Goal: Task Accomplishment & Management: Use online tool/utility

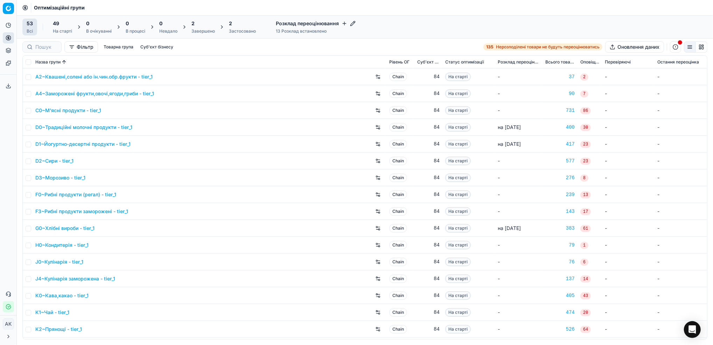
click at [243, 25] on div "2" at bounding box center [242, 23] width 27 height 7
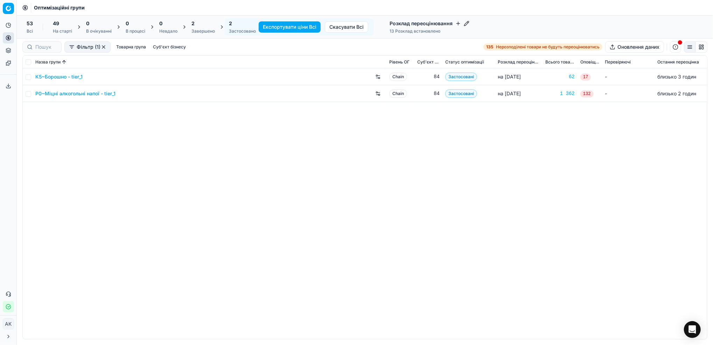
click at [198, 34] on div "Завершено" at bounding box center [203, 31] width 23 height 6
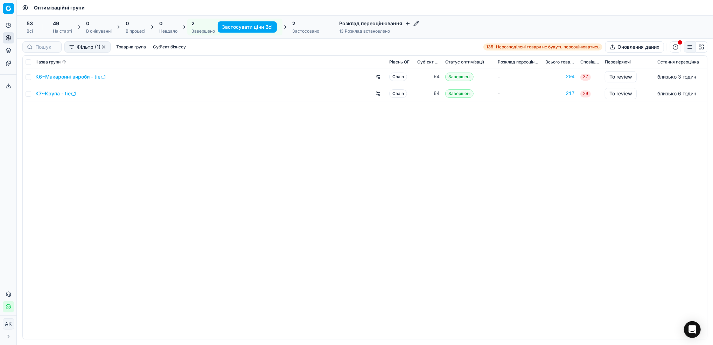
click at [60, 77] on link "K6~Макаронні вироби - tier_1" at bounding box center [70, 76] width 70 height 7
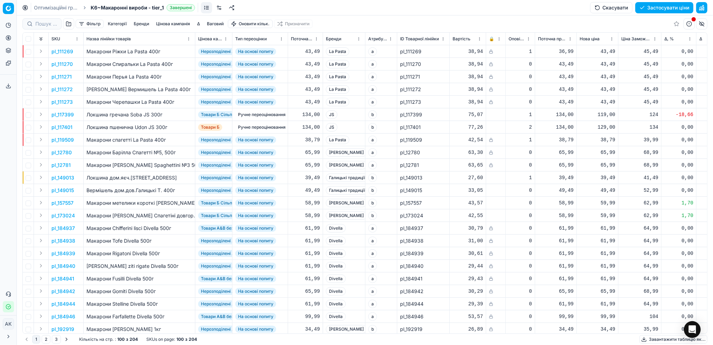
click at [162, 27] on button "Цінова кампанія" at bounding box center [173, 24] width 40 height 8
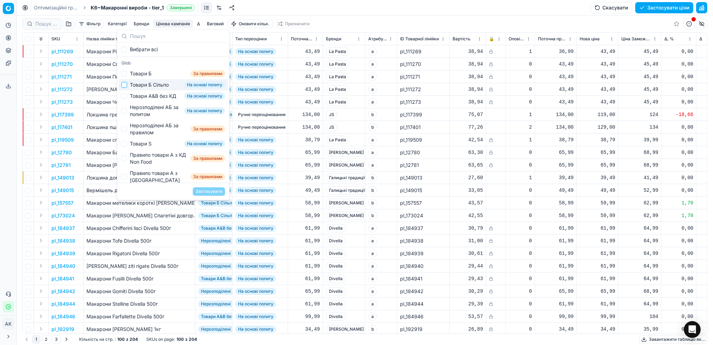
click at [126, 85] on input "Suggestions" at bounding box center [125, 85] width 6 height 6
checkbox input "true"
click at [216, 192] on button "Застосувати" at bounding box center [209, 191] width 32 height 8
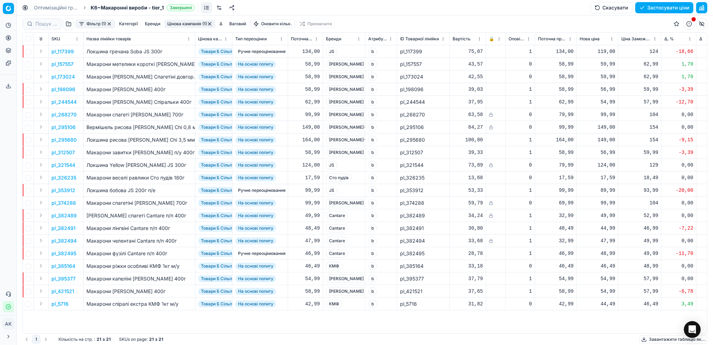
click at [91, 21] on button "Фільтр (1)" at bounding box center [95, 24] width 39 height 8
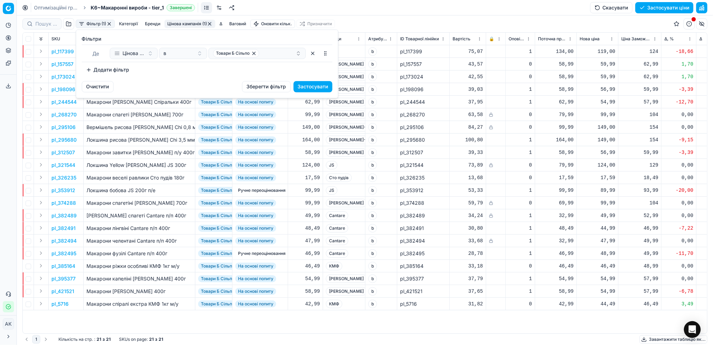
click at [99, 70] on button "Додати фільтр" at bounding box center [108, 69] width 52 height 11
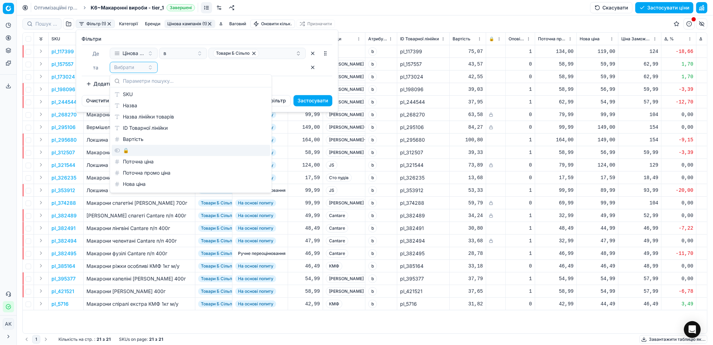
click at [127, 150] on div "🔒" at bounding box center [191, 150] width 159 height 11
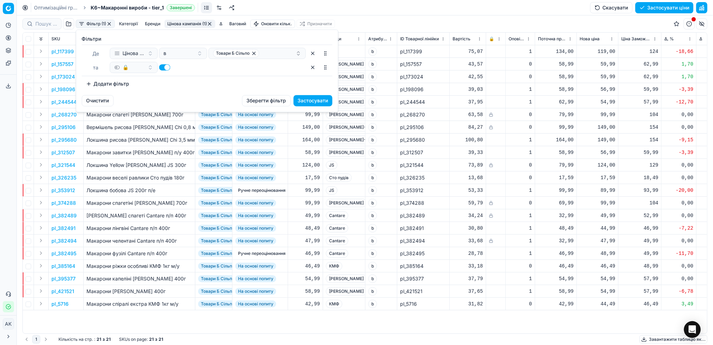
click at [163, 65] on button "button" at bounding box center [164, 67] width 11 height 6
checkbox input "false"
click at [312, 99] on button "Застосувати" at bounding box center [313, 100] width 39 height 11
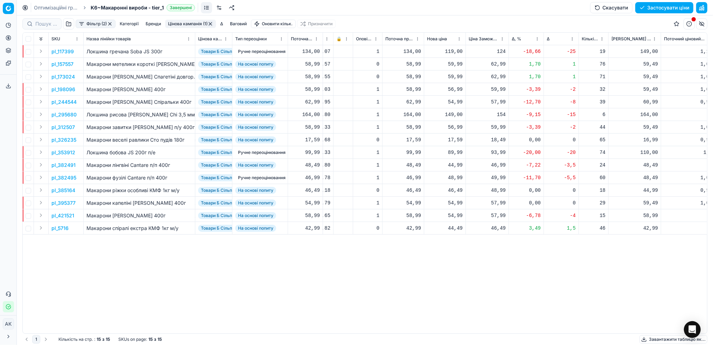
scroll to position [0, 236]
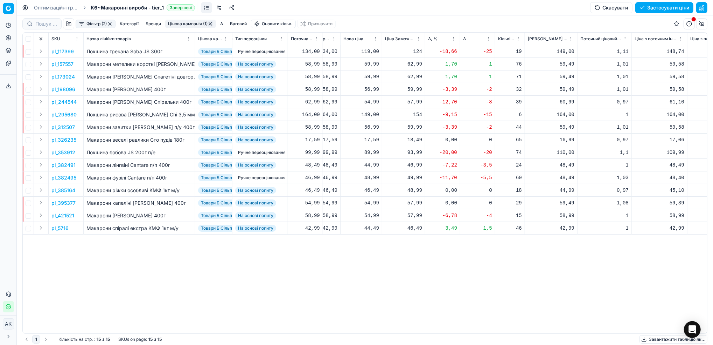
click at [453, 40] on html "Pricing platform Аналітика Цінова оптимізація Асортимент продукції Шаблони Серв…" at bounding box center [356, 172] width 713 height 345
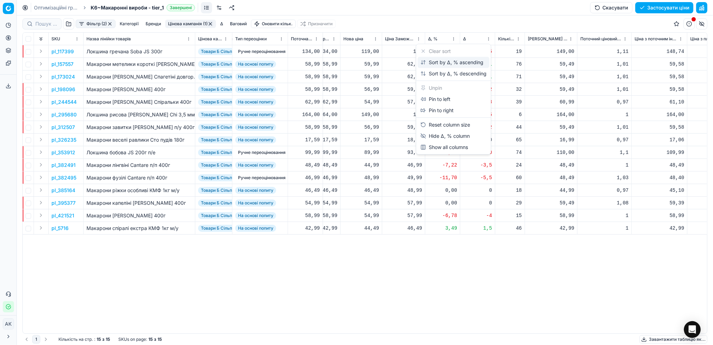
click at [435, 57] on div "Sort by Δ, % ascending" at bounding box center [454, 62] width 72 height 11
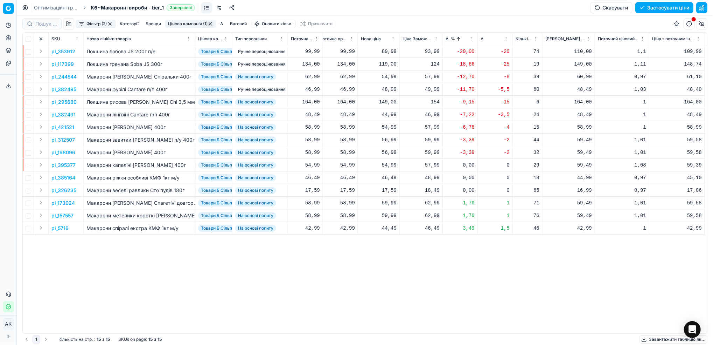
scroll to position [0, 96]
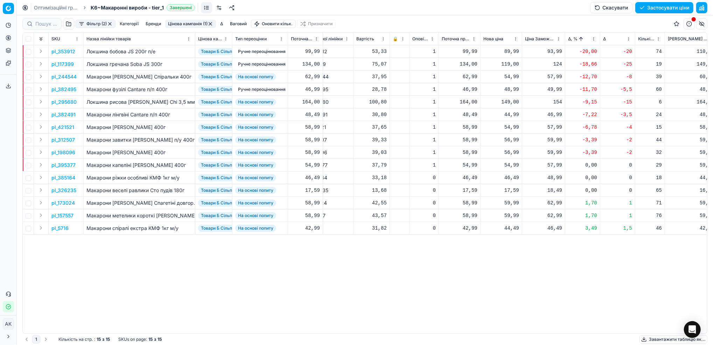
click at [60, 116] on p "pl_382491" at bounding box center [63, 114] width 24 height 7
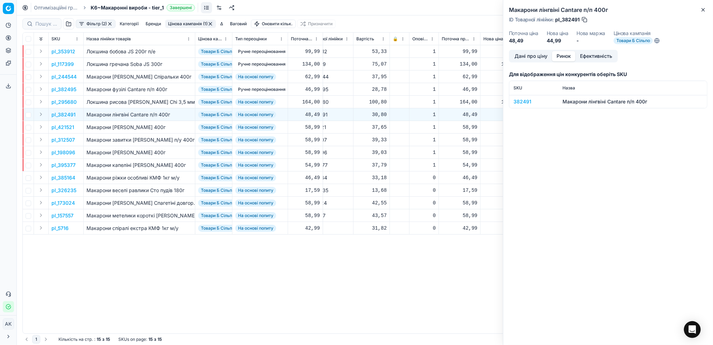
click at [566, 54] on button "Ринок" at bounding box center [563, 56] width 23 height 10
click at [520, 103] on div "382491" at bounding box center [534, 101] width 41 height 7
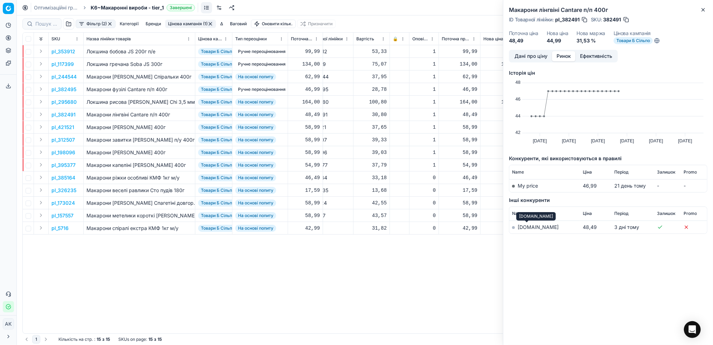
click at [524, 229] on link "[DOMAIN_NAME]" at bounding box center [538, 227] width 41 height 6
click at [704, 9] on icon "button" at bounding box center [704, 10] width 6 height 6
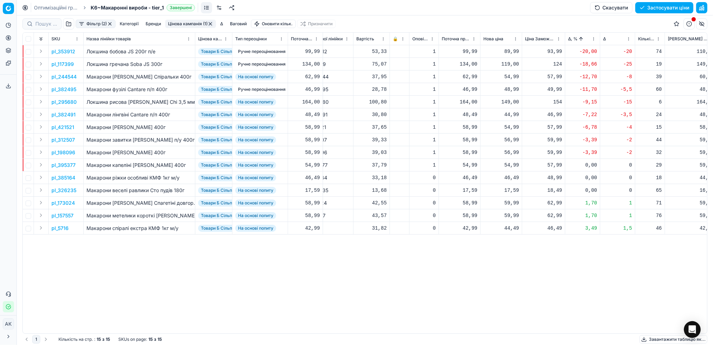
click at [59, 116] on p "pl_382491" at bounding box center [63, 114] width 24 height 7
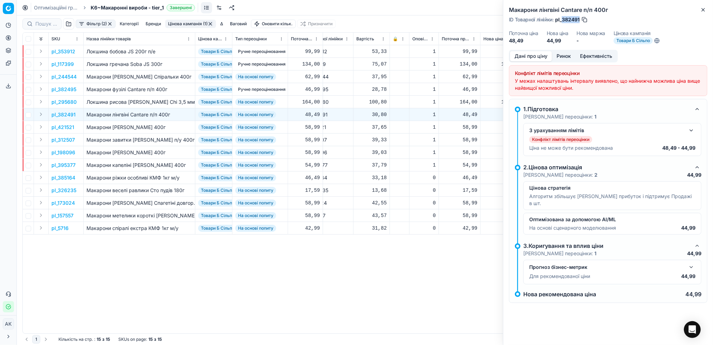
drag, startPoint x: 580, startPoint y: 21, endPoint x: 563, endPoint y: 23, distance: 16.6
click at [563, 23] on div "Макарони лінгвіні Cantare п/п 400г ID Товарної лінійки : pl_382491 Поточна ціна…" at bounding box center [609, 25] width 210 height 50
copy span "382491"
click at [704, 11] on icon "button" at bounding box center [704, 10] width 6 height 6
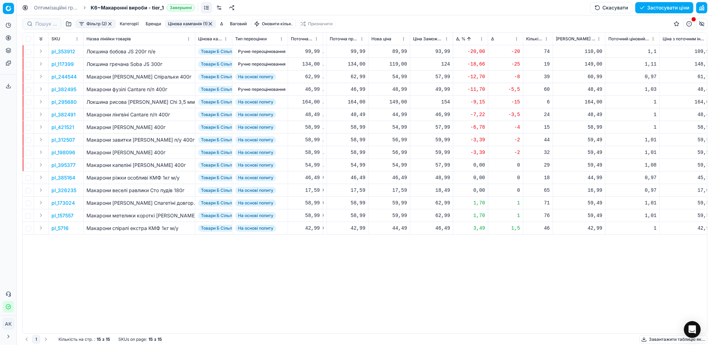
scroll to position [0, 217]
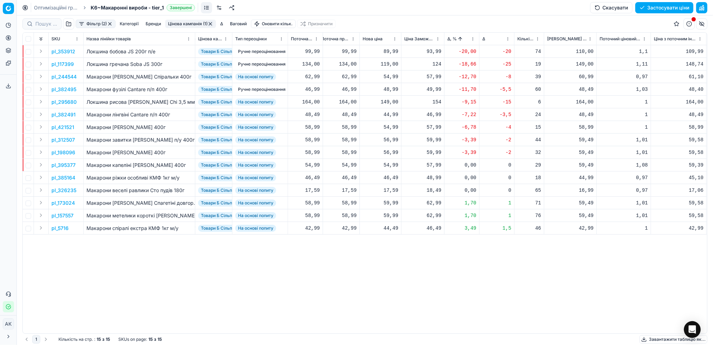
click at [67, 138] on p "pl_312507" at bounding box center [62, 139] width 23 height 7
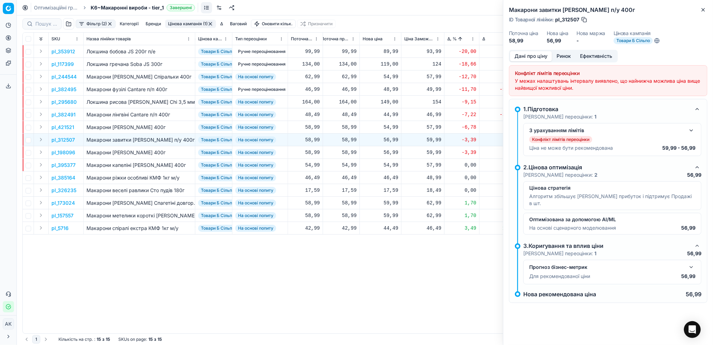
click at [566, 60] on button "Ринок" at bounding box center [563, 56] width 23 height 10
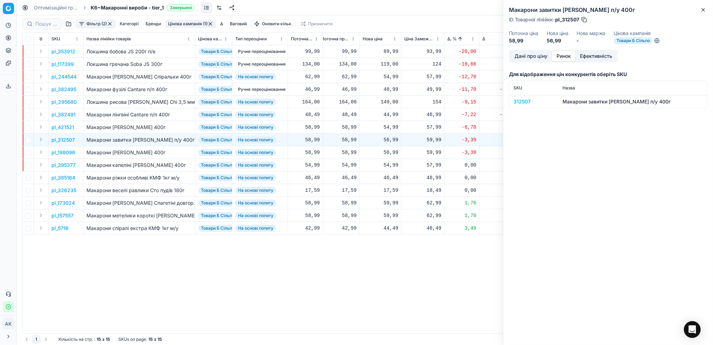
click at [518, 101] on div "312507" at bounding box center [534, 101] width 41 height 7
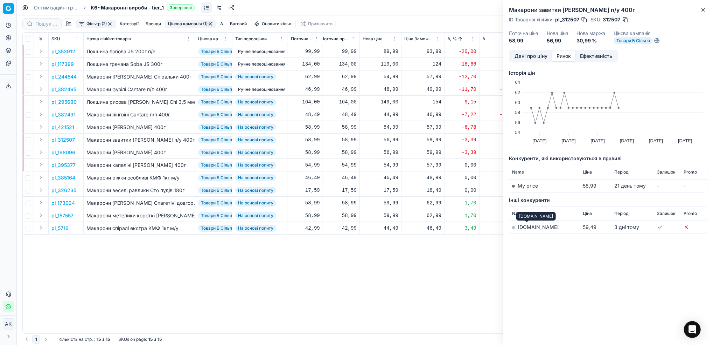
click at [525, 227] on link "[DOMAIN_NAME]" at bounding box center [538, 227] width 41 height 6
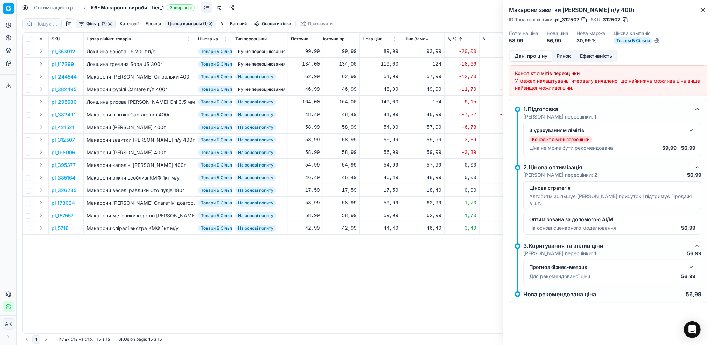
click at [526, 59] on button "Дані про ціну" at bounding box center [531, 56] width 42 height 10
click at [708, 11] on div "Макарони завитки [PERSON_NAME] п/у 400г ID Товарної лінійки : pl_312507 SKU : 3…" at bounding box center [609, 25] width 210 height 50
click at [703, 9] on icon "button" at bounding box center [704, 10] width 6 height 6
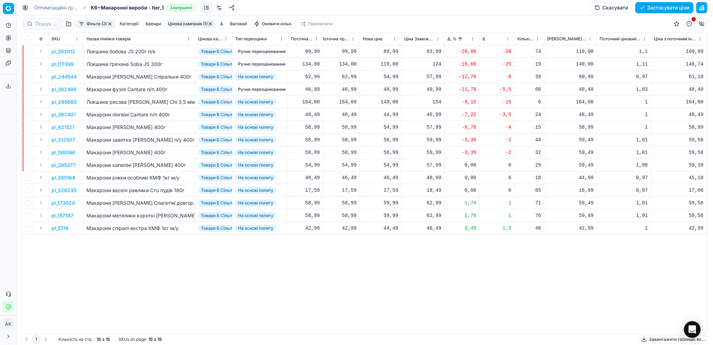
click at [473, 40] on html "Pricing platform Аналітика Цінова оптимізація Асортимент продукції Шаблони Серв…" at bounding box center [356, 172] width 713 height 345
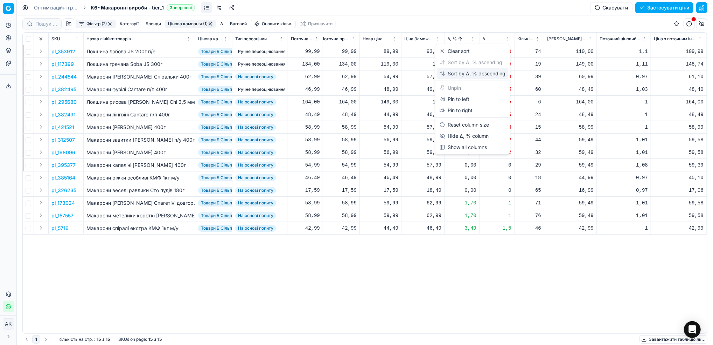
click at [471, 71] on div "Sort by Δ, % descending" at bounding box center [473, 73] width 66 height 7
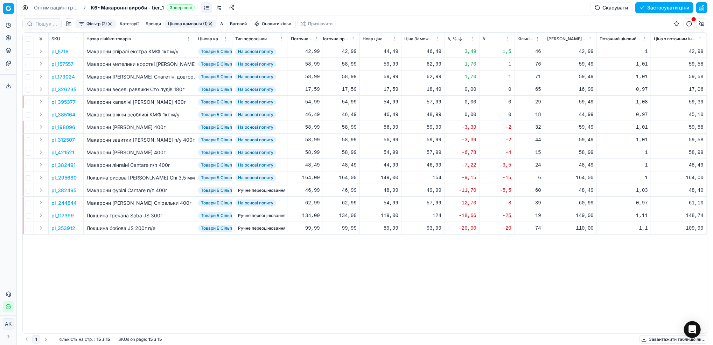
click at [62, 64] on p "pl_157557" at bounding box center [62, 64] width 22 height 7
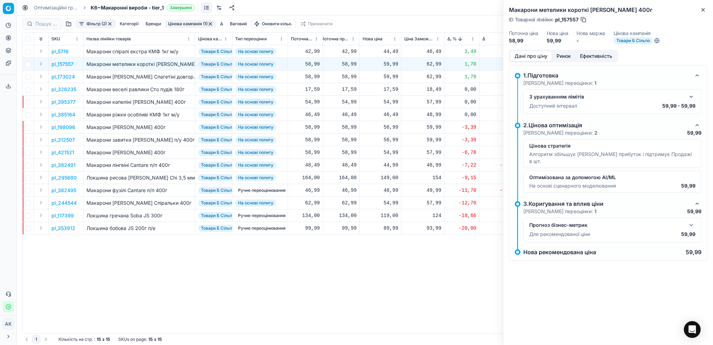
click at [565, 57] on button "Ринок" at bounding box center [563, 56] width 23 height 10
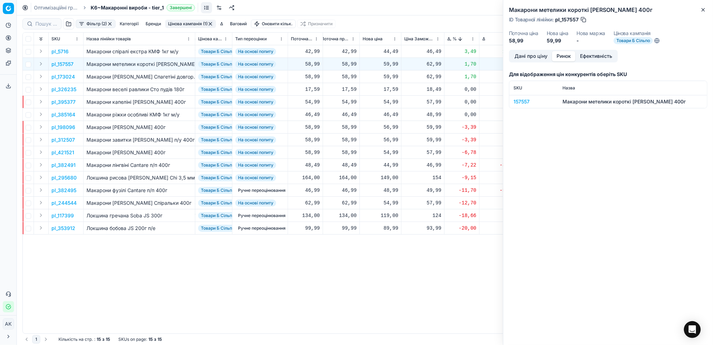
click at [517, 100] on div "157557" at bounding box center [534, 101] width 41 height 7
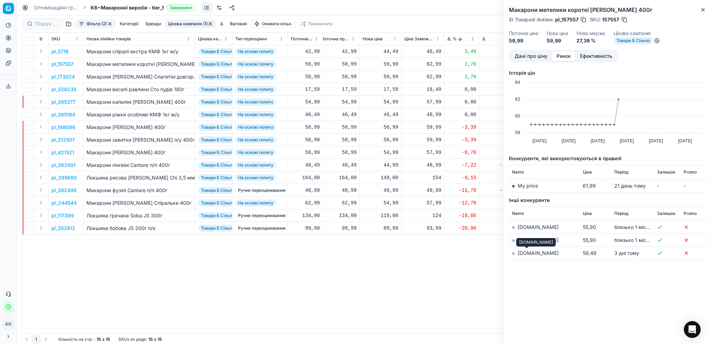
click at [526, 254] on link "[DOMAIN_NAME]" at bounding box center [538, 253] width 41 height 6
click at [527, 60] on button "Дані про ціну" at bounding box center [531, 56] width 42 height 10
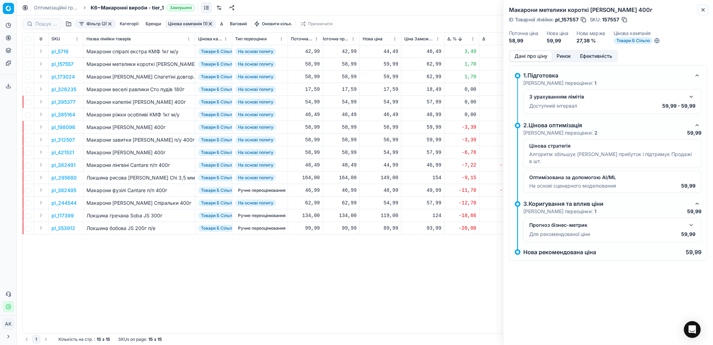
click at [705, 9] on icon "button" at bounding box center [704, 10] width 6 height 6
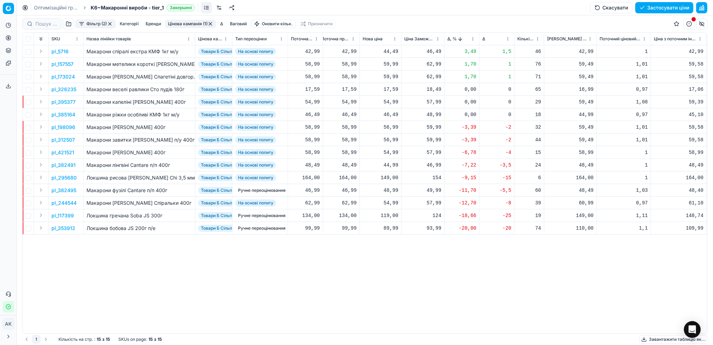
click at [388, 64] on div "59,99" at bounding box center [381, 64] width 36 height 7
click at [388, 125] on input "59.99" at bounding box center [405, 125] width 50 height 11
type input "54.99"
click at [61, 78] on p "pl_173024" at bounding box center [62, 76] width 23 height 7
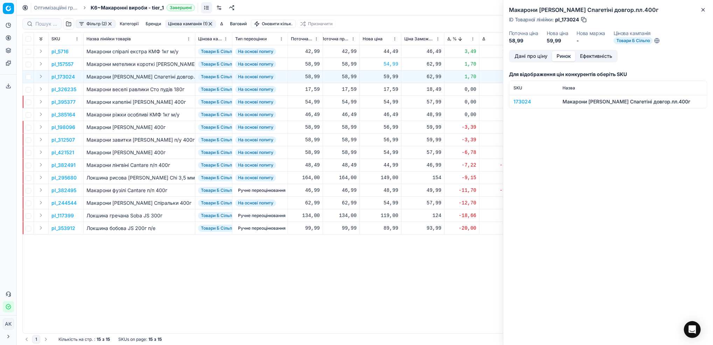
click at [568, 53] on button "Ринок" at bounding box center [563, 56] width 23 height 10
click at [524, 100] on div "173024" at bounding box center [534, 101] width 41 height 7
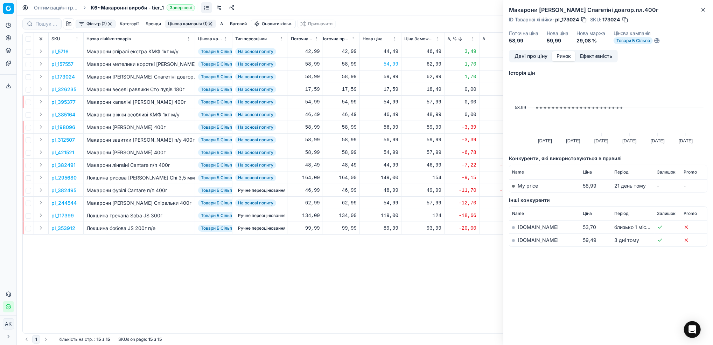
click at [530, 240] on link "[DOMAIN_NAME]" at bounding box center [538, 240] width 41 height 6
click at [701, 13] on button "Close" at bounding box center [703, 10] width 8 height 8
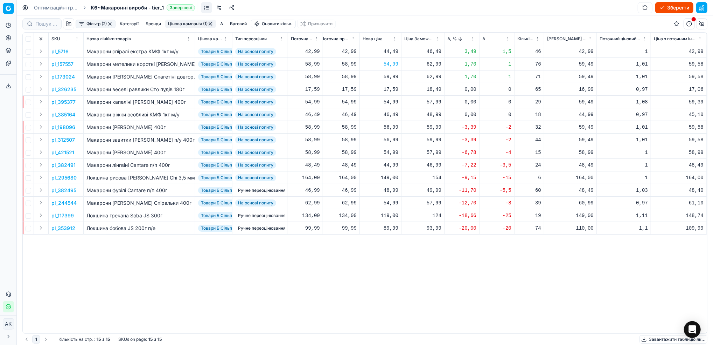
click at [393, 76] on div "59,99" at bounding box center [381, 76] width 36 height 7
click at [389, 138] on input "59.99" at bounding box center [405, 138] width 50 height 11
type input "54.99"
click at [59, 76] on p "pl_173024" at bounding box center [62, 76] width 23 height 7
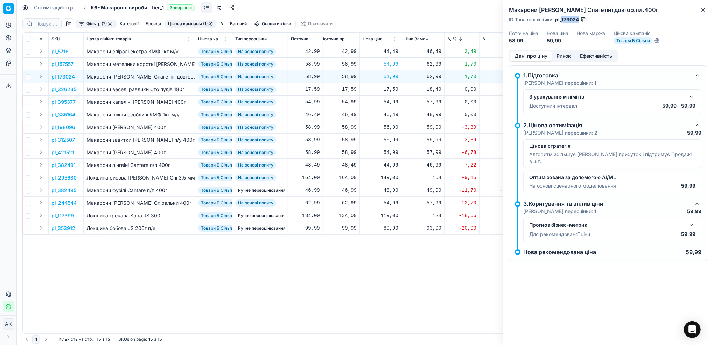
drag, startPoint x: 579, startPoint y: 19, endPoint x: 562, endPoint y: 18, distance: 16.8
click at [562, 18] on span "pl_173024" at bounding box center [567, 19] width 24 height 7
copy span "173024"
drag, startPoint x: 714, startPoint y: 36, endPoint x: 701, endPoint y: 50, distance: 18.1
click at [704, 48] on div "Макарони [PERSON_NAME] Спагетіні довгор.пл.400г ID Товарної лінійки : pl_173024…" at bounding box center [609, 25] width 210 height 50
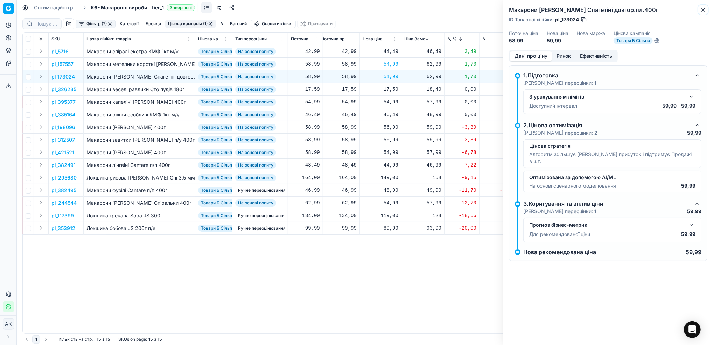
click at [702, 9] on icon "button" at bounding box center [704, 10] width 6 height 6
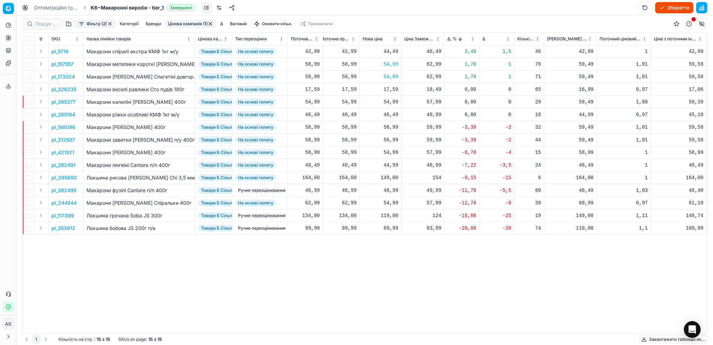
click at [57, 51] on p "pl_5716" at bounding box center [59, 51] width 17 height 7
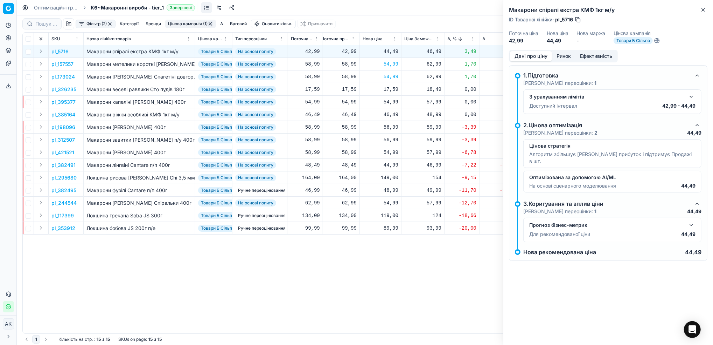
click at [567, 51] on button "Ринок" at bounding box center [563, 56] width 23 height 10
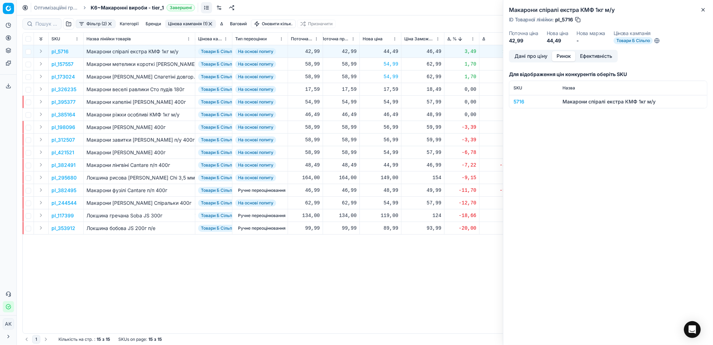
click at [523, 101] on div "5716" at bounding box center [534, 101] width 41 height 7
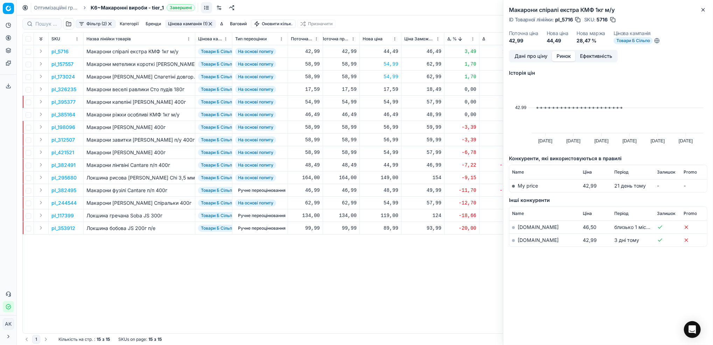
click at [527, 238] on link "[DOMAIN_NAME]" at bounding box center [538, 240] width 41 height 6
drag, startPoint x: 573, startPoint y: 22, endPoint x: 563, endPoint y: 22, distance: 10.2
click at [563, 22] on span "pl_5716" at bounding box center [564, 19] width 18 height 7
copy span "5716"
click at [703, 10] on icon "button" at bounding box center [703, 9] width 3 height 3
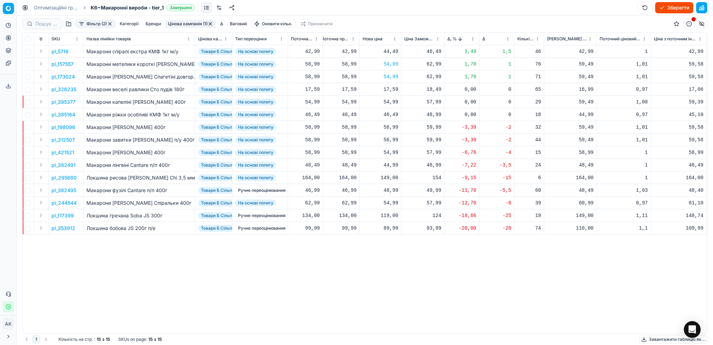
click at [199, 27] on button "Цінова кампанія (1)" at bounding box center [190, 24] width 51 height 8
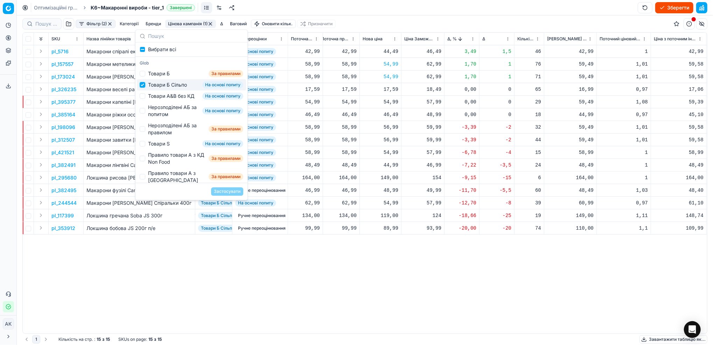
click at [144, 84] on input "Suggestions" at bounding box center [143, 85] width 6 height 6
checkbox input "false"
click at [146, 97] on div "Товари А&B без КД На основі попиту" at bounding box center [191, 95] width 109 height 11
checkbox input "true"
click at [230, 192] on button "Застосувати" at bounding box center [227, 191] width 32 height 8
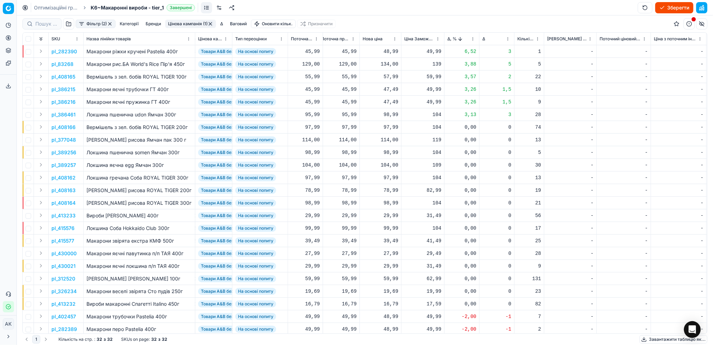
click at [66, 50] on p "pl_282390" at bounding box center [64, 51] width 26 height 7
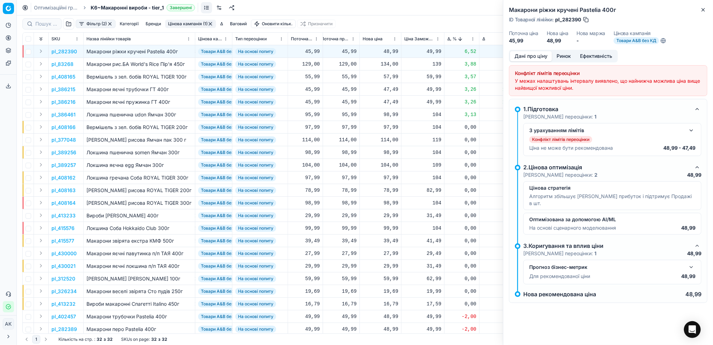
drag, startPoint x: 572, startPoint y: 32, endPoint x: 569, endPoint y: 23, distance: 9.0
click at [571, 29] on div "Макарони ріжки кручені Pastelia 400г ID Товарної лінійки : pl_282390 Поточна ці…" at bounding box center [609, 25] width 210 height 50
drag, startPoint x: 581, startPoint y: 19, endPoint x: 563, endPoint y: 23, distance: 19.1
click at [563, 23] on div "Макарони ріжки кручені Pastelia 400г ID Товарної лінійки : pl_282390 Поточна ці…" at bounding box center [609, 25] width 210 height 50
copy span "282390"
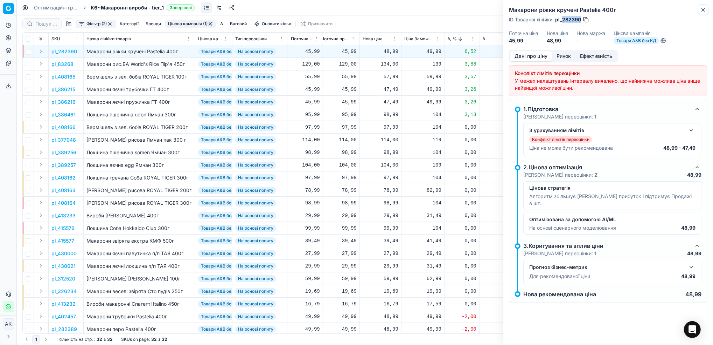
click at [704, 11] on icon "button" at bounding box center [704, 10] width 6 height 6
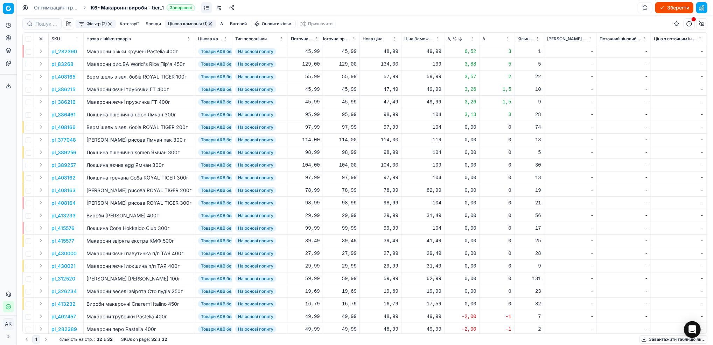
click at [388, 54] on div "48,99" at bounding box center [381, 51] width 36 height 7
click at [388, 114] on input "48.99" at bounding box center [405, 113] width 50 height 11
type input "45.99"
click at [65, 62] on p "pl_83268" at bounding box center [62, 64] width 22 height 7
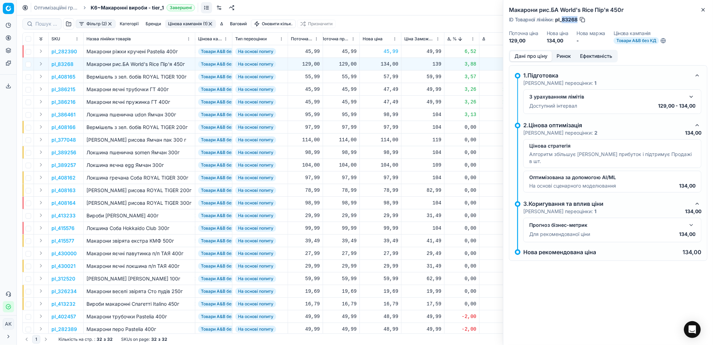
drag, startPoint x: 577, startPoint y: 20, endPoint x: 562, endPoint y: 21, distance: 15.8
click at [562, 21] on span "pl_83268" at bounding box center [566, 19] width 22 height 7
copy span "83268"
click at [386, 63] on div "134,00" at bounding box center [381, 64] width 36 height 7
drag, startPoint x: 393, startPoint y: 125, endPoint x: 387, endPoint y: 125, distance: 5.6
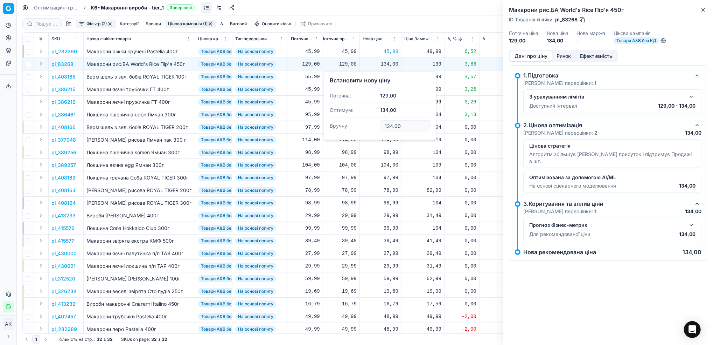
click at [387, 125] on input "134.00" at bounding box center [405, 125] width 50 height 11
type input "129.00"
click at [705, 13] on button "Close" at bounding box center [703, 10] width 8 height 8
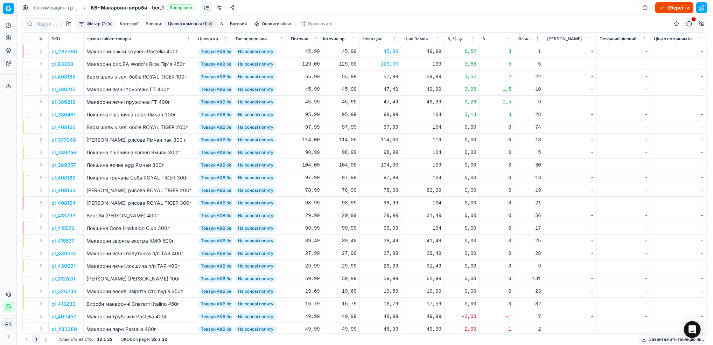
click at [63, 78] on p "pl_408165" at bounding box center [63, 76] width 24 height 7
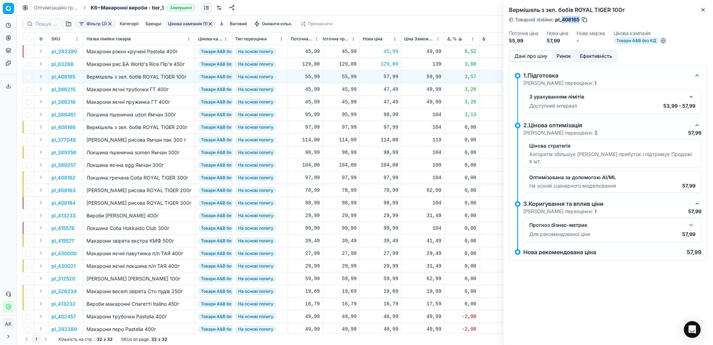
drag, startPoint x: 580, startPoint y: 20, endPoint x: 563, endPoint y: 18, distance: 16.2
click at [563, 18] on span "pl_408165" at bounding box center [567, 19] width 25 height 7
copy span "408165"
click at [704, 12] on icon "button" at bounding box center [704, 10] width 6 height 6
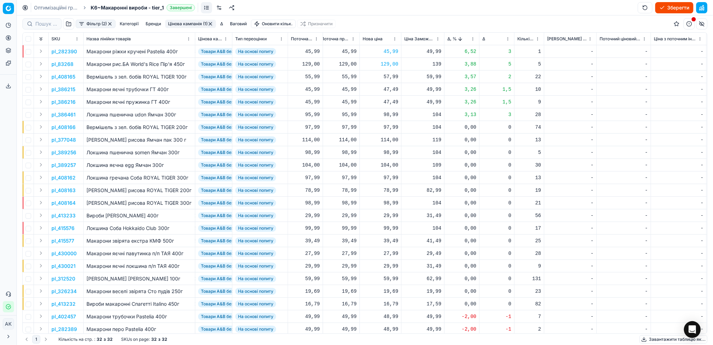
click at [69, 90] on p "pl_386215" at bounding box center [63, 89] width 24 height 7
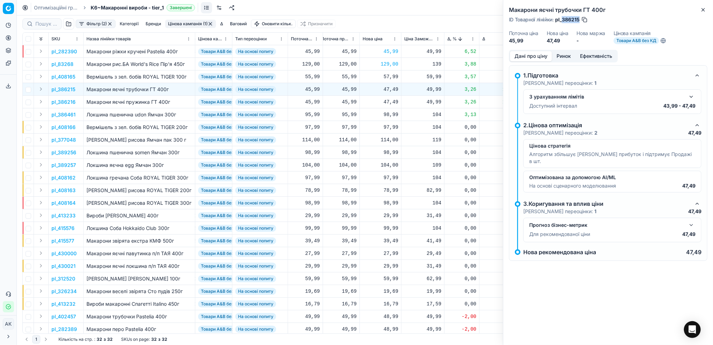
drag, startPoint x: 580, startPoint y: 18, endPoint x: 563, endPoint y: 21, distance: 17.0
click at [563, 21] on div "ID Товарної лінійки : pl_386215" at bounding box center [548, 19] width 79 height 7
copy span "386215"
click at [704, 8] on icon "button" at bounding box center [704, 10] width 6 height 6
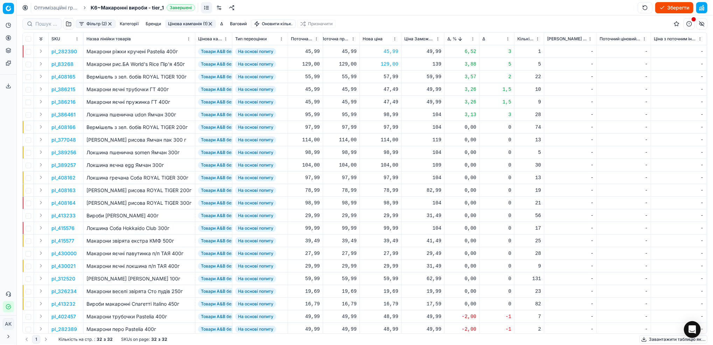
click at [473, 41] on html "Pricing platform Аналітика Цінова оптимізація Асортимент продукції Шаблони Серв…" at bounding box center [356, 172] width 713 height 345
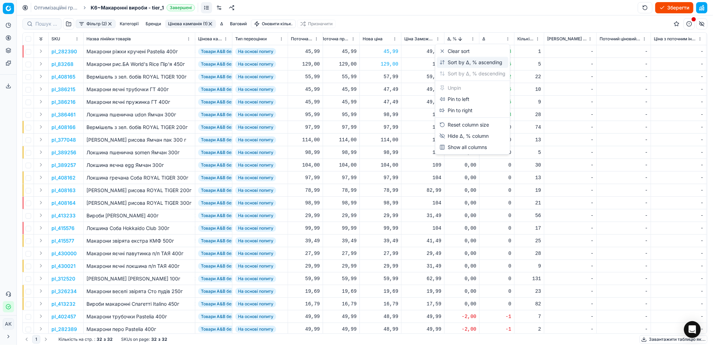
click at [454, 62] on div "Sort by Δ, % ascending" at bounding box center [471, 62] width 63 height 7
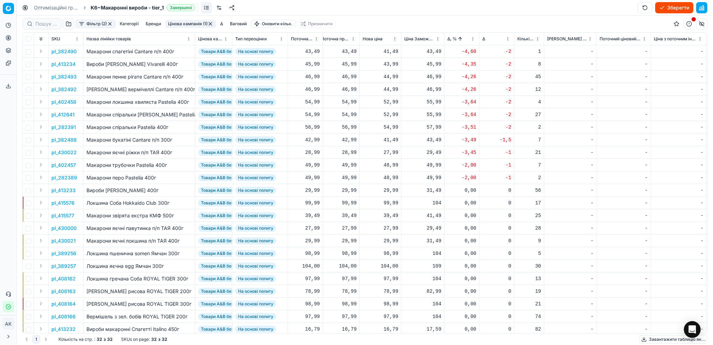
click at [69, 51] on p "pl_382490" at bounding box center [63, 51] width 25 height 7
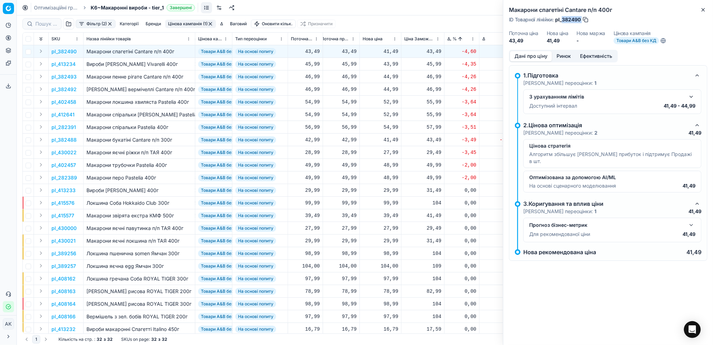
drag, startPoint x: 582, startPoint y: 18, endPoint x: 563, endPoint y: 21, distance: 19.5
click at [562, 21] on div "ID Товарної лінійки : pl_382490" at bounding box center [549, 19] width 80 height 7
copy div "382490"
click at [703, 10] on icon "button" at bounding box center [704, 10] width 6 height 6
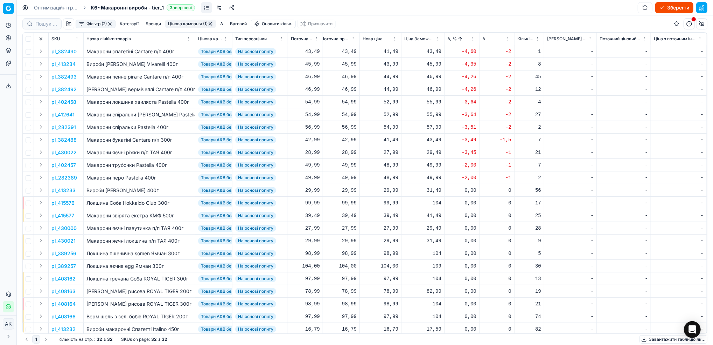
click at [388, 51] on div "41,49" at bounding box center [381, 51] width 36 height 7
click at [387, 114] on input "41.49" at bounding box center [405, 113] width 50 height 11
type input "43.49"
click at [68, 66] on p "pl_413234" at bounding box center [63, 64] width 24 height 7
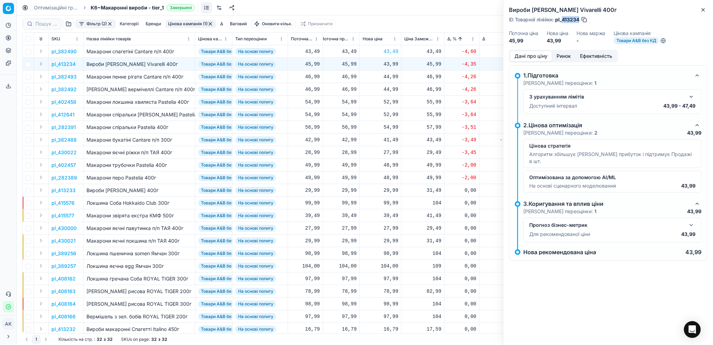
drag, startPoint x: 580, startPoint y: 19, endPoint x: 562, endPoint y: 20, distance: 17.9
click at [562, 20] on div "ID Товарної лінійки : pl_413234" at bounding box center [548, 19] width 79 height 7
copy span "413234"
click at [387, 66] on div "43,99" at bounding box center [381, 64] width 36 height 7
click at [388, 126] on input "43.99" at bounding box center [405, 125] width 50 height 11
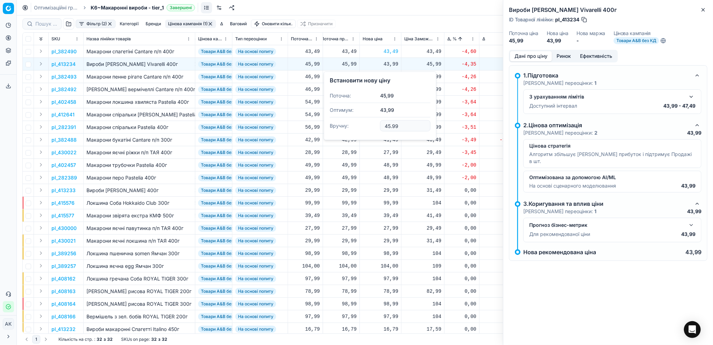
type input "45.99"
click at [708, 11] on div "Вироби макаронні Спагетті Vivarelli 400г ID Товарної лінійки : pl_413234 Поточн…" at bounding box center [609, 25] width 210 height 50
click at [704, 12] on icon "button" at bounding box center [704, 10] width 6 height 6
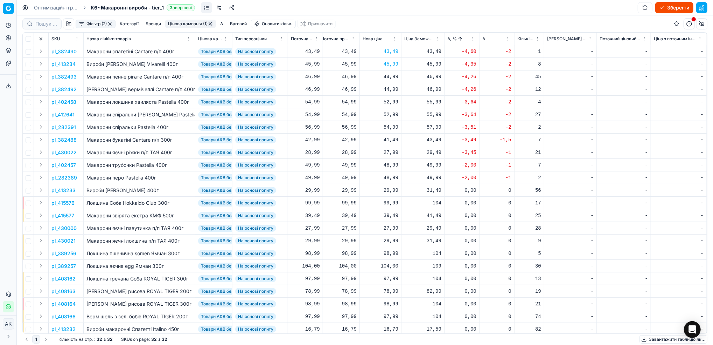
click at [67, 79] on p "pl_382493" at bounding box center [63, 76] width 25 height 7
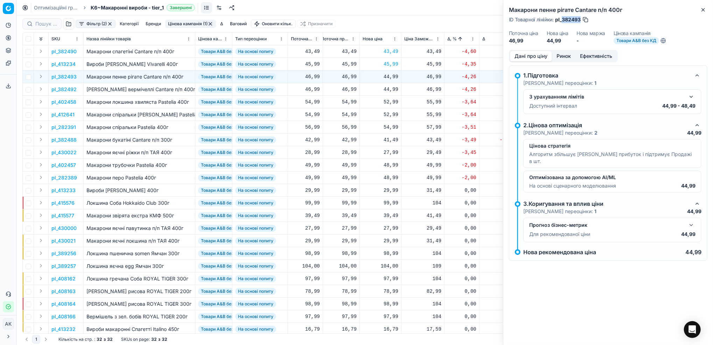
drag, startPoint x: 580, startPoint y: 21, endPoint x: 562, endPoint y: 23, distance: 18.3
click at [562, 23] on span "pl_382493" at bounding box center [568, 19] width 26 height 7
copy span "382493"
click at [707, 9] on button "Close" at bounding box center [703, 10] width 8 height 8
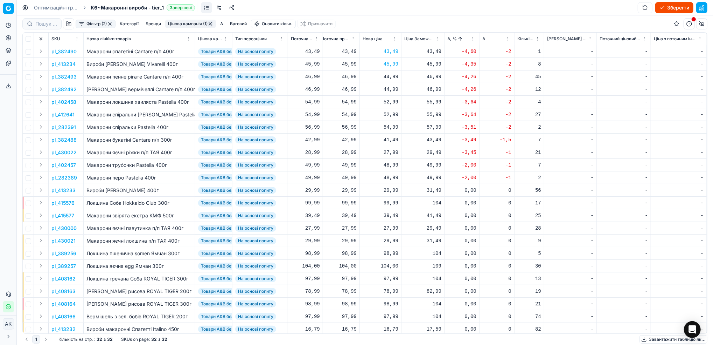
click at [63, 102] on p "pl_402458" at bounding box center [63, 101] width 25 height 7
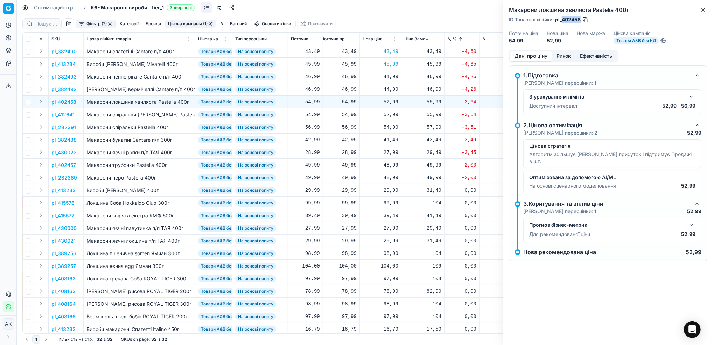
drag, startPoint x: 581, startPoint y: 21, endPoint x: 563, endPoint y: 20, distance: 18.2
click at [563, 20] on div "ID Товарної лінійки : pl_402458" at bounding box center [549, 19] width 80 height 7
click at [389, 104] on div "52,99" at bounding box center [381, 101] width 36 height 7
click at [388, 166] on input "52.99" at bounding box center [405, 163] width 50 height 11
type input "54.99"
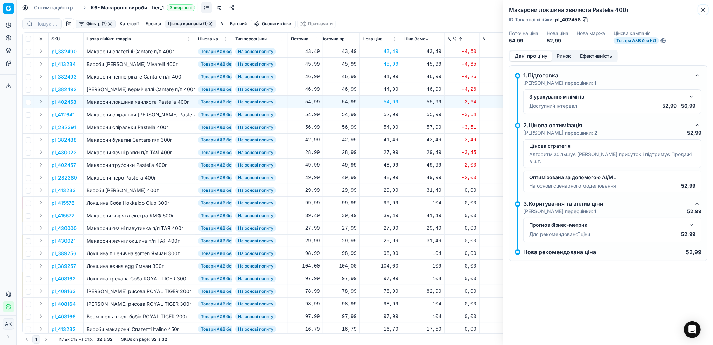
click at [703, 12] on icon "button" at bounding box center [704, 10] width 6 height 6
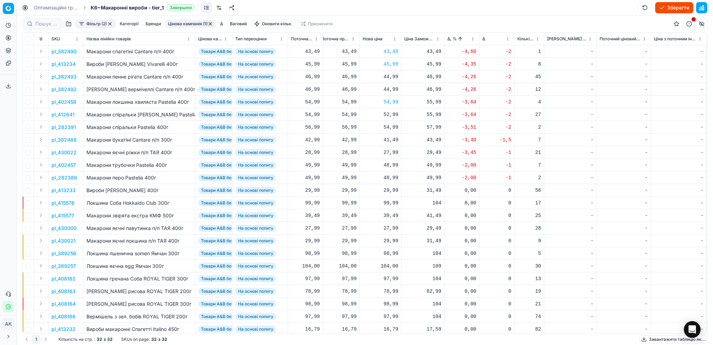
scroll to position [0, 132]
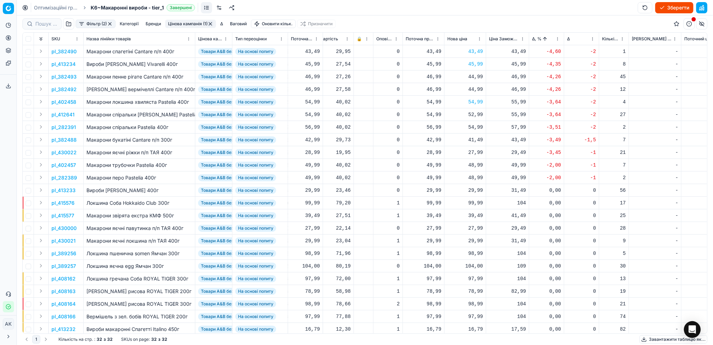
click at [63, 128] on p "pl_282391" at bounding box center [63, 127] width 25 height 7
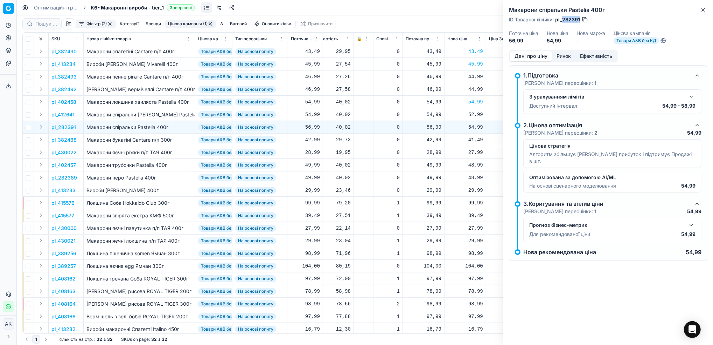
drag, startPoint x: 580, startPoint y: 21, endPoint x: 563, endPoint y: 19, distance: 16.9
click at [563, 19] on span "pl_282391" at bounding box center [567, 19] width 25 height 7
click at [701, 11] on icon "button" at bounding box center [704, 10] width 6 height 6
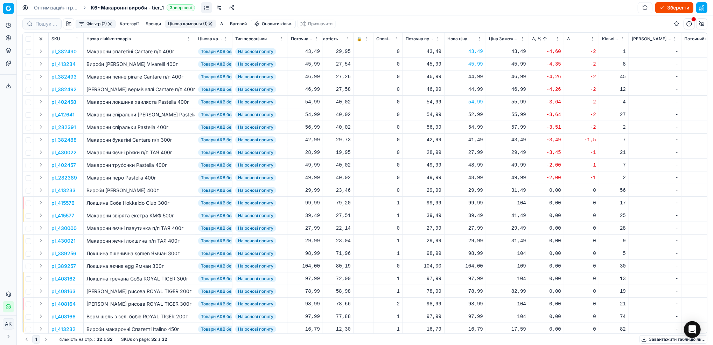
click at [436, 128] on div "56,99" at bounding box center [424, 127] width 36 height 7
click at [482, 168] on div "48,99" at bounding box center [466, 164] width 36 height 7
click at [477, 129] on div "54,99" at bounding box center [466, 127] width 36 height 7
click at [473, 192] on input "54.99" at bounding box center [490, 188] width 50 height 11
click at [477, 188] on input "54.99" at bounding box center [490, 188] width 50 height 11
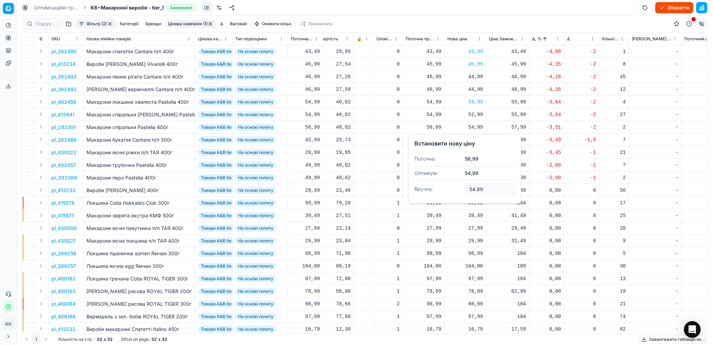
click at [473, 189] on input "54.99" at bounding box center [490, 188] width 50 height 11
type input "56.99"
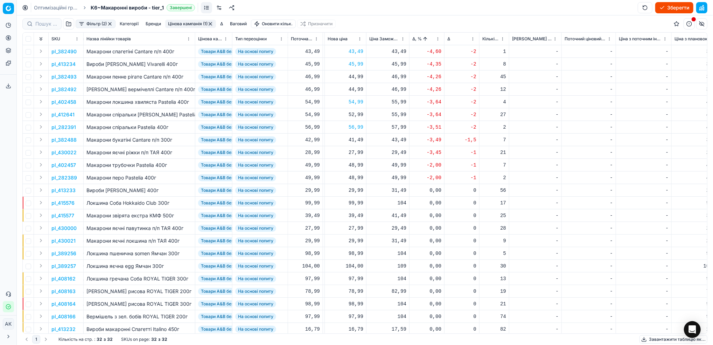
scroll to position [0, 243]
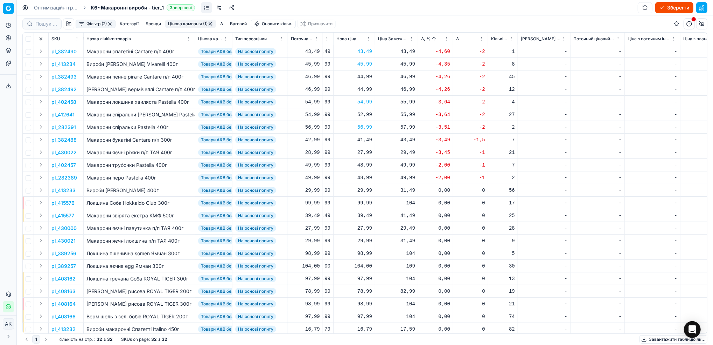
click at [57, 140] on p "pl_382488" at bounding box center [63, 139] width 25 height 7
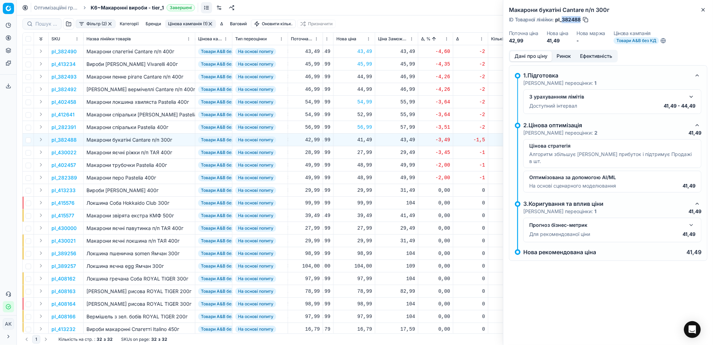
drag, startPoint x: 581, startPoint y: 18, endPoint x: 563, endPoint y: 20, distance: 17.9
click at [563, 20] on div "ID Товарної лінійки : pl_382488" at bounding box center [549, 19] width 80 height 7
click at [702, 11] on icon "button" at bounding box center [703, 9] width 3 height 3
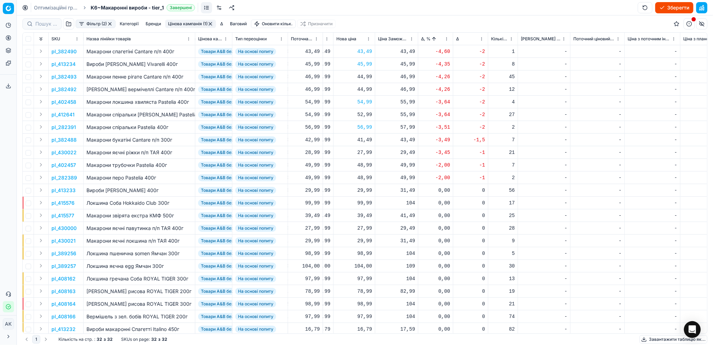
click at [362, 138] on div "41,49" at bounding box center [355, 139] width 36 height 7
click at [362, 201] on input "41.49" at bounding box center [379, 201] width 50 height 11
click at [367, 205] on input "42.49" at bounding box center [379, 201] width 50 height 11
type input "42.99"
click at [366, 205] on div "99,99" at bounding box center [355, 202] width 36 height 7
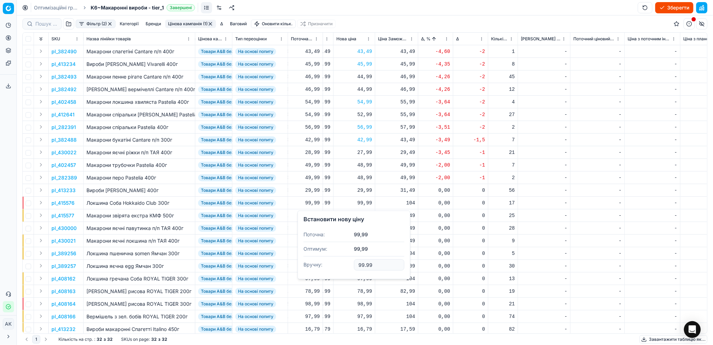
click at [63, 179] on p "pl_282389" at bounding box center [64, 177] width 26 height 7
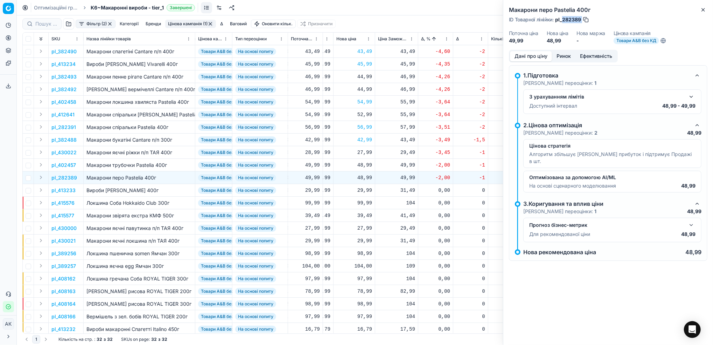
drag, startPoint x: 582, startPoint y: 17, endPoint x: 563, endPoint y: 21, distance: 19.3
click at [563, 21] on div "ID Товарної лінійки : pl_282389" at bounding box center [549, 19] width 81 height 7
click at [705, 11] on icon "button" at bounding box center [704, 10] width 6 height 6
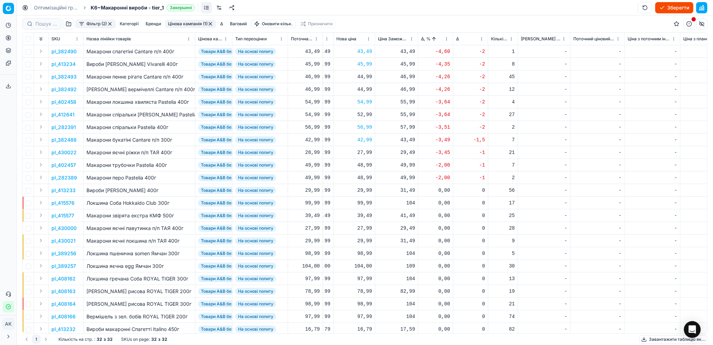
click at [362, 178] on div "48,99" at bounding box center [355, 177] width 36 height 7
click at [363, 238] on input "48.99" at bounding box center [379, 239] width 50 height 11
type input "49.99"
click at [64, 166] on p "pl_402457" at bounding box center [63, 164] width 25 height 7
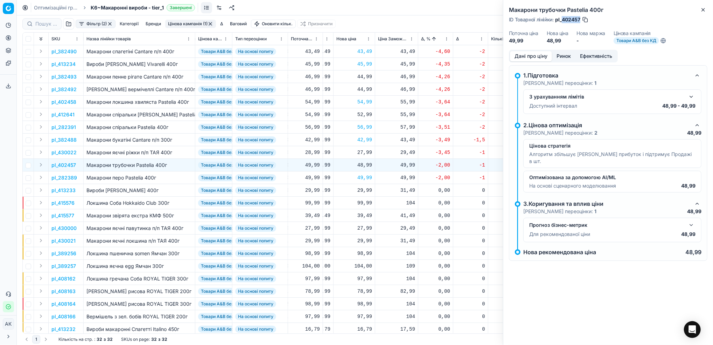
drag, startPoint x: 580, startPoint y: 19, endPoint x: 563, endPoint y: 21, distance: 17.4
click at [563, 21] on span "pl_402457" at bounding box center [567, 19] width 25 height 7
click at [363, 165] on div "48,99" at bounding box center [355, 164] width 36 height 7
click at [362, 228] on input "48.99" at bounding box center [379, 226] width 50 height 11
type input "49.99"
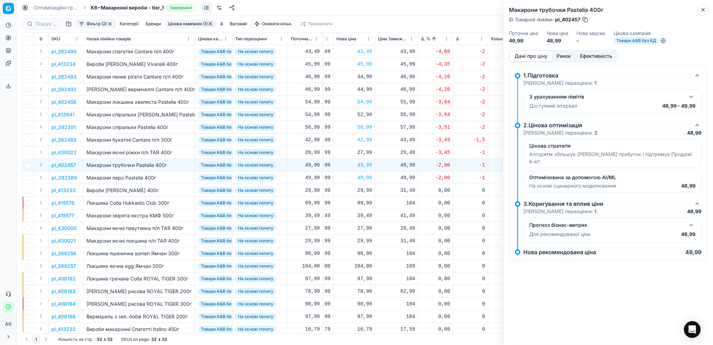
click at [705, 10] on icon "button" at bounding box center [704, 10] width 6 height 6
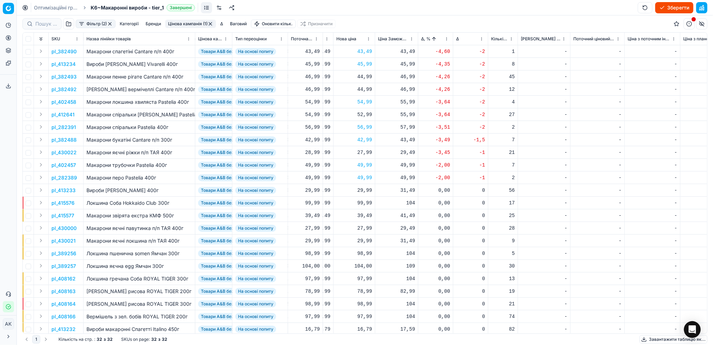
click at [63, 153] on p "pl_430022" at bounding box center [63, 152] width 25 height 7
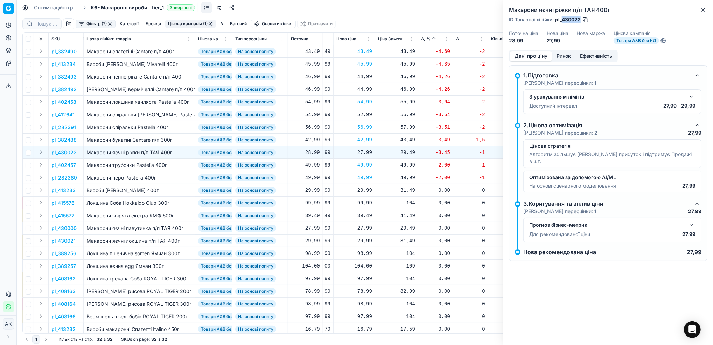
drag, startPoint x: 581, startPoint y: 22, endPoint x: 562, endPoint y: 19, distance: 19.5
click at [562, 19] on div "ID Товарної лінійки : pl_430022" at bounding box center [549, 19] width 80 height 7
click at [706, 13] on button "Close" at bounding box center [703, 10] width 8 height 8
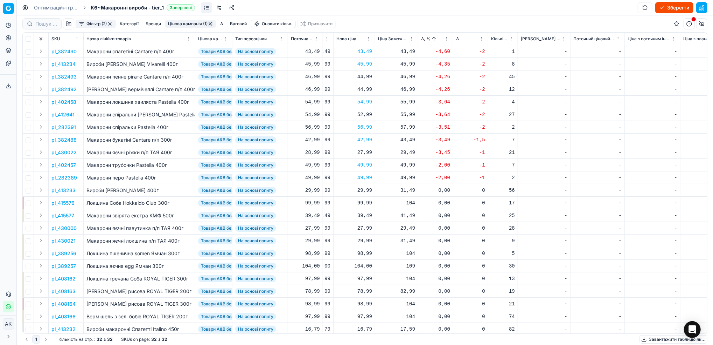
click at [445, 41] on html "Pricing platform Аналітика Цінова оптимізація Асортимент продукції Шаблони Серв…" at bounding box center [356, 172] width 713 height 345
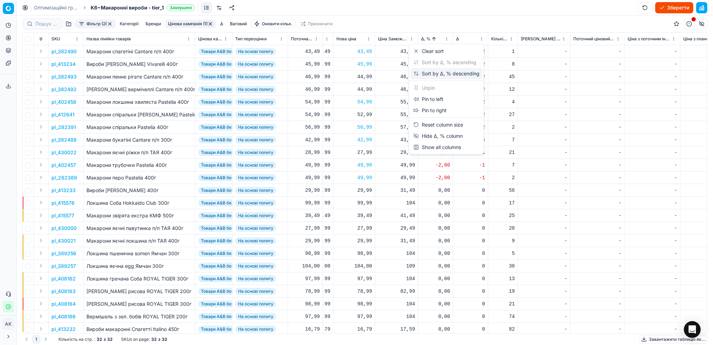
click at [429, 69] on div "Sort by Δ, % descending" at bounding box center [447, 73] width 72 height 11
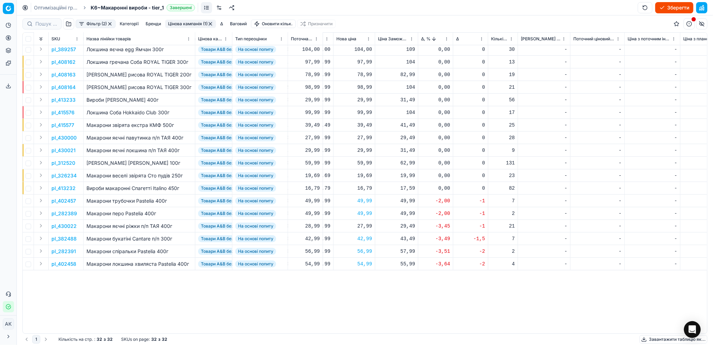
scroll to position [0, 243]
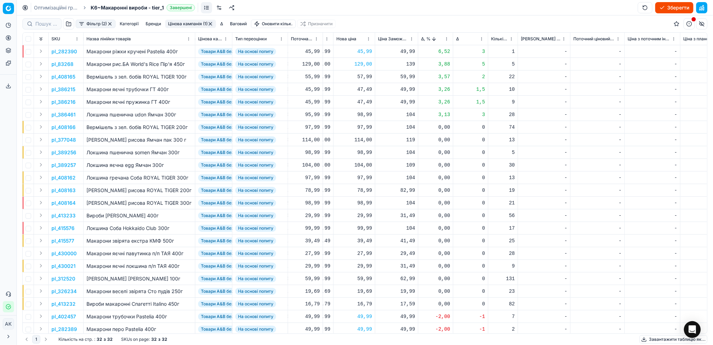
click at [194, 24] on button "Цінова кампанія (1)" at bounding box center [190, 24] width 51 height 8
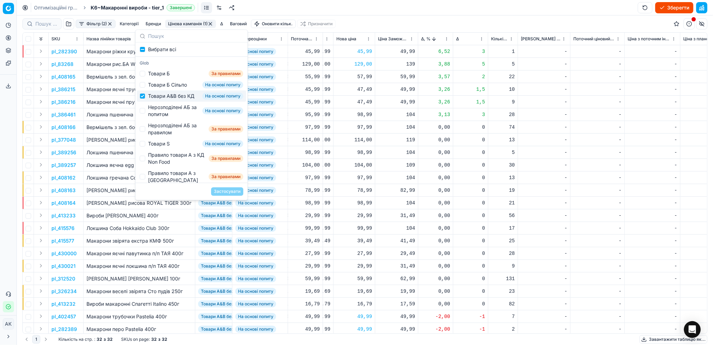
drag, startPoint x: 143, startPoint y: 102, endPoint x: 144, endPoint y: 108, distance: 5.7
click at [143, 102] on div "Товари А&B без КД На основі попиту" at bounding box center [191, 95] width 109 height 11
checkbox input "false"
click at [144, 113] on input "Suggestions" at bounding box center [143, 111] width 6 height 6
checkbox input "true"
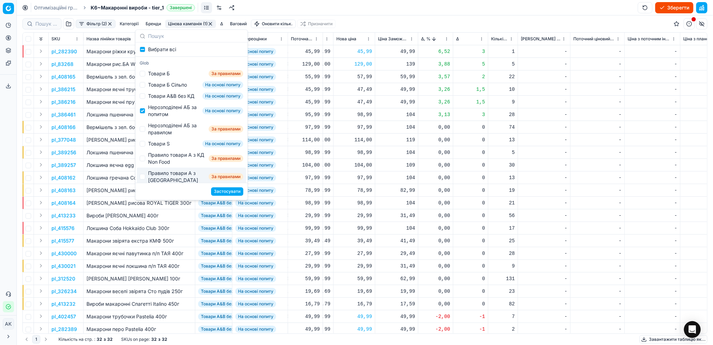
click at [230, 191] on button "Застосувати" at bounding box center [227, 191] width 32 height 8
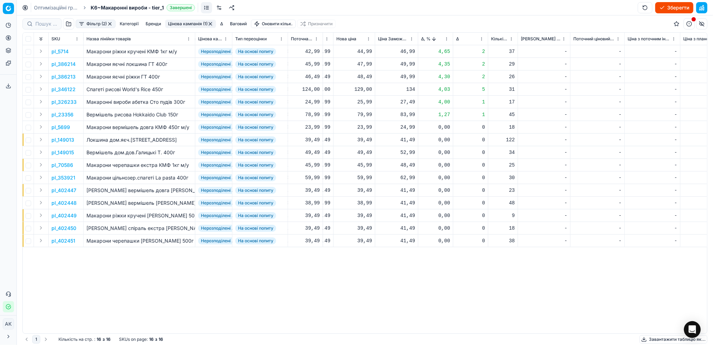
click at [66, 78] on p "pl_386213" at bounding box center [63, 76] width 24 height 7
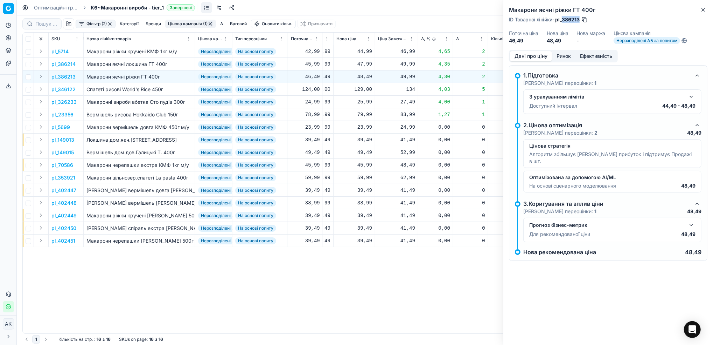
drag, startPoint x: 579, startPoint y: 16, endPoint x: 563, endPoint y: 21, distance: 16.7
click at [563, 21] on span "pl_386213" at bounding box center [567, 19] width 25 height 7
click at [703, 11] on icon "button" at bounding box center [704, 10] width 6 height 6
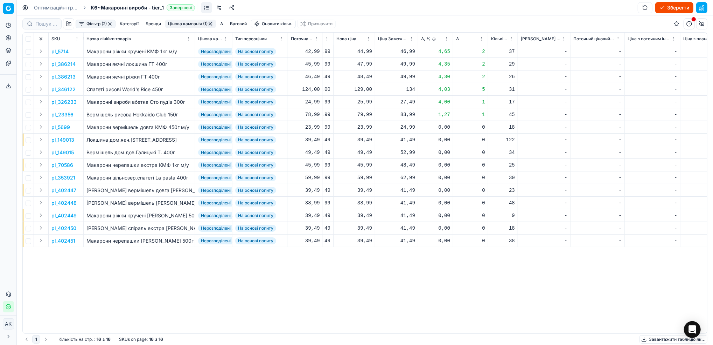
click at [187, 24] on button "Цінова кампанія (1)" at bounding box center [190, 24] width 51 height 8
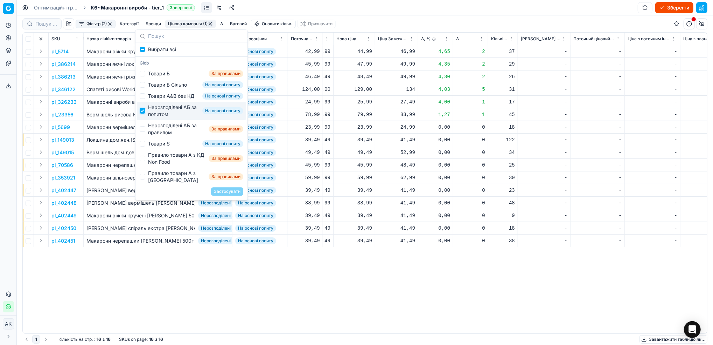
click at [144, 113] on input "Suggestions" at bounding box center [143, 111] width 6 height 6
checkbox input "false"
click at [145, 132] on input "Suggestions" at bounding box center [143, 129] width 6 height 6
checkbox input "true"
click at [235, 192] on button "Застосувати" at bounding box center [227, 191] width 32 height 8
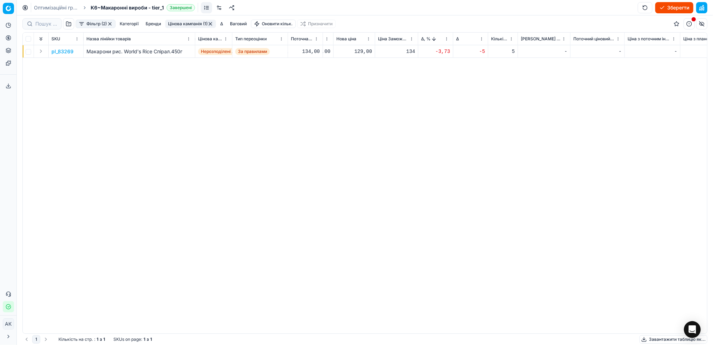
click at [61, 53] on p "pl_83269" at bounding box center [62, 51] width 22 height 7
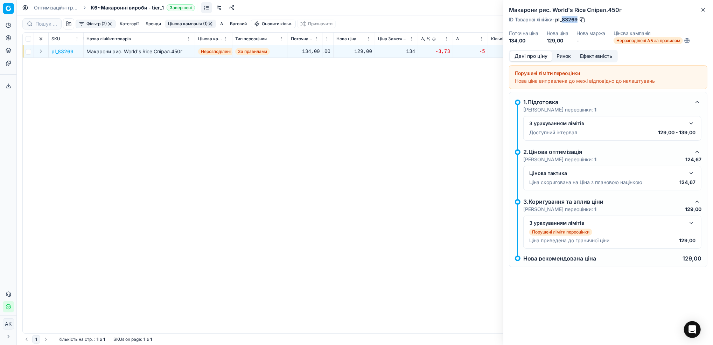
drag, startPoint x: 577, startPoint y: 18, endPoint x: 562, endPoint y: 18, distance: 15.1
click at [562, 18] on span "pl_83269" at bounding box center [566, 19] width 22 height 7
click at [705, 11] on icon "button" at bounding box center [704, 10] width 6 height 6
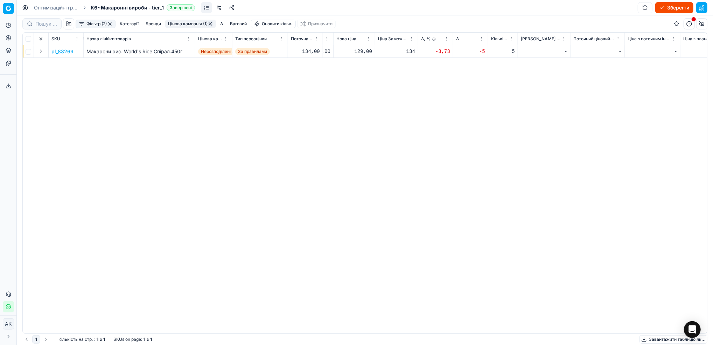
click at [361, 52] on div "129,00" at bounding box center [355, 51] width 36 height 7
drag, startPoint x: 366, startPoint y: 114, endPoint x: 361, endPoint y: 114, distance: 4.9
click at [361, 114] on input "129.00" at bounding box center [379, 113] width 50 height 11
type input "134.00"
click at [212, 26] on button "button" at bounding box center [211, 24] width 6 height 6
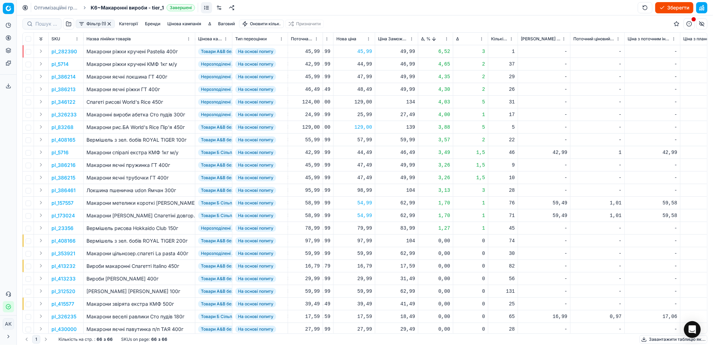
click at [668, 8] on button "Зберегти" at bounding box center [675, 7] width 38 height 11
click at [43, 6] on link "Оптимізаційні групи" at bounding box center [56, 7] width 45 height 7
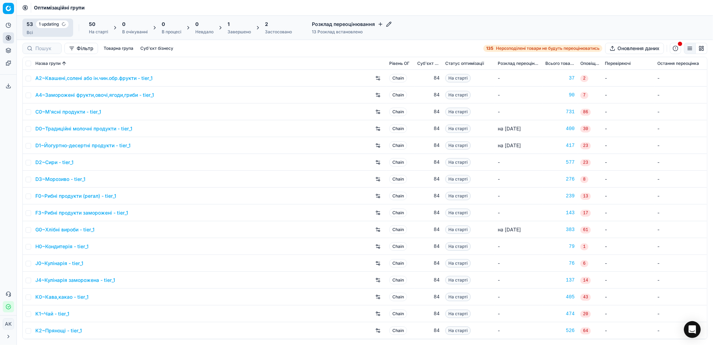
click at [236, 31] on div "Завершено" at bounding box center [239, 32] width 23 height 6
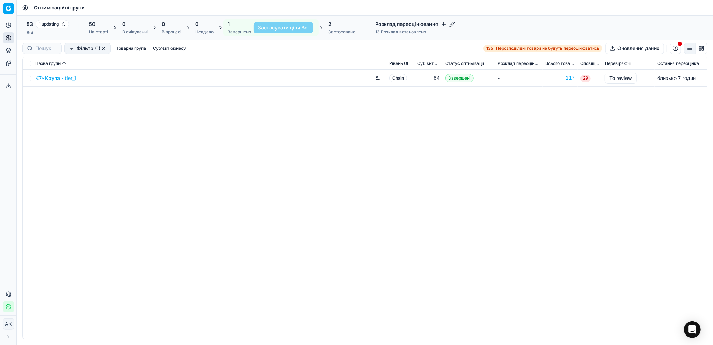
click at [44, 77] on link "K7~Крупа - tier_1" at bounding box center [55, 78] width 41 height 7
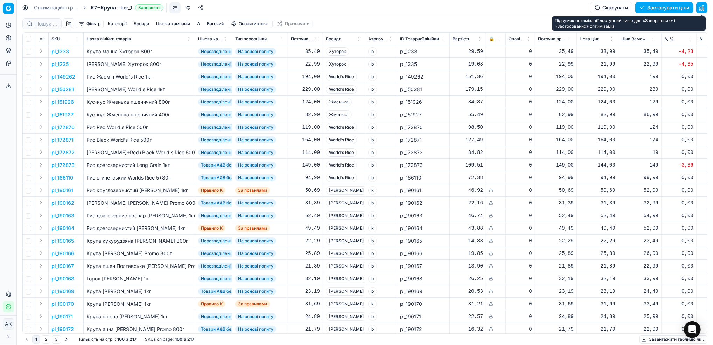
click at [705, 7] on button "button" at bounding box center [702, 7] width 11 height 11
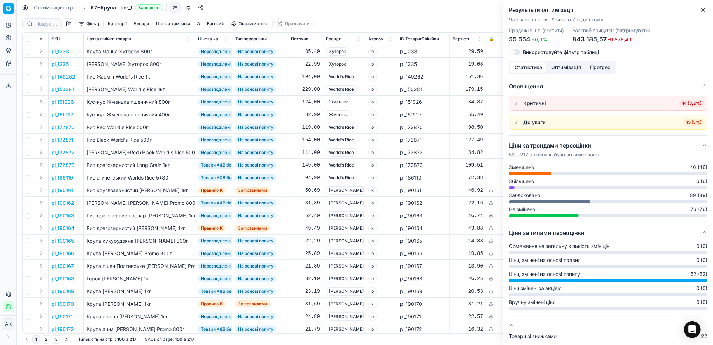
click at [567, 68] on button "Оптимізація" at bounding box center [566, 67] width 39 height 10
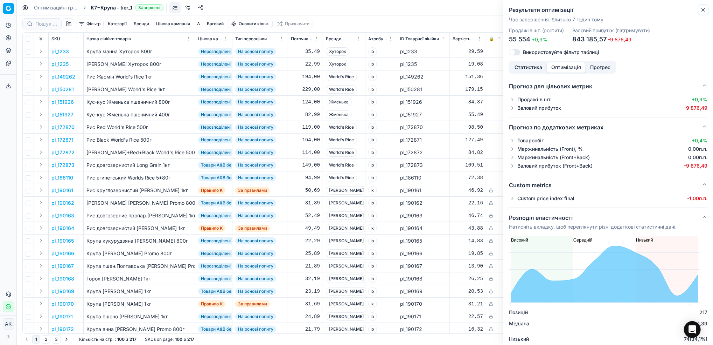
click at [699, 8] on button "Close" at bounding box center [703, 10] width 8 height 8
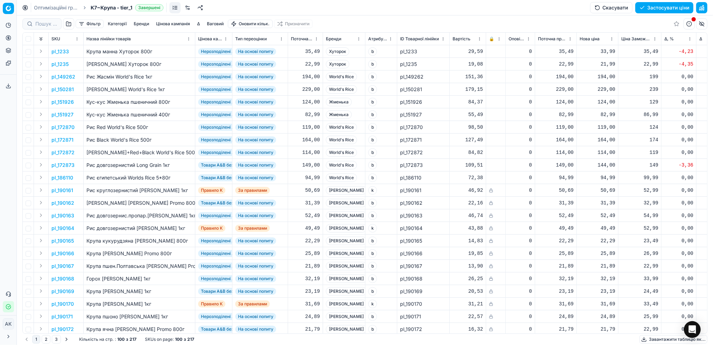
click at [169, 26] on button "Цінова кампанія" at bounding box center [173, 24] width 40 height 8
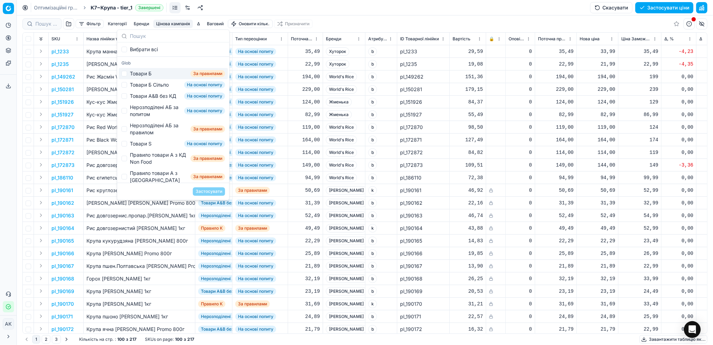
click at [128, 74] on div "Товари Б За правилами" at bounding box center [173, 73] width 109 height 11
checkbox input "true"
click at [214, 192] on button "Застосувати" at bounding box center [209, 191] width 32 height 8
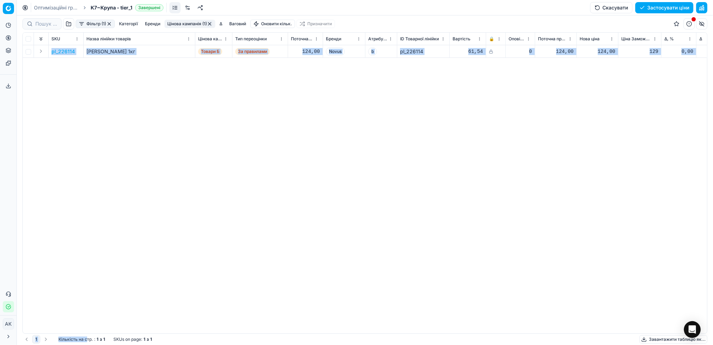
drag, startPoint x: 87, startPoint y: 334, endPoint x: 113, endPoint y: 333, distance: 26.0
click at [113, 330] on div "Фільтр (1) Категорії [PERSON_NAME] кампанія (1) Δ Ваговий Оновити кільк. Призна…" at bounding box center [365, 179] width 697 height 329
click at [250, 234] on div "pl_226114 Рис [PERSON_NAME] 1кг Товари Б За правилами 124,00 Novus b pl_226114 …" at bounding box center [365, 189] width 685 height 288
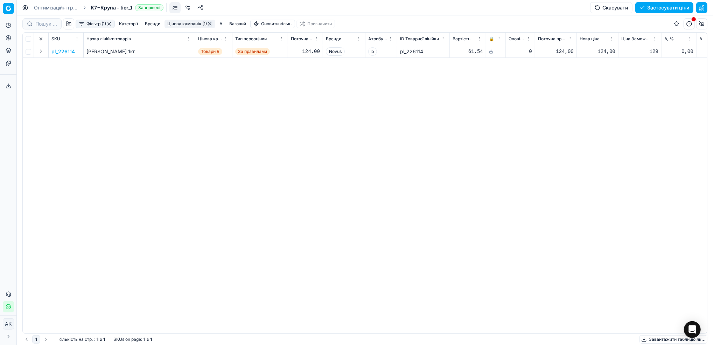
click at [177, 26] on button "Цінова кампанія (1)" at bounding box center [190, 24] width 51 height 8
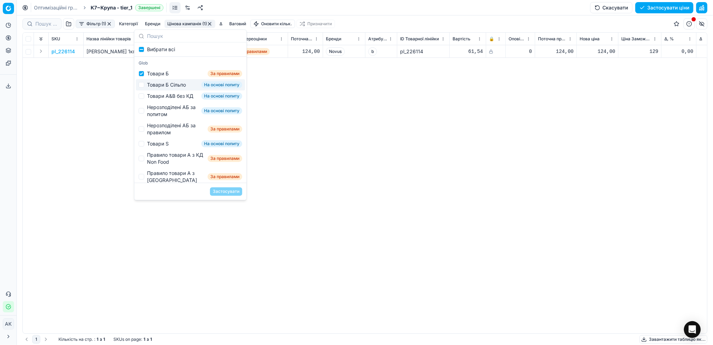
click at [145, 76] on div "Товари Б За правилами" at bounding box center [190, 73] width 109 height 11
checkbox input "false"
click at [146, 82] on div "Товари Б Сільпо На основі попиту" at bounding box center [190, 84] width 109 height 11
checkbox input "true"
click at [230, 190] on button "Застосувати" at bounding box center [226, 191] width 32 height 8
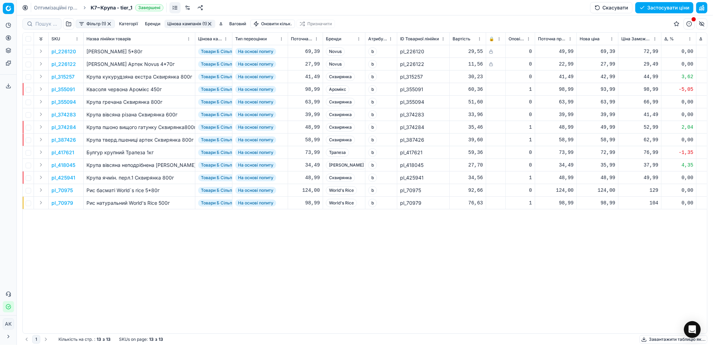
click at [98, 23] on button "Фільтр (1)" at bounding box center [95, 24] width 39 height 8
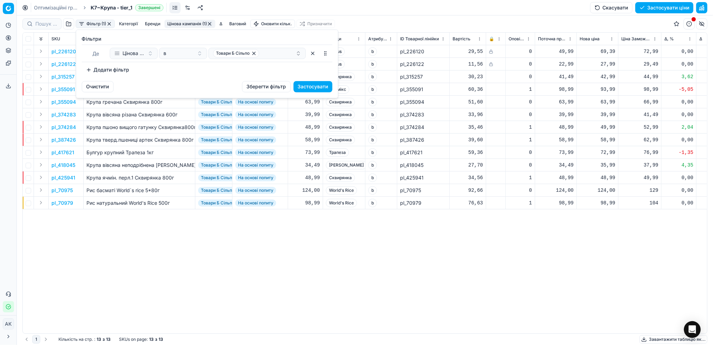
click at [106, 71] on button "Додати фільтр" at bounding box center [108, 69] width 52 height 11
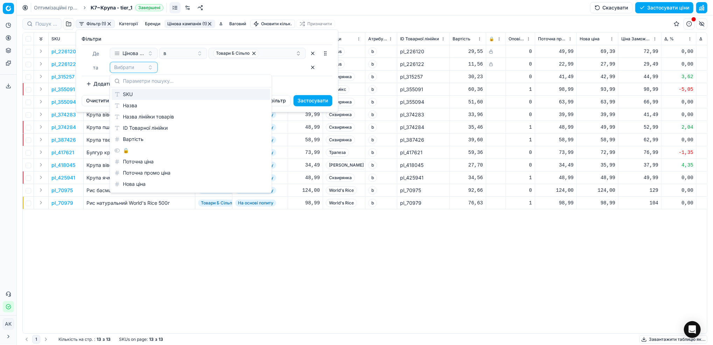
click at [119, 96] on div "SKU" at bounding box center [191, 94] width 159 height 11
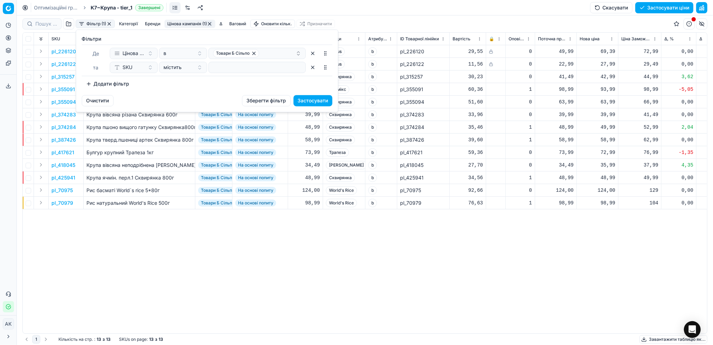
click at [314, 67] on button "button" at bounding box center [312, 67] width 11 height 11
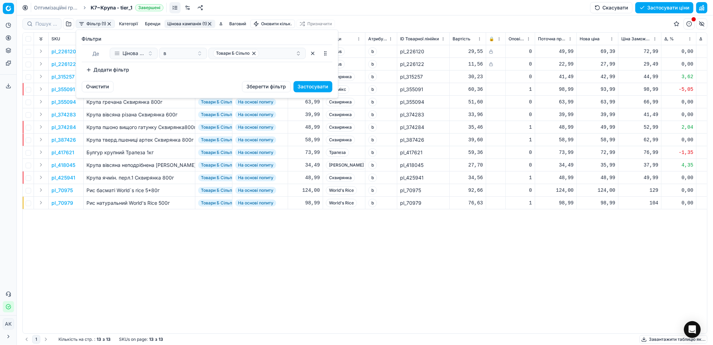
click at [112, 70] on button "Додати фільтр" at bounding box center [108, 69] width 52 height 11
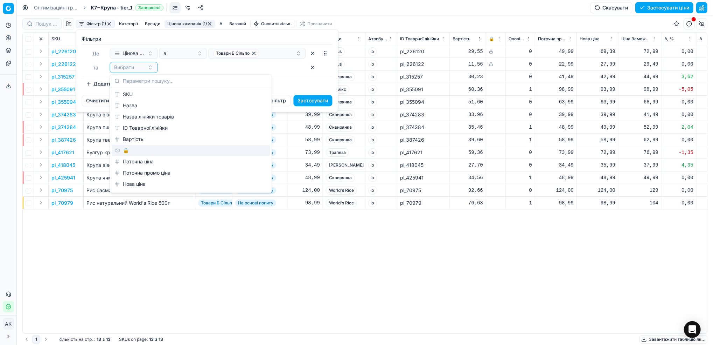
click at [132, 150] on div "🔒" at bounding box center [191, 150] width 159 height 11
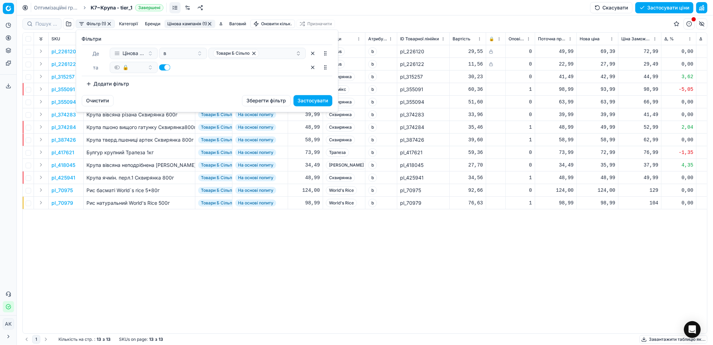
click at [163, 66] on button "button" at bounding box center [164, 67] width 11 height 6
checkbox input "false"
click at [313, 102] on button "Застосувати" at bounding box center [313, 100] width 39 height 11
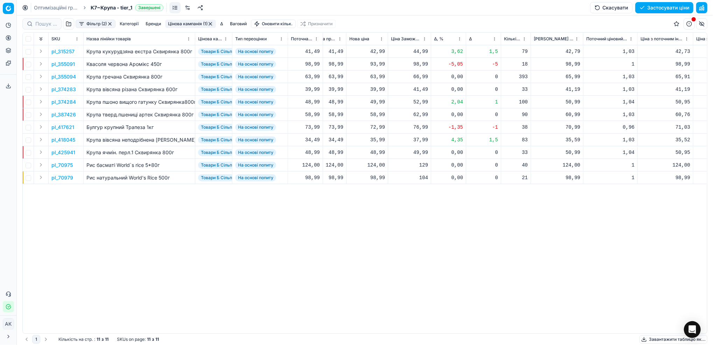
scroll to position [0, 233]
click at [455, 40] on html "Pricing platform Аналітика Цінова оптимізація Асортимент продукції Шаблони Серв…" at bounding box center [356, 172] width 713 height 345
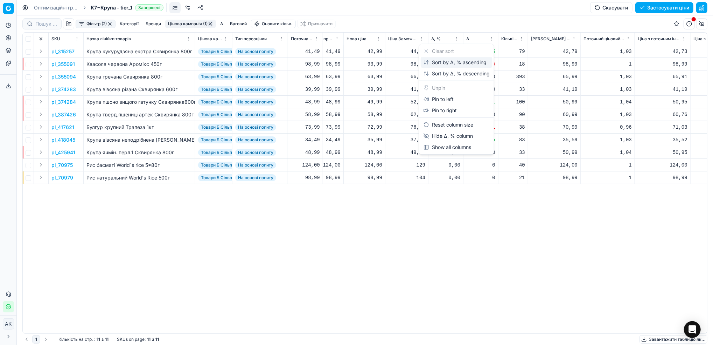
click at [445, 62] on div "Sort by Δ, % ascending" at bounding box center [455, 62] width 63 height 7
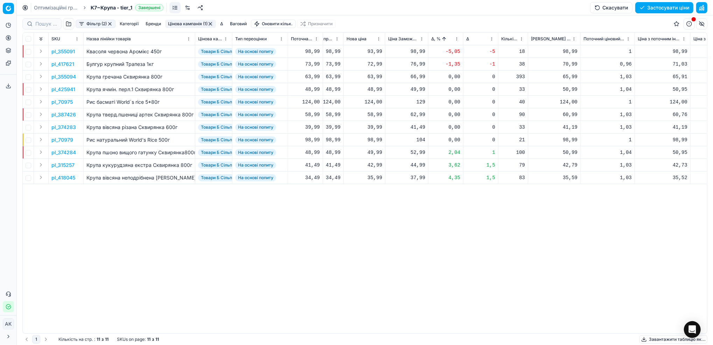
click at [70, 52] on p "pl_355091" at bounding box center [62, 51] width 23 height 7
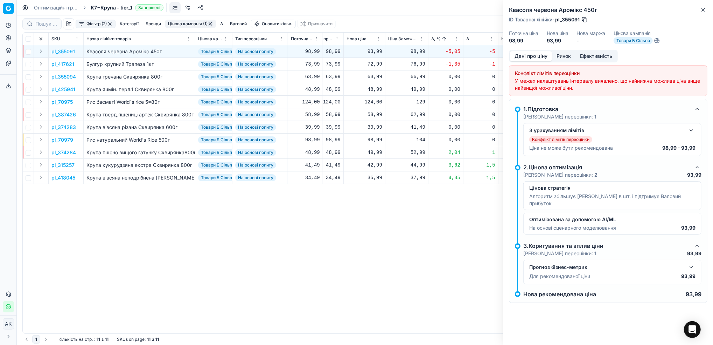
click at [692, 132] on button "button" at bounding box center [691, 130] width 8 height 8
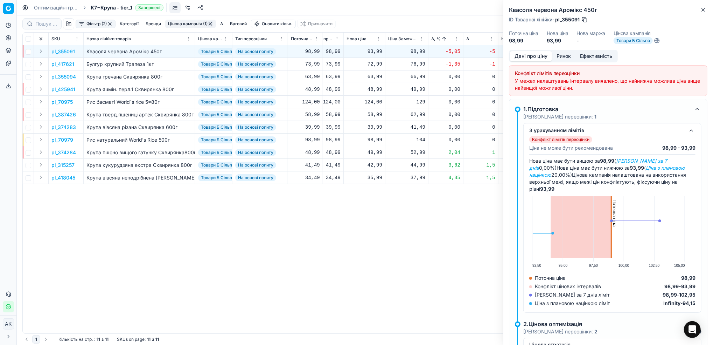
click at [564, 57] on button "Ринок" at bounding box center [563, 56] width 23 height 10
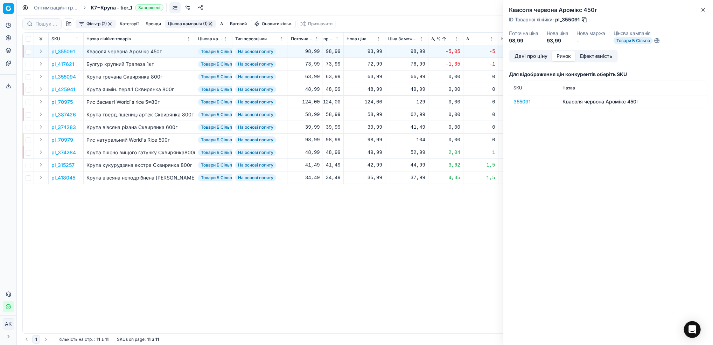
click at [526, 102] on div "355091" at bounding box center [534, 101] width 41 height 7
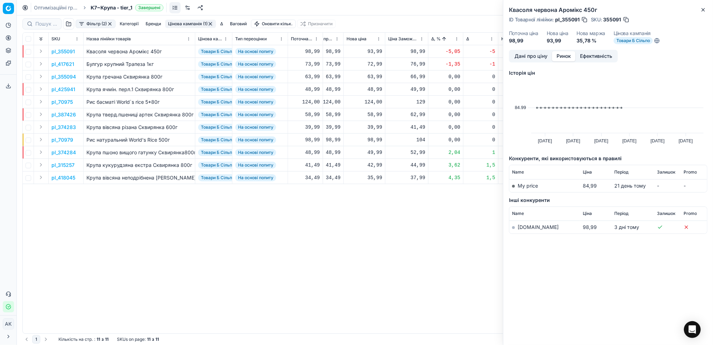
click at [524, 229] on link "[DOMAIN_NAME]" at bounding box center [538, 227] width 41 height 6
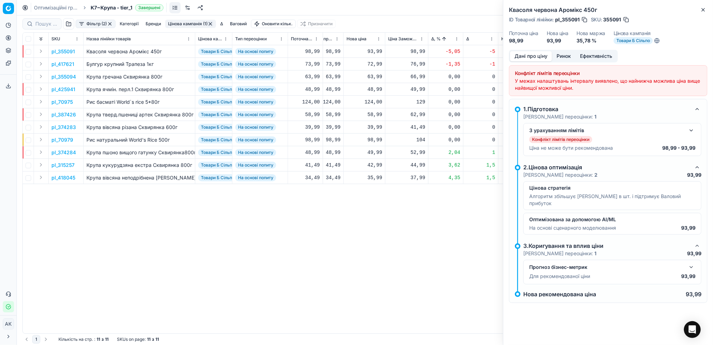
click at [518, 57] on button "Дані про ціну" at bounding box center [531, 56] width 42 height 10
click at [705, 8] on icon "button" at bounding box center [704, 10] width 6 height 6
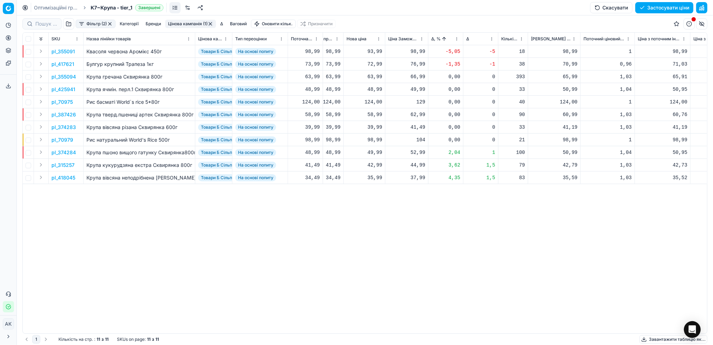
click at [62, 49] on p "pl_355091" at bounding box center [62, 51] width 23 height 7
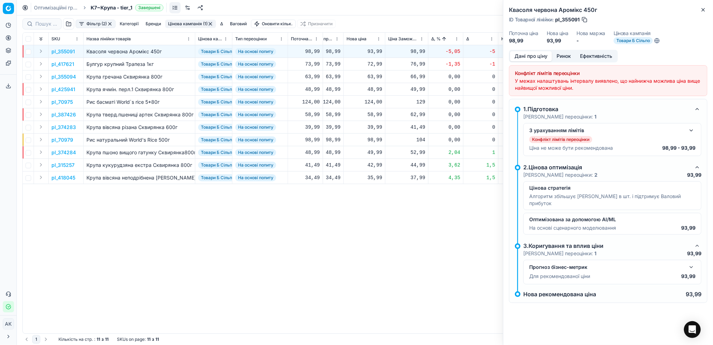
drag, startPoint x: 582, startPoint y: 21, endPoint x: 566, endPoint y: 17, distance: 16.3
click at [566, 17] on div "ID Товарної лінійки : pl_355091" at bounding box center [548, 19] width 79 height 7
drag, startPoint x: 580, startPoint y: 20, endPoint x: 563, endPoint y: 22, distance: 16.7
click at [563, 22] on span "pl_355091" at bounding box center [567, 19] width 25 height 7
click at [703, 10] on icon "button" at bounding box center [703, 9] width 3 height 3
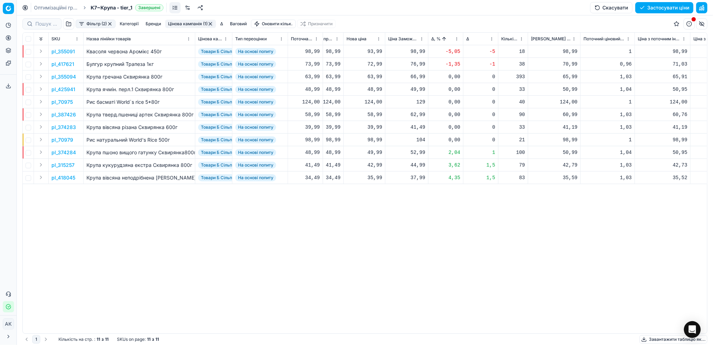
click at [69, 62] on p "pl_417621" at bounding box center [62, 64] width 23 height 7
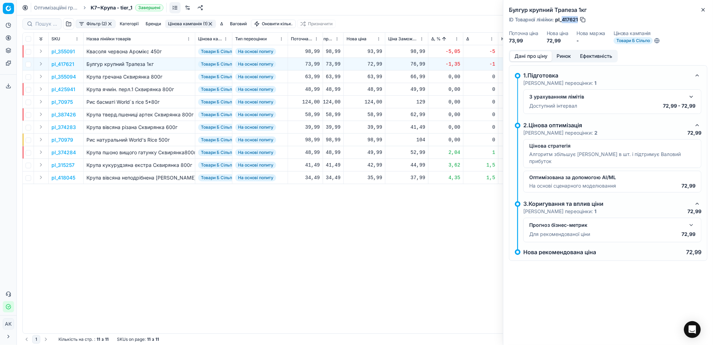
drag, startPoint x: 578, startPoint y: 21, endPoint x: 563, endPoint y: 21, distance: 15.1
click at [563, 21] on span "pl_417621" at bounding box center [566, 19] width 23 height 7
click at [702, 12] on icon "button" at bounding box center [704, 10] width 6 height 6
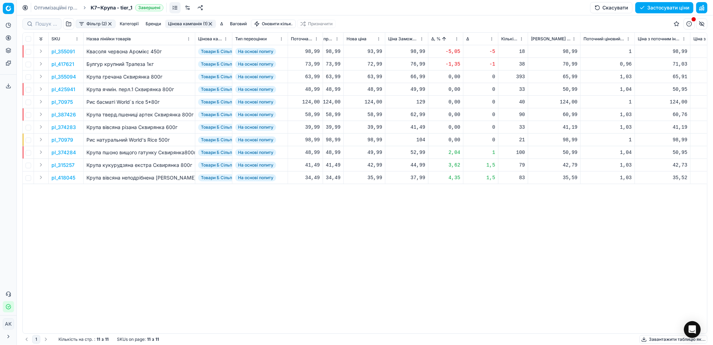
click at [371, 65] on div "72,99" at bounding box center [365, 64] width 36 height 7
click at [372, 125] on input "72.99" at bounding box center [389, 125] width 50 height 11
type input "76.99"
click at [457, 42] on html "Pricing platform Аналітика Цінова оптимізація Асортимент продукції Шаблони Серв…" at bounding box center [356, 172] width 713 height 345
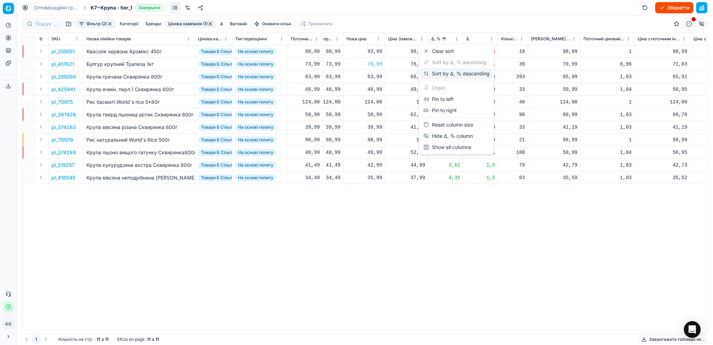
click at [441, 71] on div "Sort by Δ, % descending" at bounding box center [457, 73] width 66 height 7
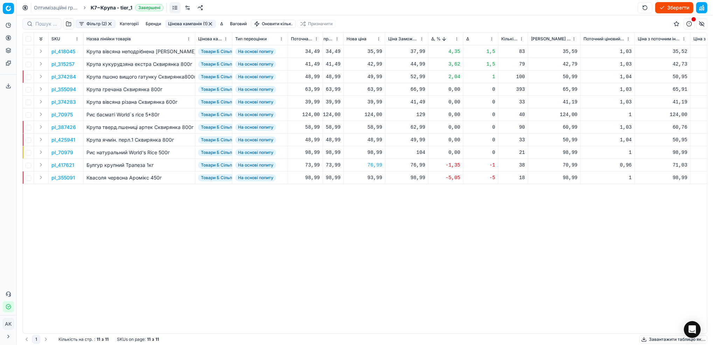
click at [62, 166] on p "pl_417621" at bounding box center [62, 164] width 23 height 7
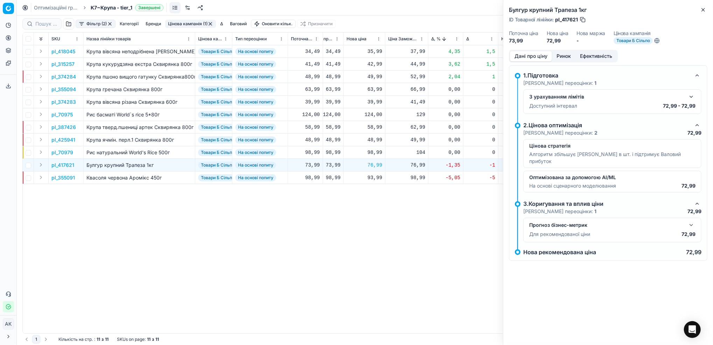
click at [691, 100] on button "button" at bounding box center [691, 96] width 8 height 8
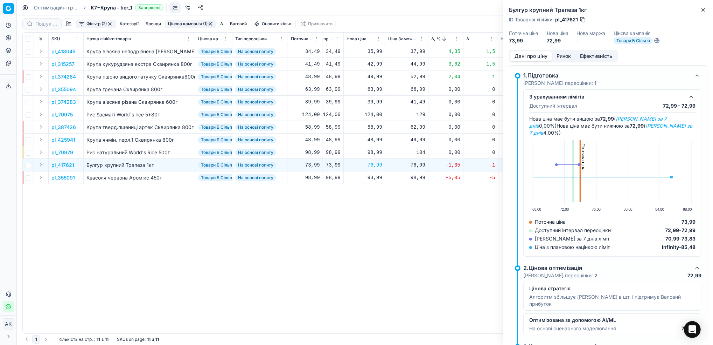
click at [562, 57] on button "Ринок" at bounding box center [563, 56] width 23 height 10
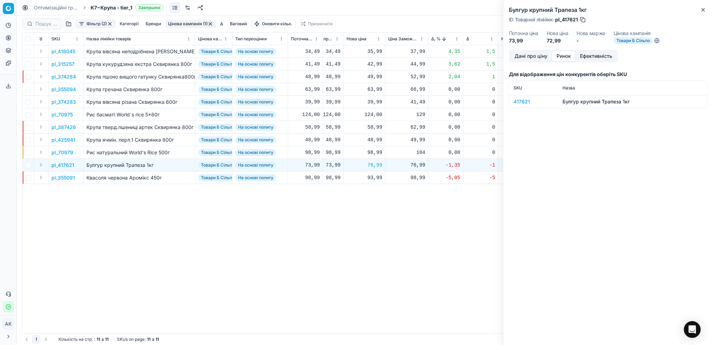
click at [518, 101] on div "417621" at bounding box center [534, 101] width 41 height 7
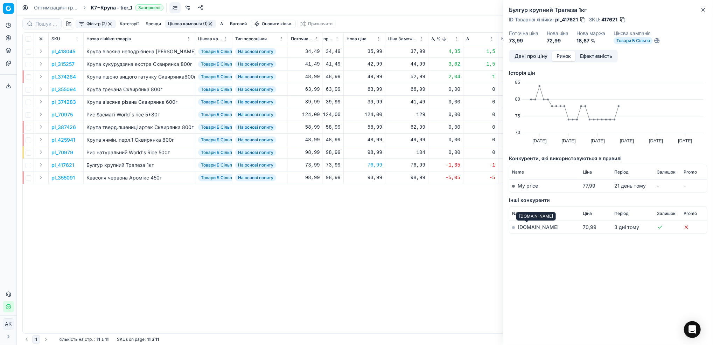
click at [528, 228] on link "[DOMAIN_NAME]" at bounding box center [538, 227] width 41 height 6
click at [706, 14] on div "Булгур крупний Трапеза 1кг ID Товарної лінійки : pl_417621 SKU : 417621 Поточна…" at bounding box center [609, 25] width 210 height 50
click at [703, 14] on div "Булгур крупний Трапеза 1кг ID Товарної лінійки : pl_417621 SKU : 417621 Поточна…" at bounding box center [609, 25] width 210 height 50
click at [703, 11] on icon "button" at bounding box center [704, 10] width 6 height 6
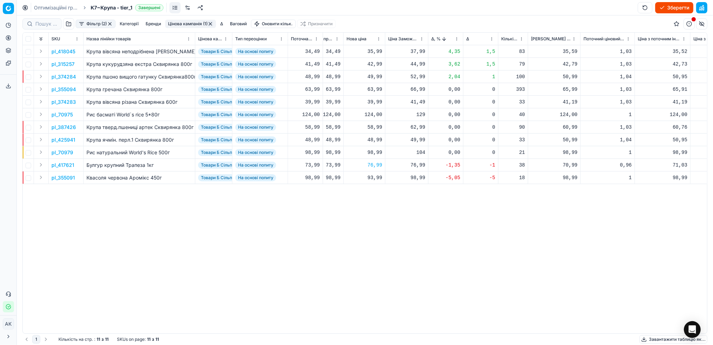
click at [374, 167] on div "76,99" at bounding box center [365, 164] width 36 height 7
click at [372, 226] on input "76.99" at bounding box center [389, 226] width 50 height 11
type input "72.99"
click at [64, 51] on p "pl_418045" at bounding box center [63, 51] width 24 height 7
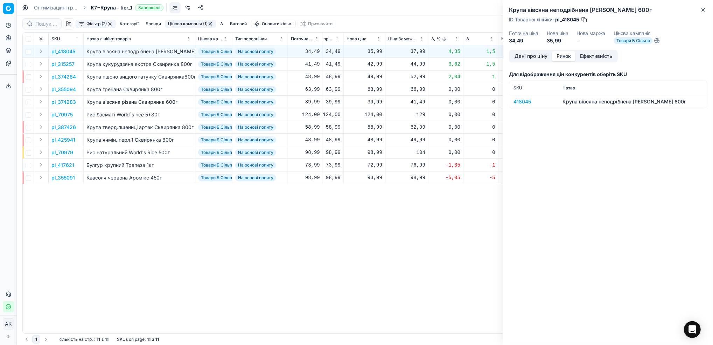
click at [562, 58] on button "Ринок" at bounding box center [563, 56] width 23 height 10
click at [523, 99] on div "418045" at bounding box center [534, 101] width 41 height 7
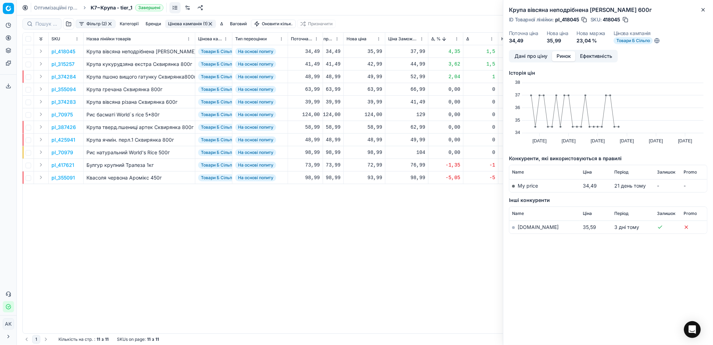
click at [520, 227] on link "[DOMAIN_NAME]" at bounding box center [538, 227] width 41 height 6
click at [531, 55] on button "Дані про ціну" at bounding box center [531, 56] width 42 height 10
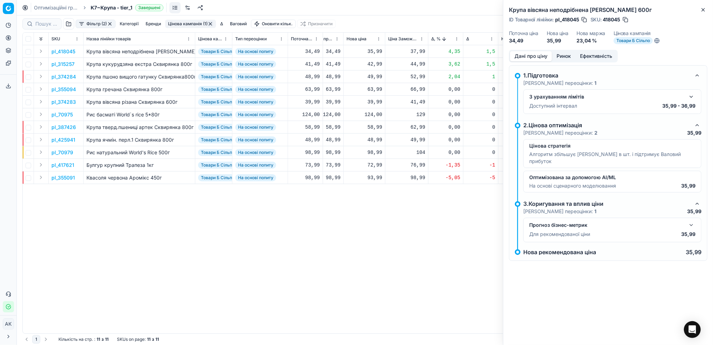
click at [690, 97] on button "button" at bounding box center [691, 96] width 8 height 8
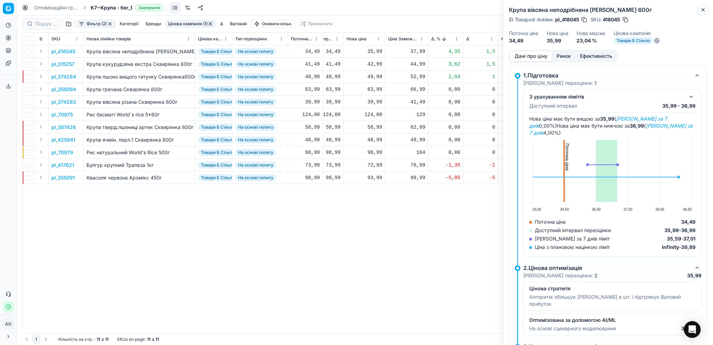
click at [706, 9] on icon "button" at bounding box center [704, 10] width 6 height 6
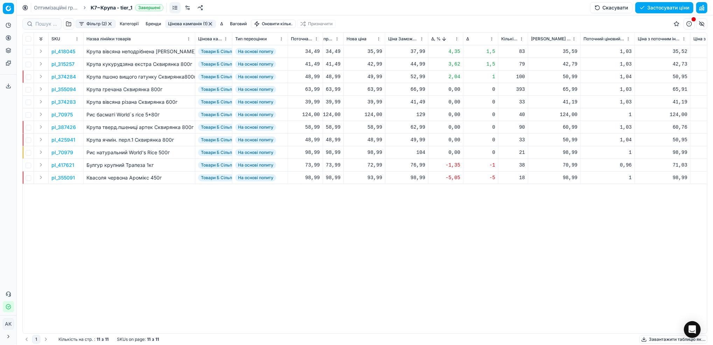
click at [370, 54] on div "35,99" at bounding box center [365, 51] width 36 height 7
click at [372, 113] on input "35.99" at bounding box center [389, 113] width 50 height 11
type input "36.99"
click at [64, 73] on p "pl_374284" at bounding box center [63, 76] width 25 height 7
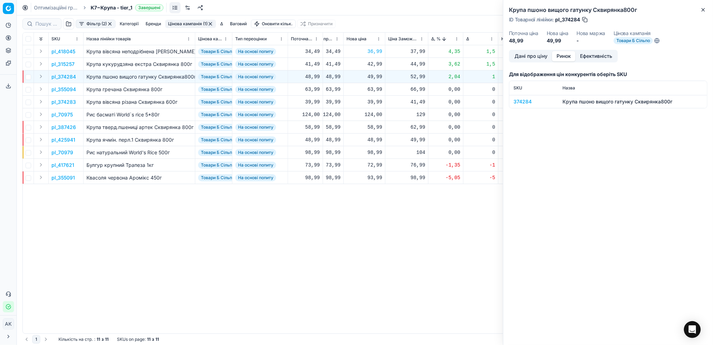
click at [566, 59] on button "Ринок" at bounding box center [563, 56] width 23 height 10
click at [522, 98] on div "374284" at bounding box center [534, 101] width 41 height 7
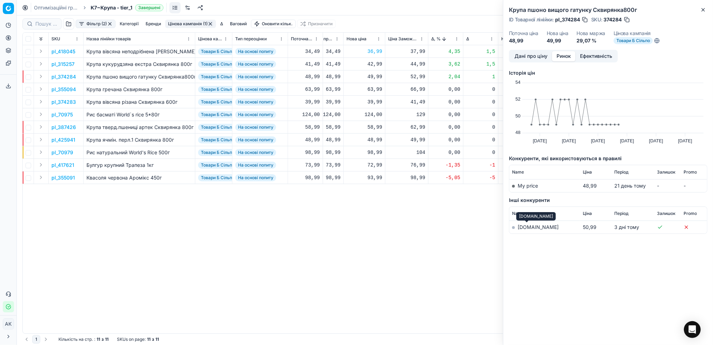
click at [524, 229] on link "[DOMAIN_NAME]" at bounding box center [538, 227] width 41 height 6
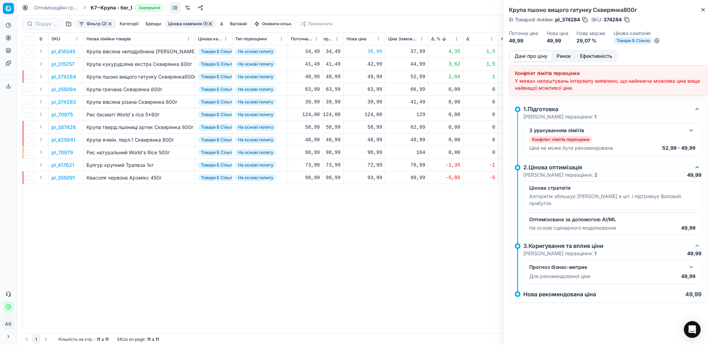
click at [532, 56] on button "Дані про ціну" at bounding box center [531, 56] width 42 height 10
click at [705, 7] on icon "button" at bounding box center [704, 10] width 6 height 6
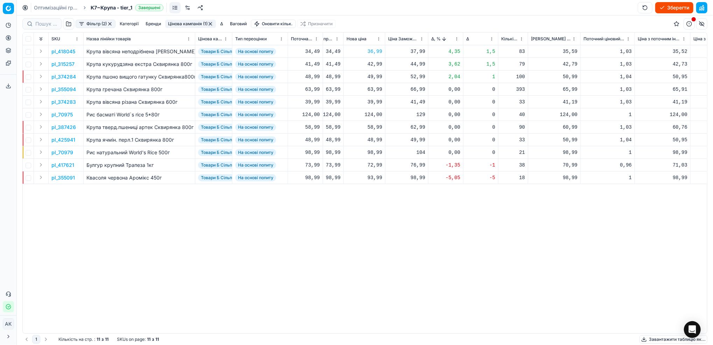
click at [372, 65] on div "42,99" at bounding box center [365, 64] width 36 height 7
click at [266, 96] on td "На основі попиту" at bounding box center [261, 102] width 56 height 13
click at [376, 77] on div "49,99" at bounding box center [365, 76] width 36 height 7
drag, startPoint x: 373, startPoint y: 138, endPoint x: 368, endPoint y: 139, distance: 5.1
click at [368, 139] on input "49.99" at bounding box center [389, 138] width 50 height 11
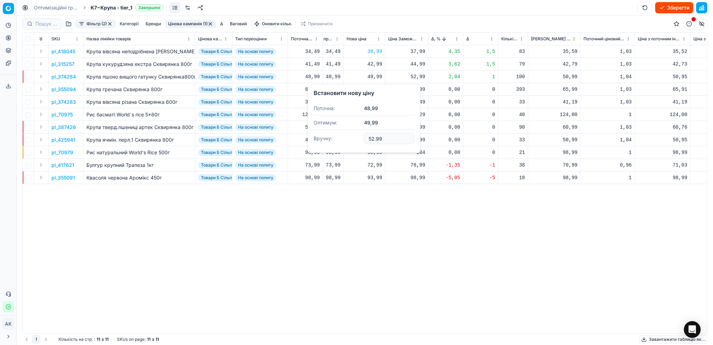
type input "52.99"
click at [186, 25] on button "Цінова кампанія (1)" at bounding box center [190, 24] width 51 height 8
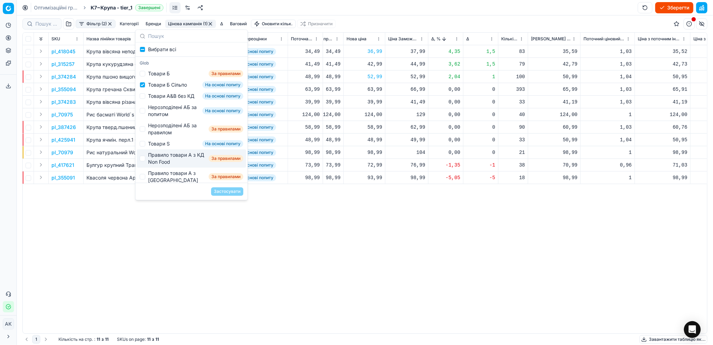
click at [83, 201] on div "pl_418045 Крупа вівсяна неподрібнена [PERSON_NAME] 600г Товари Б Сільпо На осно…" at bounding box center [132, 189] width 685 height 288
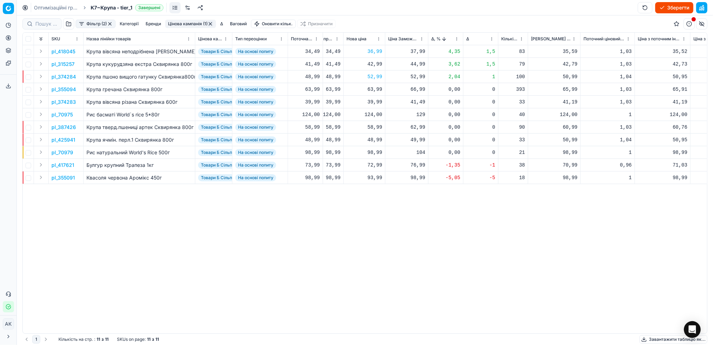
drag, startPoint x: 212, startPoint y: 24, endPoint x: 232, endPoint y: 58, distance: 39.2
click at [212, 24] on button "button" at bounding box center [211, 24] width 6 height 6
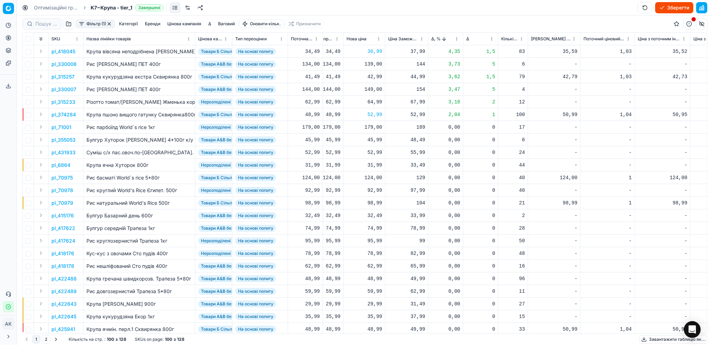
click at [458, 37] on html "Pricing platform Аналітика Цінова оптимізація Асортимент продукції Шаблони Серв…" at bounding box center [356, 172] width 713 height 345
click at [457, 60] on div "Sort by Δ, % ascending" at bounding box center [455, 62] width 63 height 7
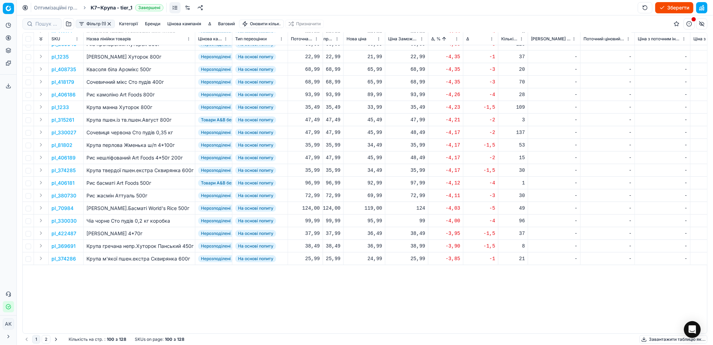
scroll to position [0, 233]
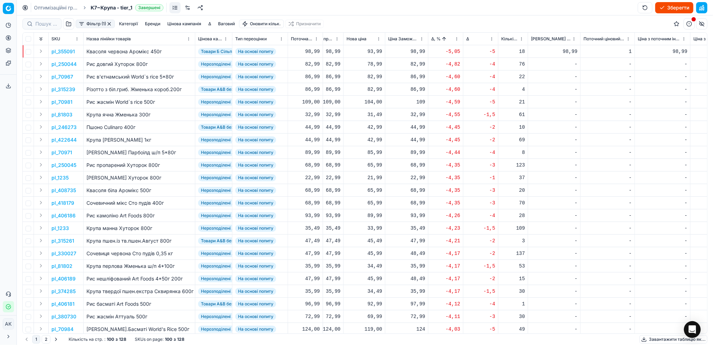
click at [457, 37] on html "Pricing platform Аналітика Цінова оптимізація Асортимент продукції Шаблони Серв…" at bounding box center [356, 172] width 713 height 345
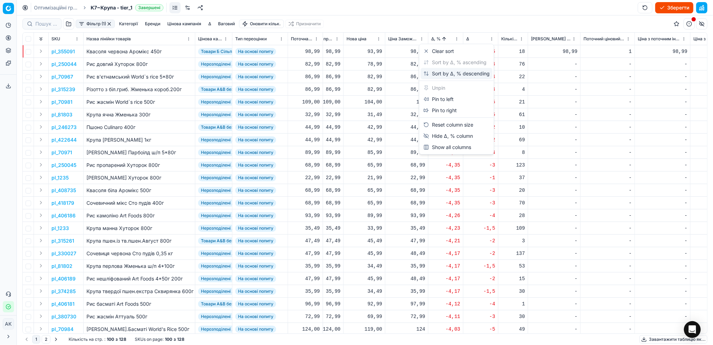
click at [444, 76] on div "Sort by Δ, % descending" at bounding box center [457, 73] width 66 height 7
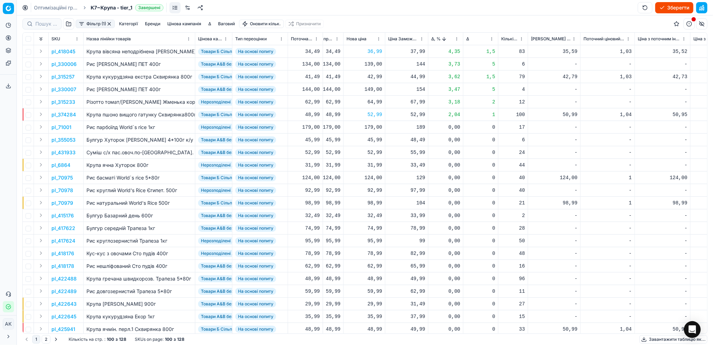
click at [104, 22] on button "Фільтр (1)" at bounding box center [95, 24] width 39 height 8
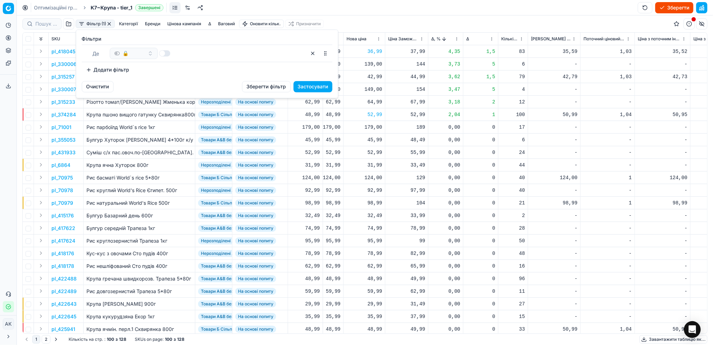
click at [408, 26] on html "Pricing platform Аналітика Цінова оптимізація Асортимент продукції Шаблони Серв…" at bounding box center [356, 172] width 713 height 345
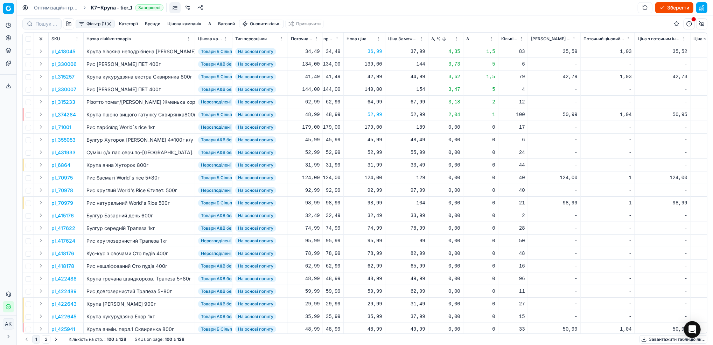
click at [457, 39] on html "Pricing platform Аналітика Цінова оптимізація Асортимент продукції Шаблони Серв…" at bounding box center [356, 172] width 713 height 345
click at [434, 57] on div "Sort by Δ, % ascending" at bounding box center [457, 62] width 72 height 11
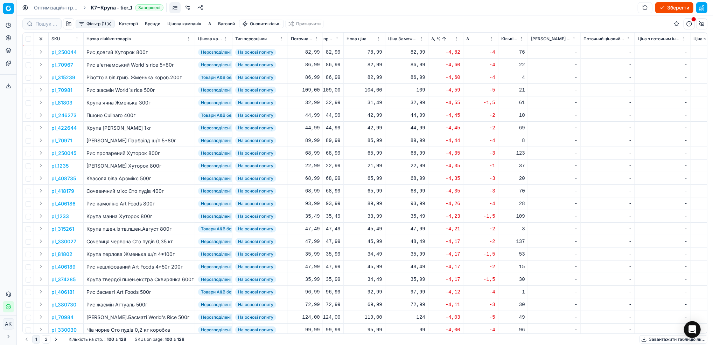
scroll to position [0, 233]
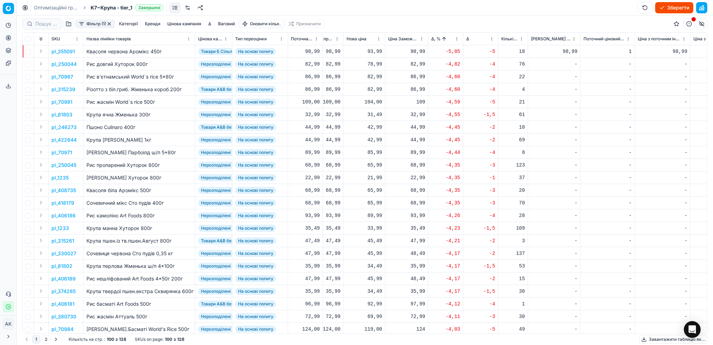
click at [703, 9] on button "button" at bounding box center [702, 7] width 11 height 11
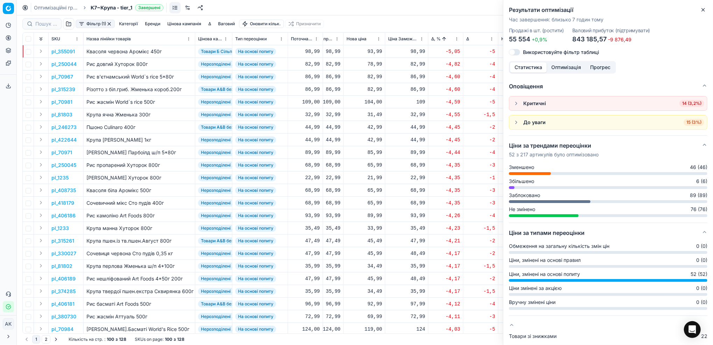
click at [705, 11] on icon "button" at bounding box center [704, 10] width 6 height 6
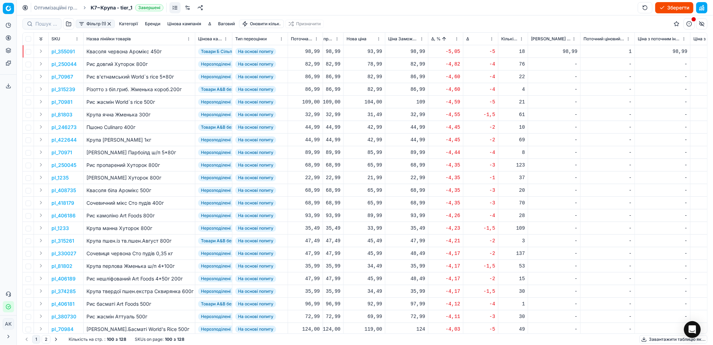
click at [180, 25] on button "Цінова кампанія" at bounding box center [185, 24] width 40 height 8
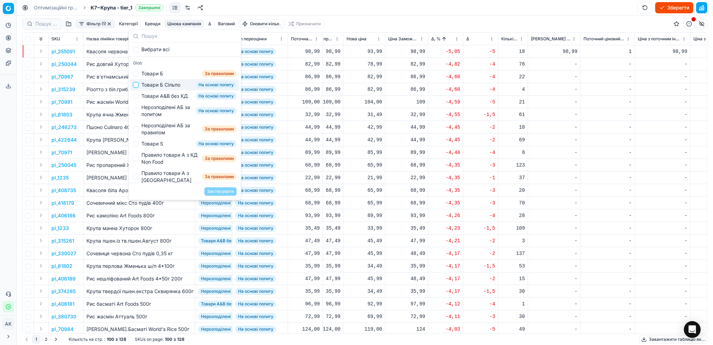
click at [135, 87] on input "Suggestions" at bounding box center [136, 85] width 6 height 6
checkbox input "true"
click at [225, 189] on button "Застосувати" at bounding box center [221, 191] width 32 height 8
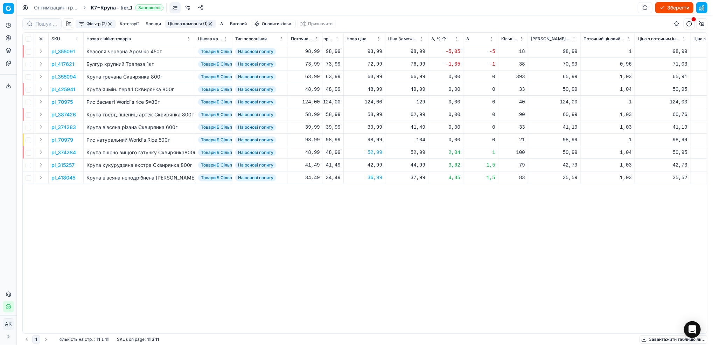
click at [193, 24] on button "Цінова кампанія (1)" at bounding box center [190, 24] width 51 height 8
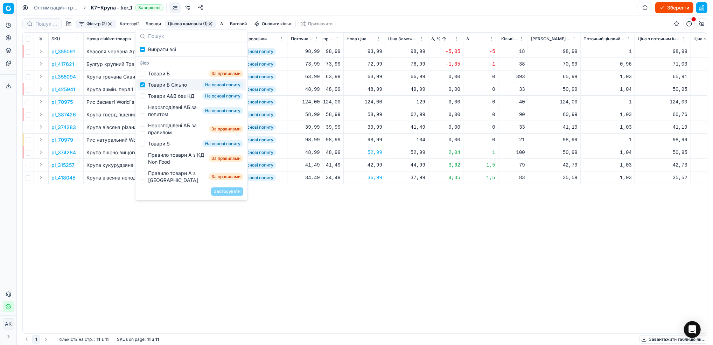
click at [146, 86] on div "Товари Б Сільпо На основі попиту" at bounding box center [191, 84] width 109 height 11
checkbox input "false"
click at [146, 98] on div "Товари А&B без КД На основі попиту" at bounding box center [191, 95] width 109 height 11
checkbox input "true"
click at [233, 193] on button "Застосувати" at bounding box center [227, 191] width 32 height 8
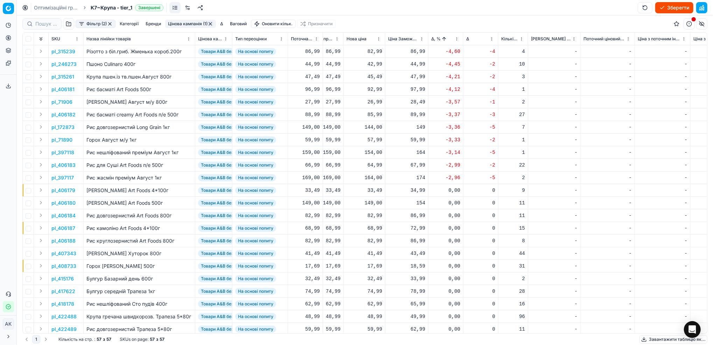
click at [60, 51] on p "pl_315239" at bounding box center [63, 51] width 24 height 7
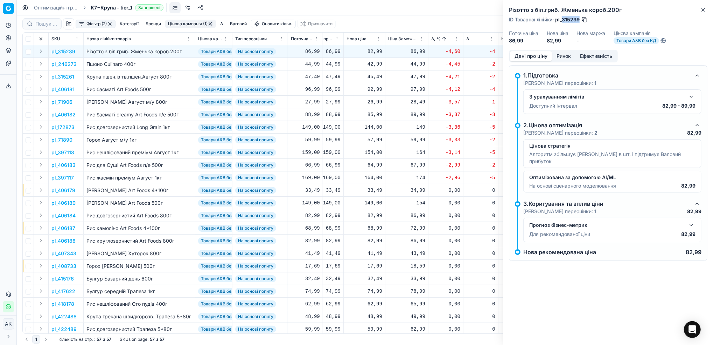
drag, startPoint x: 580, startPoint y: 19, endPoint x: 563, endPoint y: 19, distance: 17.2
click at [563, 19] on div "ID Товарної лінійки : pl_315239" at bounding box center [548, 19] width 79 height 7
click at [373, 50] on div "82,99" at bounding box center [365, 51] width 36 height 7
click at [372, 116] on input "82.99" at bounding box center [389, 113] width 50 height 11
type input "86.99"
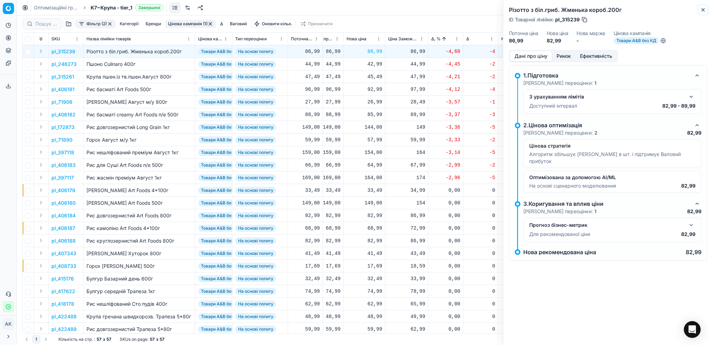
click at [703, 13] on button "Close" at bounding box center [703, 10] width 8 height 8
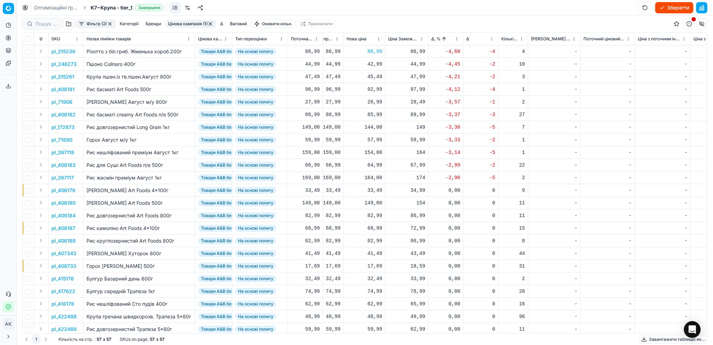
click at [63, 63] on p "pl_246273" at bounding box center [63, 64] width 25 height 7
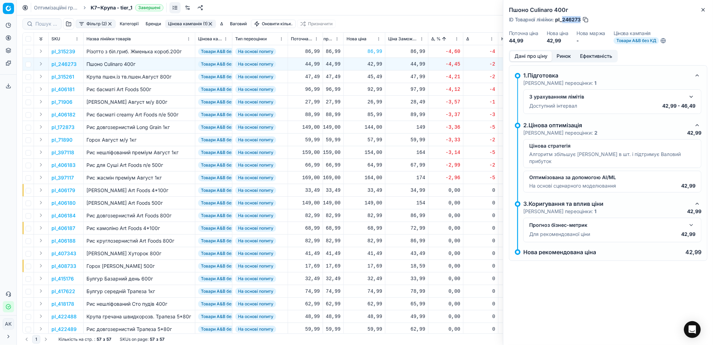
drag, startPoint x: 581, startPoint y: 20, endPoint x: 563, endPoint y: 22, distance: 17.6
click at [563, 22] on span "pl_246273" at bounding box center [568, 19] width 26 height 7
click at [705, 8] on icon "button" at bounding box center [704, 10] width 6 height 6
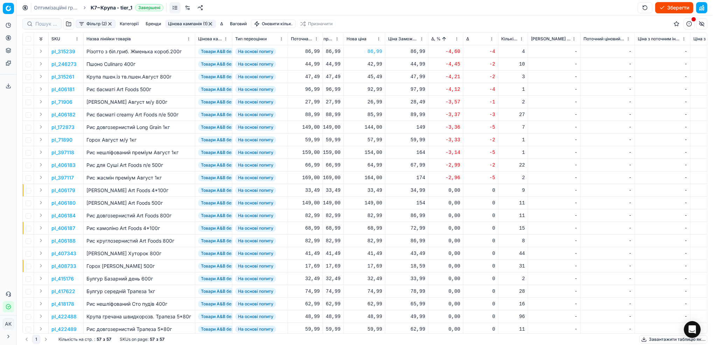
click at [61, 78] on p "pl_315261" at bounding box center [62, 76] width 23 height 7
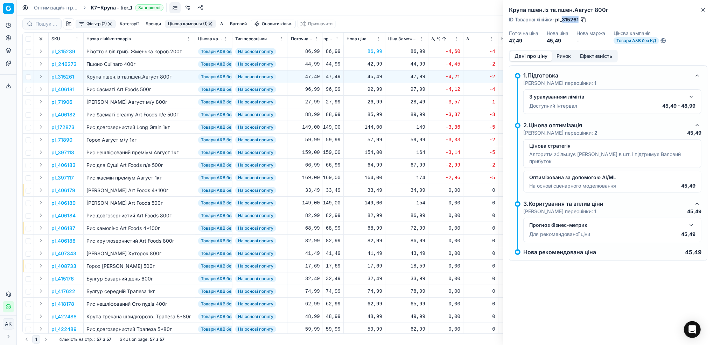
drag, startPoint x: 579, startPoint y: 20, endPoint x: 563, endPoint y: 22, distance: 16.6
click at [563, 22] on div "ID Товарної лінійки : pl_315261" at bounding box center [548, 19] width 78 height 7
click at [372, 76] on div "45,49" at bounding box center [365, 76] width 36 height 7
click at [373, 140] on input "45.49" at bounding box center [389, 138] width 50 height 11
type input "47.49"
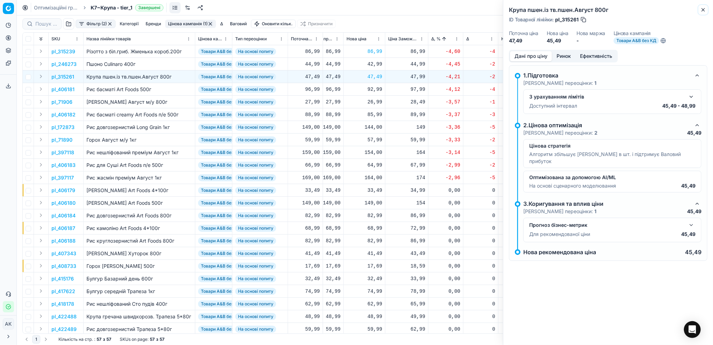
click at [707, 9] on button "Close" at bounding box center [703, 10] width 8 height 8
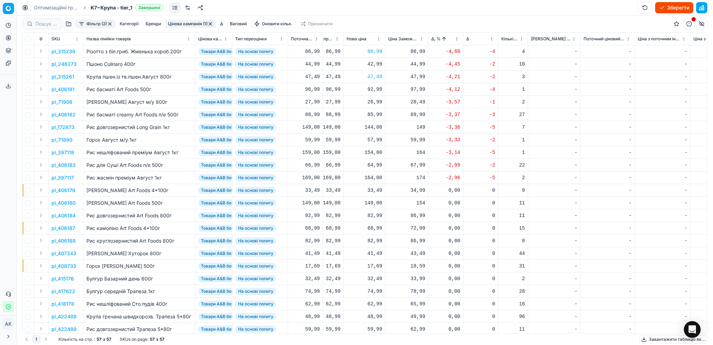
click at [67, 89] on p "pl_406181" at bounding box center [62, 89] width 23 height 7
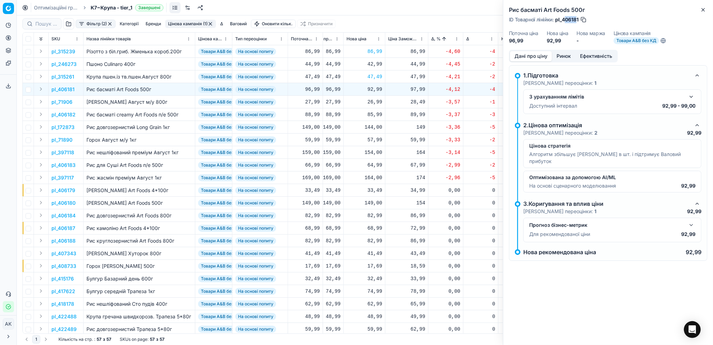
drag, startPoint x: 578, startPoint y: 20, endPoint x: 565, endPoint y: 24, distance: 14.0
click at [565, 24] on div "Рис басматі Art Foods 500г ID Товарної лінійки : pl_406181 Поточна ціна 96,99 Н…" at bounding box center [609, 25] width 210 height 50
click at [578, 21] on span "pl_406181" at bounding box center [566, 19] width 23 height 7
drag, startPoint x: 579, startPoint y: 19, endPoint x: 563, endPoint y: 21, distance: 16.4
click at [563, 21] on span "pl_406181" at bounding box center [566, 19] width 23 height 7
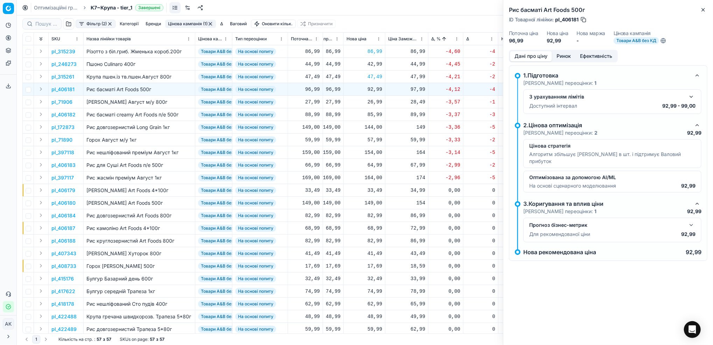
click at [377, 91] on div "92,99" at bounding box center [365, 89] width 36 height 7
click at [372, 151] on input "92.99" at bounding box center [389, 150] width 50 height 11
type input "96.99"
click at [64, 102] on p "pl_71906" at bounding box center [61, 101] width 21 height 7
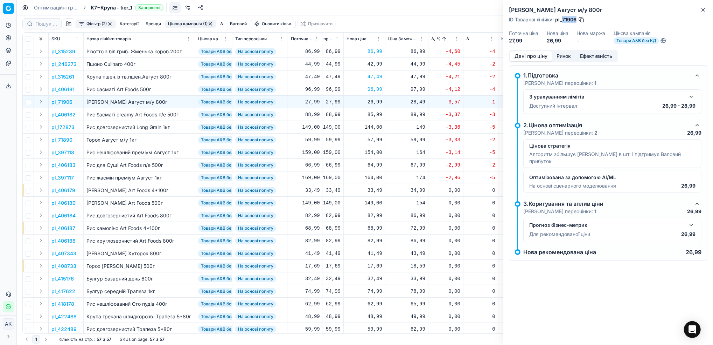
drag, startPoint x: 576, startPoint y: 18, endPoint x: 563, endPoint y: 21, distance: 13.2
click at [563, 21] on span "pl_71906" at bounding box center [565, 19] width 21 height 7
click at [372, 104] on div "26,99" at bounding box center [365, 101] width 36 height 7
click at [372, 162] on input "26.99" at bounding box center [389, 163] width 50 height 11
type input "27.99"
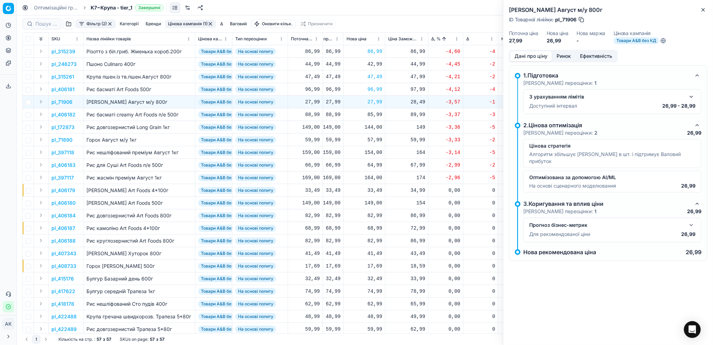
click at [67, 116] on p "pl_406182" at bounding box center [63, 114] width 24 height 7
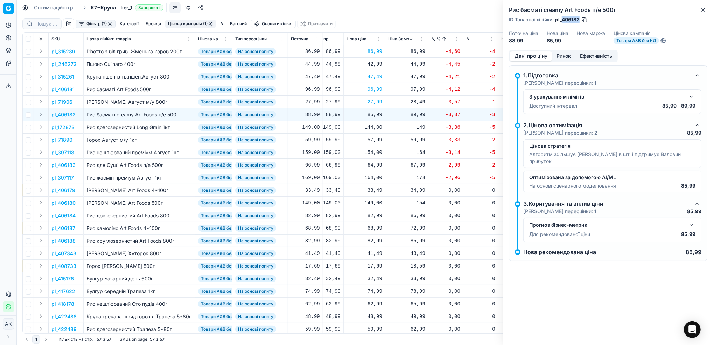
drag, startPoint x: 580, startPoint y: 21, endPoint x: 563, endPoint y: 21, distance: 17.2
click at [563, 21] on span "pl_406182" at bounding box center [567, 19] width 25 height 7
click at [703, 11] on icon "button" at bounding box center [704, 10] width 6 height 6
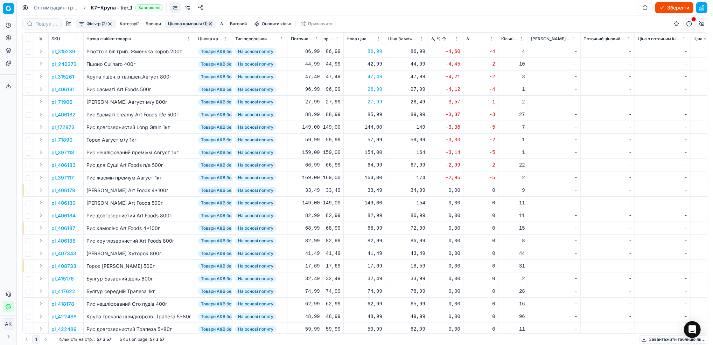
click at [67, 115] on p "pl_406182" at bounding box center [63, 114] width 24 height 7
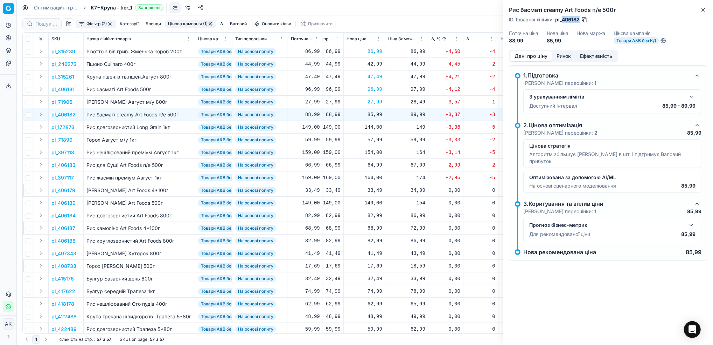
drag, startPoint x: 579, startPoint y: 20, endPoint x: 563, endPoint y: 22, distance: 16.2
click at [563, 22] on span "pl_406182" at bounding box center [567, 19] width 25 height 7
drag, startPoint x: 564, startPoint y: 15, endPoint x: 450, endPoint y: 26, distance: 114.7
click at [450, 26] on div "Фільтр (2) Категорії [PERSON_NAME] кампанія (1) Δ Ваговий Оновити кільк. Призна…" at bounding box center [364, 23] width 685 height 17
drag, startPoint x: 580, startPoint y: 20, endPoint x: 563, endPoint y: 20, distance: 17.5
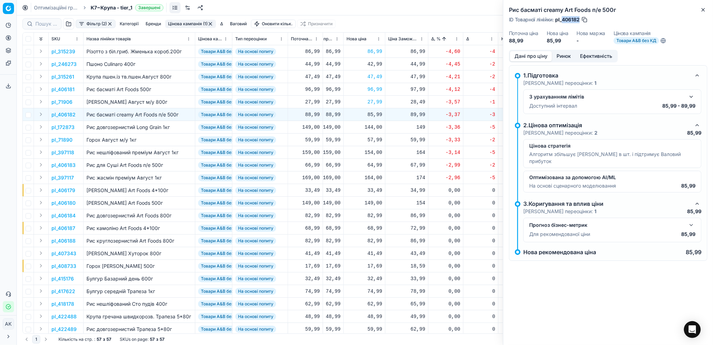
click at [563, 20] on div "ID Товарної лінійки : pl_406182" at bounding box center [548, 19] width 79 height 7
click at [705, 11] on icon "button" at bounding box center [703, 9] width 3 height 3
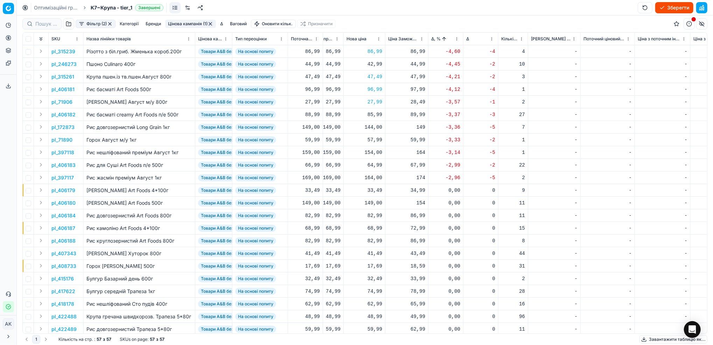
click at [61, 128] on p "pl_172873" at bounding box center [62, 127] width 23 height 7
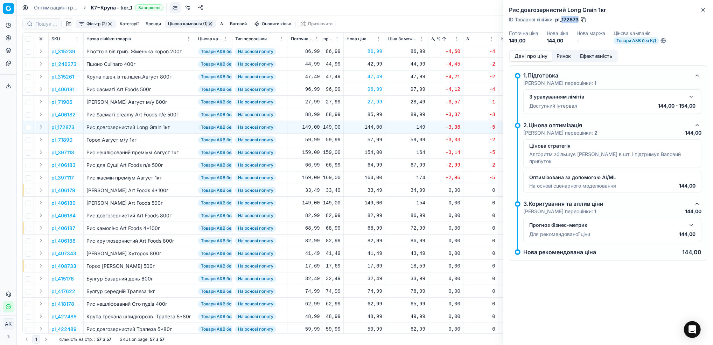
drag, startPoint x: 578, startPoint y: 20, endPoint x: 563, endPoint y: 21, distance: 15.4
click at [562, 21] on span "pl_172873" at bounding box center [566, 19] width 23 height 7
click at [57, 138] on p "pl_71890" at bounding box center [61, 139] width 21 height 7
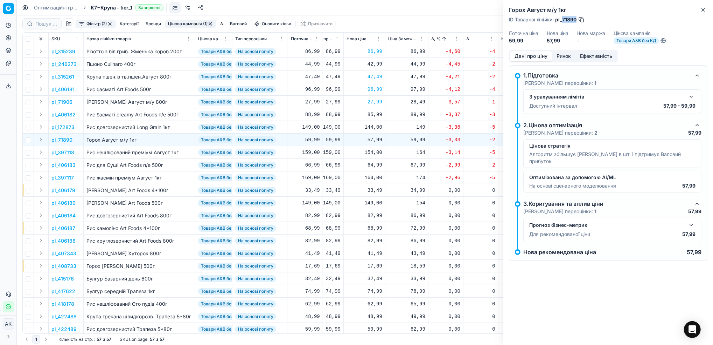
drag, startPoint x: 576, startPoint y: 21, endPoint x: 563, endPoint y: 21, distance: 13.0
click at [563, 21] on span "pl_71890" at bounding box center [565, 19] width 21 height 7
click at [698, 9] on h2 "Горох Август м/у 1кг" at bounding box center [608, 10] width 199 height 8
click at [703, 10] on icon "button" at bounding box center [703, 9] width 3 height 3
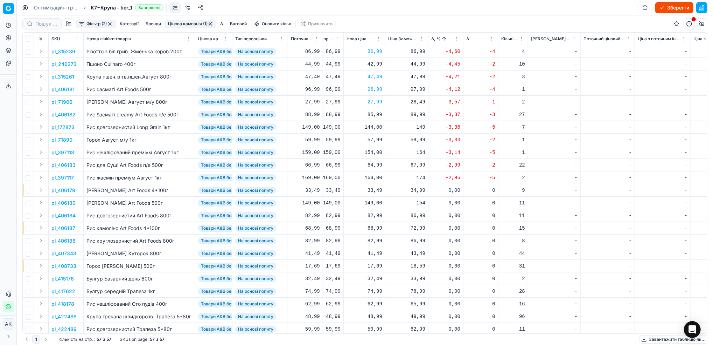
click at [376, 140] on div "57,99" at bounding box center [365, 139] width 36 height 7
click at [372, 201] on input "57.99" at bounding box center [389, 201] width 50 height 11
type input "59.99"
click at [60, 153] on p "pl_397118" at bounding box center [62, 152] width 23 height 7
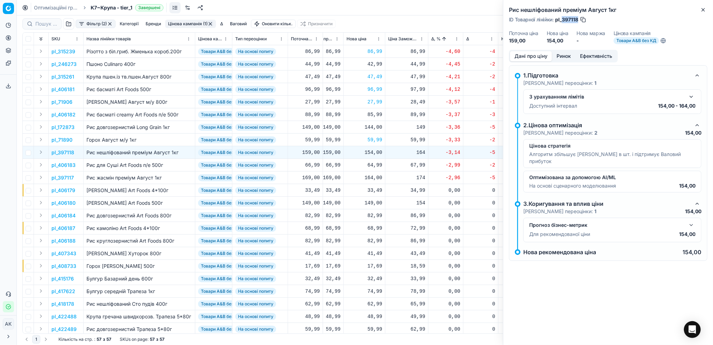
drag, startPoint x: 578, startPoint y: 21, endPoint x: 563, endPoint y: 21, distance: 15.1
click at [563, 21] on span "pl_397118" at bounding box center [566, 19] width 23 height 7
click at [372, 154] on div "154,00" at bounding box center [365, 152] width 36 height 7
click at [375, 216] on input "154.00" at bounding box center [389, 214] width 50 height 11
type input "159.00"
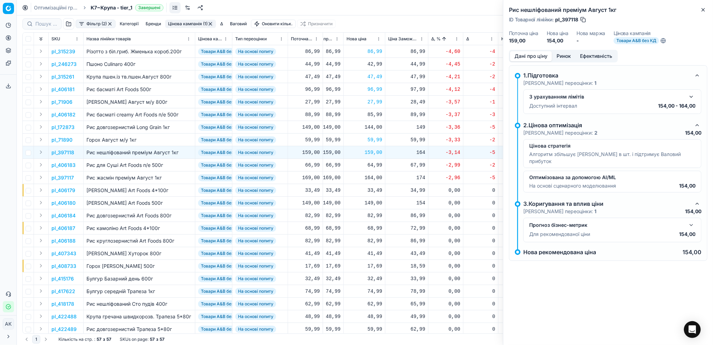
click at [63, 165] on p "pl_406183" at bounding box center [63, 164] width 24 height 7
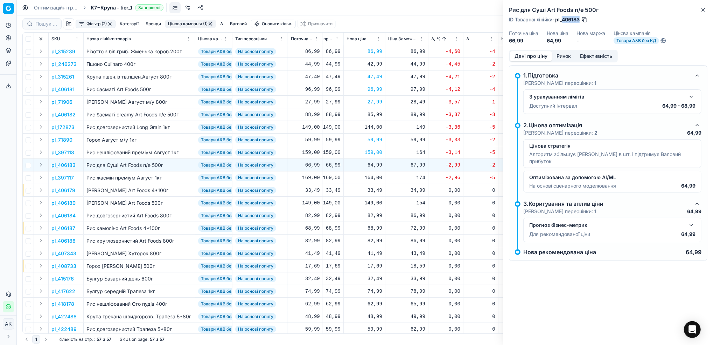
drag, startPoint x: 580, startPoint y: 21, endPoint x: 563, endPoint y: 19, distance: 16.9
click at [563, 19] on span "pl_406183" at bounding box center [567, 19] width 25 height 7
click at [68, 177] on p "pl_397117" at bounding box center [62, 177] width 22 height 7
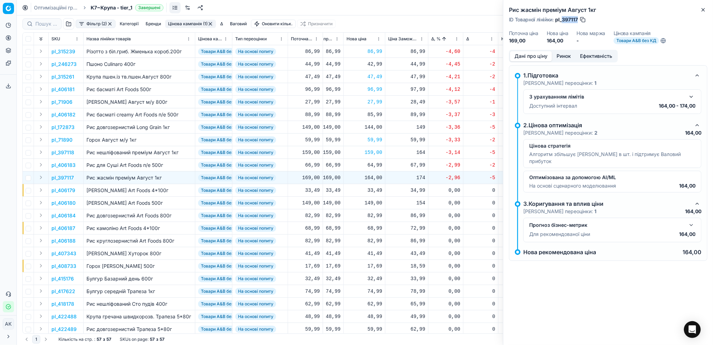
drag, startPoint x: 578, startPoint y: 19, endPoint x: 563, endPoint y: 18, distance: 15.1
click at [563, 18] on span "pl_397117" at bounding box center [566, 19] width 23 height 7
click at [374, 177] on div "164,00" at bounding box center [365, 177] width 36 height 7
click at [374, 242] on input "164.00" at bounding box center [389, 239] width 50 height 11
type input "169.00"
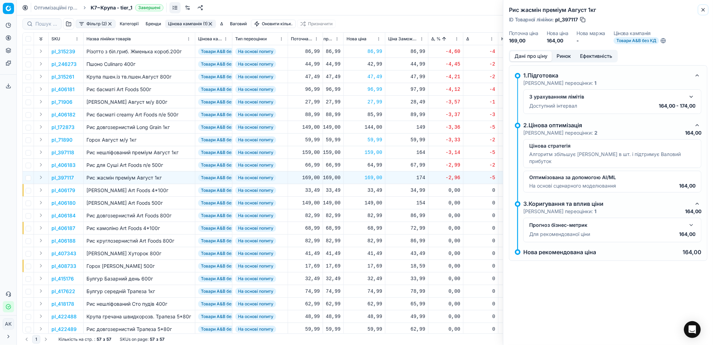
click at [704, 9] on icon "button" at bounding box center [703, 9] width 3 height 3
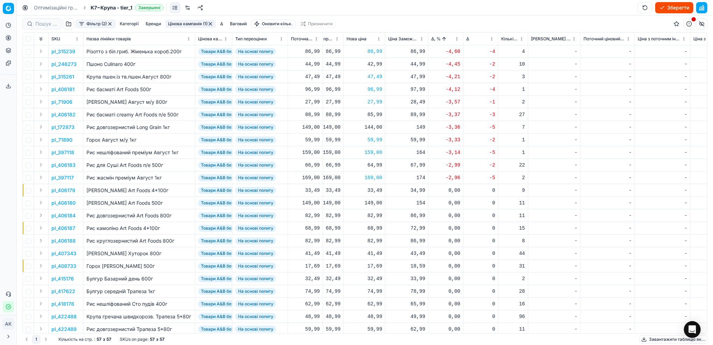
click at [456, 41] on html "Pricing platform Аналітика Цінова оптимізація Асортимент продукції Шаблони Серв…" at bounding box center [356, 172] width 713 height 345
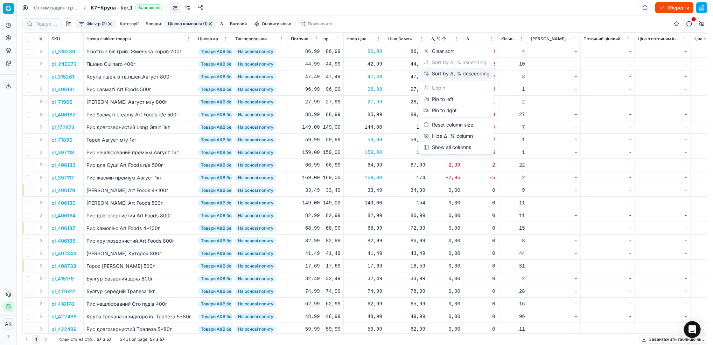
click at [440, 74] on div "Sort by Δ, % descending" at bounding box center [457, 73] width 66 height 7
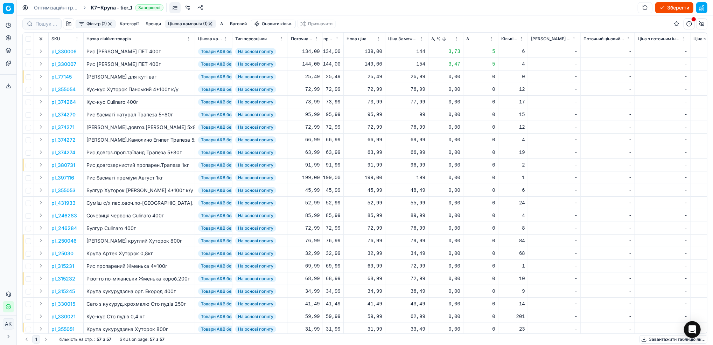
click at [71, 50] on p "pl_330006" at bounding box center [63, 51] width 25 height 7
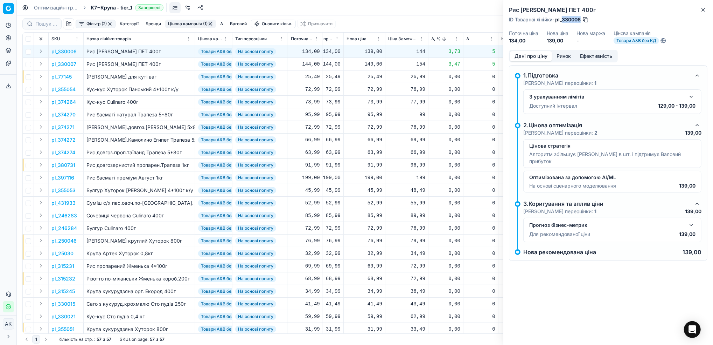
drag, startPoint x: 581, startPoint y: 18, endPoint x: 563, endPoint y: 21, distance: 18.1
click at [563, 21] on span "pl_330006" at bounding box center [568, 19] width 26 height 7
click at [705, 10] on icon "button" at bounding box center [704, 10] width 6 height 6
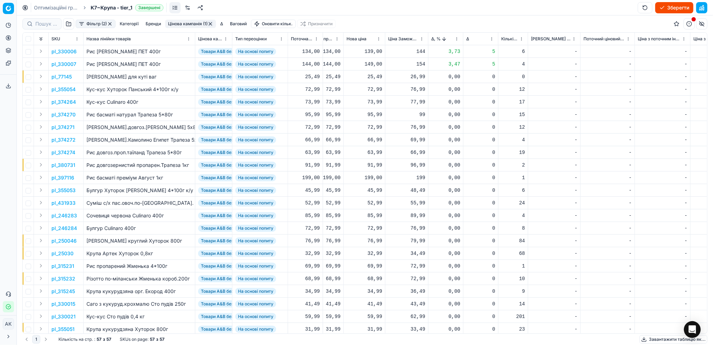
click at [186, 23] on button "Цінова кампанія (1)" at bounding box center [190, 24] width 51 height 8
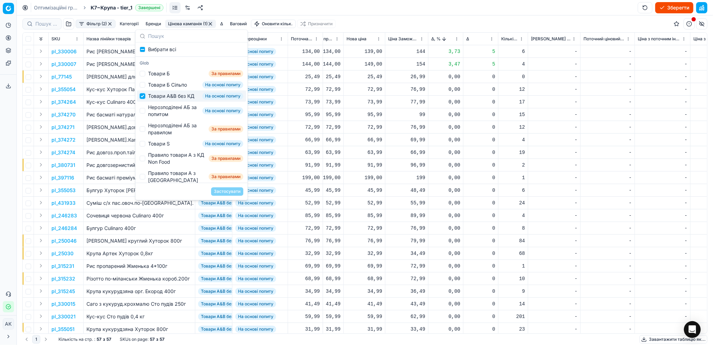
click at [143, 99] on input "Suggestions" at bounding box center [143, 96] width 6 height 6
checkbox input "false"
click at [144, 113] on input "Suggestions" at bounding box center [143, 111] width 6 height 6
checkbox input "true"
click at [234, 190] on button "Застосувати" at bounding box center [227, 191] width 32 height 8
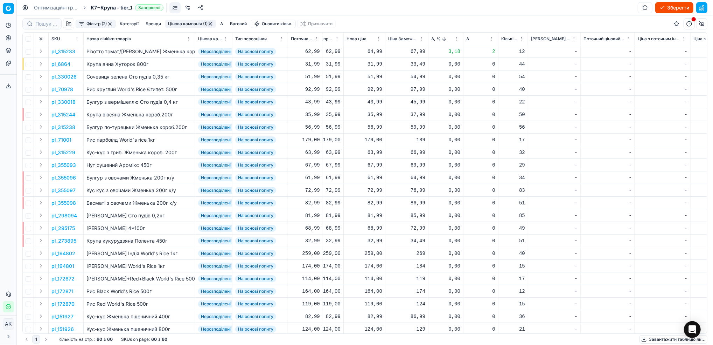
click at [60, 51] on p "pl_315233" at bounding box center [63, 51] width 24 height 7
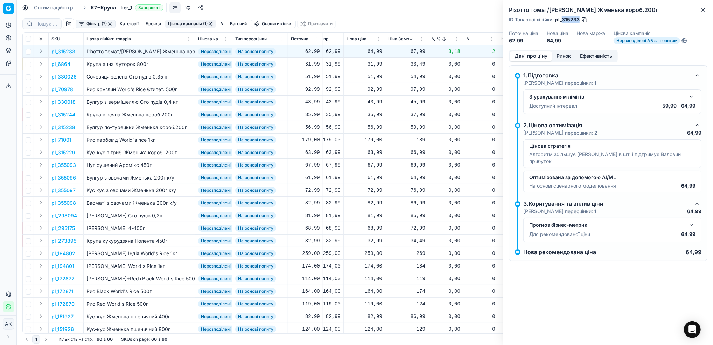
drag, startPoint x: 580, startPoint y: 19, endPoint x: 563, endPoint y: 21, distance: 16.9
click at [563, 21] on div "ID Товарної лінійки : pl_315233" at bounding box center [548, 19] width 79 height 7
click at [376, 51] on div "64,99" at bounding box center [365, 51] width 36 height 7
click at [372, 116] on input "64.99" at bounding box center [389, 113] width 50 height 11
type input "62.99"
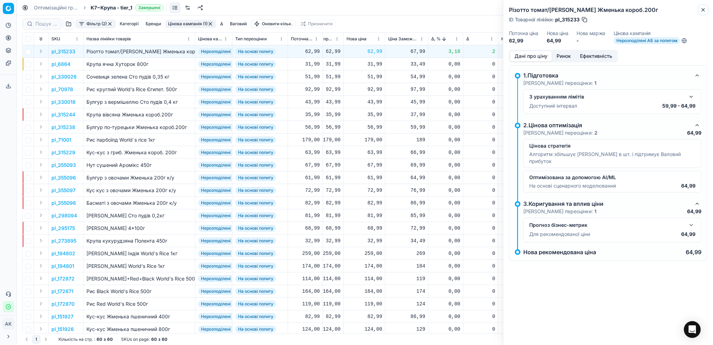
click at [701, 11] on icon "button" at bounding box center [704, 10] width 6 height 6
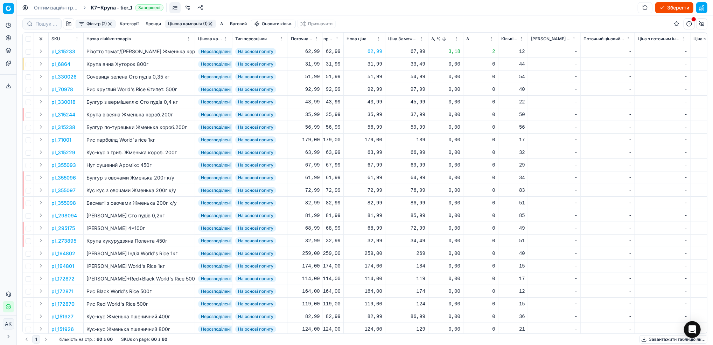
click at [459, 38] on html "Pricing platform Аналітика Цінова оптимізація Асортимент продукції Шаблони Серв…" at bounding box center [356, 172] width 713 height 345
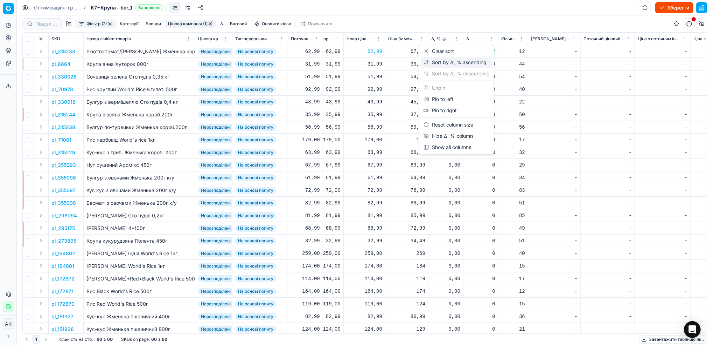
click at [449, 62] on div "Sort by Δ, % ascending" at bounding box center [455, 62] width 63 height 7
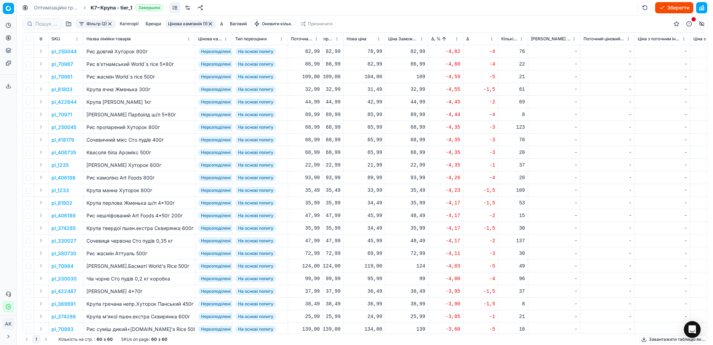
click at [67, 49] on p "pl_250044" at bounding box center [63, 51] width 25 height 7
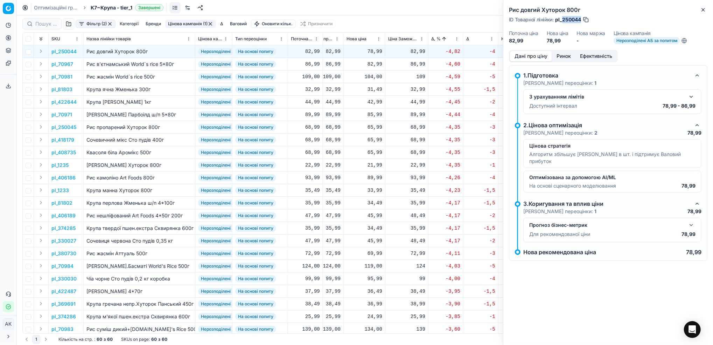
drag, startPoint x: 581, startPoint y: 20, endPoint x: 563, endPoint y: 20, distance: 18.6
click at [563, 20] on span "pl_250044" at bounding box center [568, 19] width 26 height 7
click at [702, 12] on icon "button" at bounding box center [704, 10] width 6 height 6
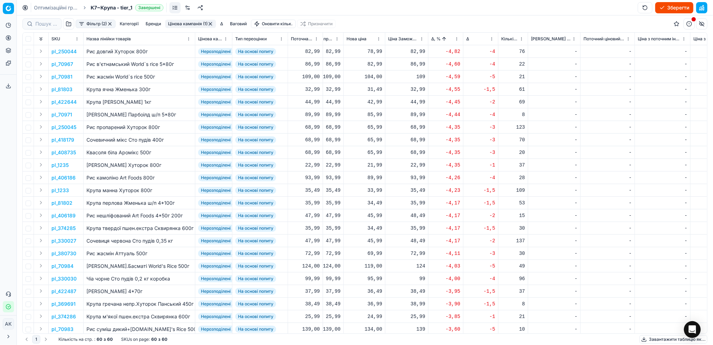
click at [372, 54] on div "78,99" at bounding box center [365, 51] width 36 height 7
click at [373, 115] on input "78.99" at bounding box center [389, 113] width 50 height 11
type input "79.99"
click at [67, 63] on p "pl_70967" at bounding box center [62, 64] width 22 height 7
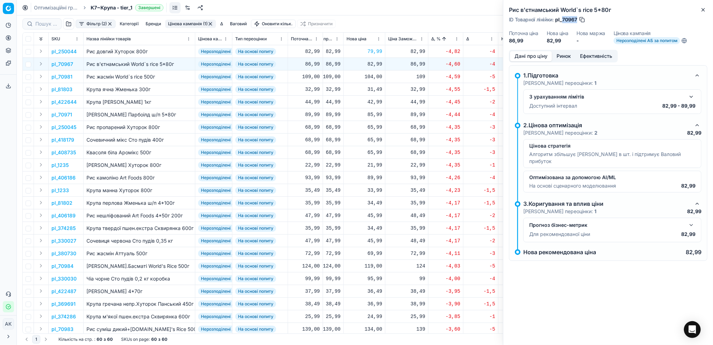
drag, startPoint x: 576, startPoint y: 18, endPoint x: 561, endPoint y: 20, distance: 15.2
click at [561, 20] on span "pl_70967" at bounding box center [566, 19] width 22 height 7
click at [705, 9] on icon "button" at bounding box center [704, 10] width 6 height 6
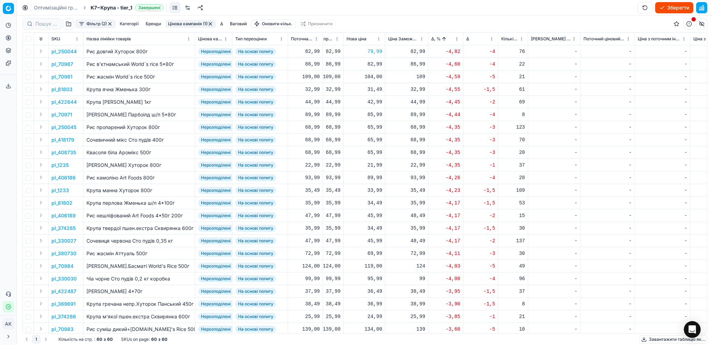
click at [62, 113] on p "pl_70971" at bounding box center [61, 114] width 21 height 7
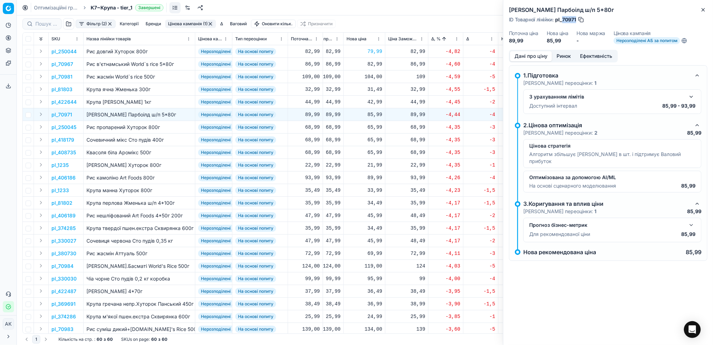
drag, startPoint x: 577, startPoint y: 19, endPoint x: 563, endPoint y: 20, distance: 14.0
click at [563, 20] on div "ID Товарної лінійки : pl_70971" at bounding box center [547, 19] width 76 height 7
click at [704, 13] on button "Close" at bounding box center [703, 10] width 8 height 8
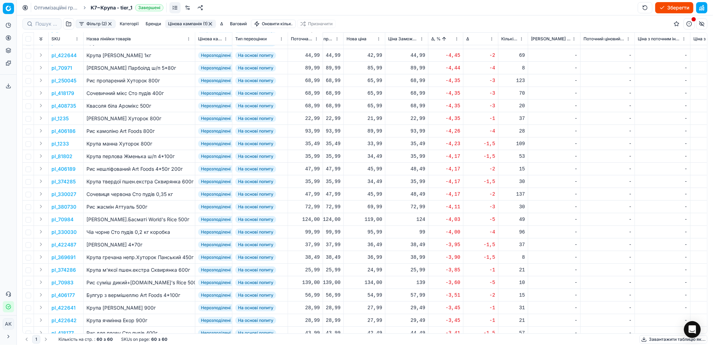
scroll to position [93, 233]
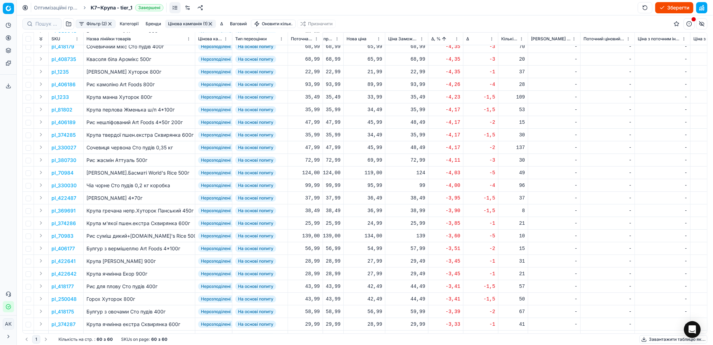
click at [68, 145] on p "pl_330027" at bounding box center [63, 147] width 25 height 7
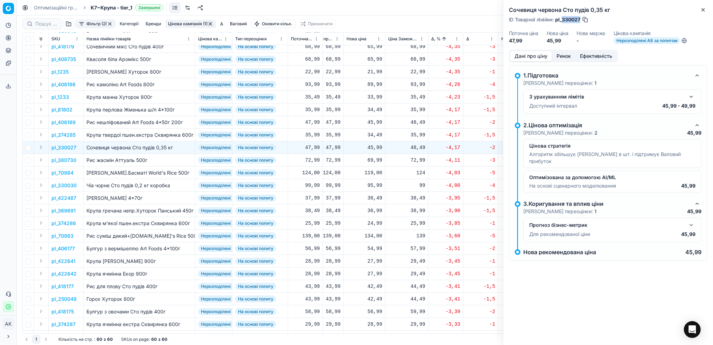
drag, startPoint x: 581, startPoint y: 20, endPoint x: 563, endPoint y: 20, distance: 18.2
click at [563, 20] on div "ID Товарної лінійки : pl_330027" at bounding box center [549, 19] width 80 height 7
click at [705, 6] on button "Close" at bounding box center [703, 10] width 8 height 8
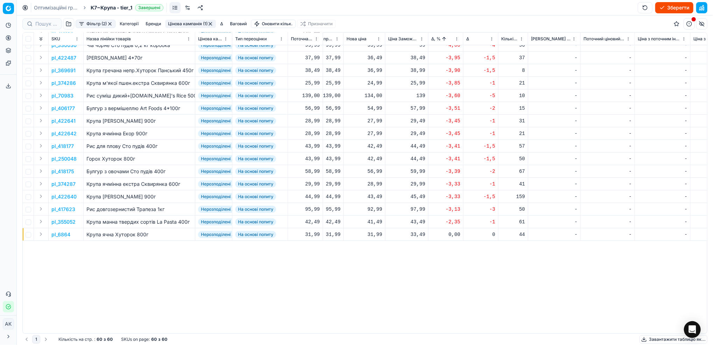
scroll to position [0, 233]
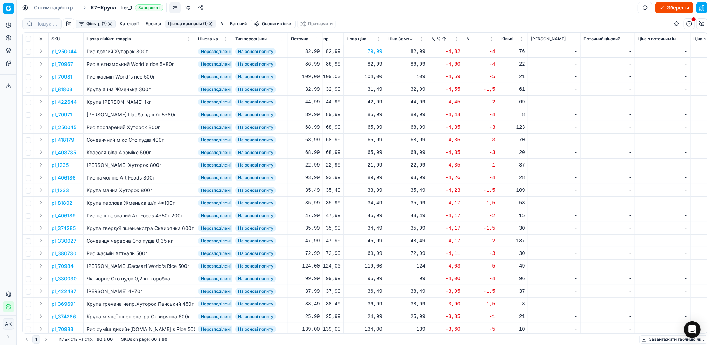
click at [61, 188] on p "pl_1233" at bounding box center [60, 190] width 18 height 7
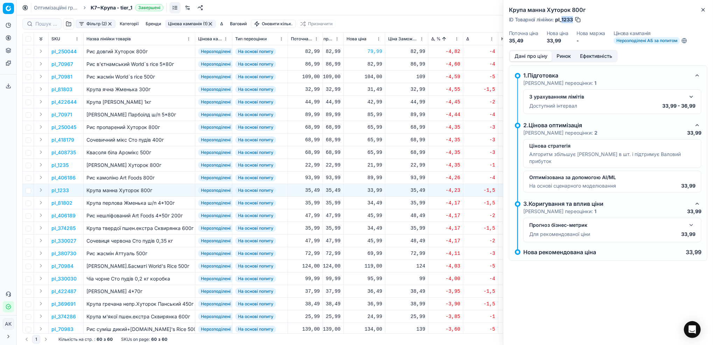
drag, startPoint x: 573, startPoint y: 20, endPoint x: 563, endPoint y: 20, distance: 10.2
click at [563, 20] on span "pl_1233" at bounding box center [564, 19] width 18 height 7
click at [374, 188] on div "33,99" at bounding box center [365, 190] width 36 height 7
click at [373, 253] on input "33.99" at bounding box center [389, 251] width 50 height 11
type input "36.99"
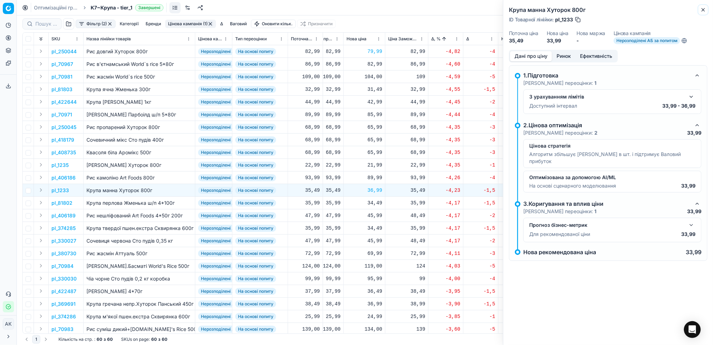
click at [704, 13] on button "Close" at bounding box center [703, 10] width 8 height 8
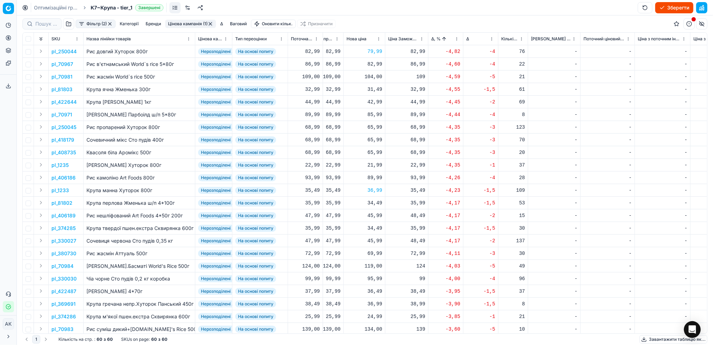
click at [63, 128] on p "pl_250045" at bounding box center [63, 127] width 25 height 7
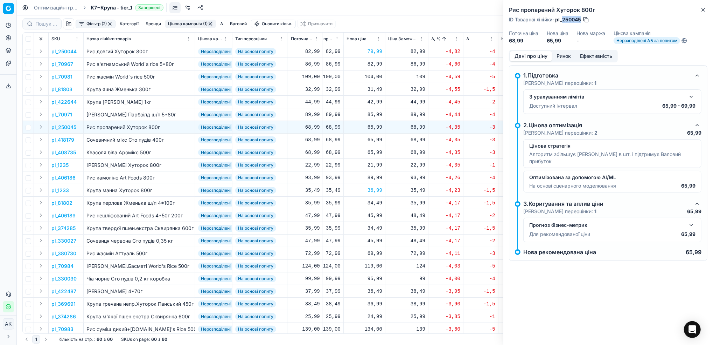
drag, startPoint x: 581, startPoint y: 20, endPoint x: 563, endPoint y: 20, distance: 18.2
click at [563, 20] on span "pl_250045" at bounding box center [568, 19] width 26 height 7
click at [373, 125] on div "65,99" at bounding box center [365, 127] width 36 height 7
drag, startPoint x: 374, startPoint y: 190, endPoint x: 368, endPoint y: 190, distance: 6.0
click at [368, 190] on input "65.99" at bounding box center [389, 188] width 50 height 11
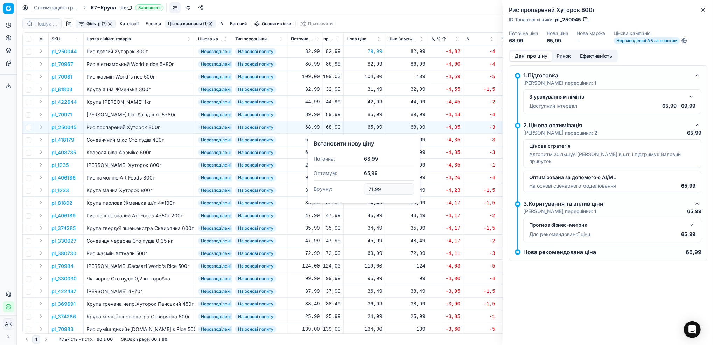
type input "71.99"
click at [704, 12] on icon "button" at bounding box center [704, 10] width 6 height 6
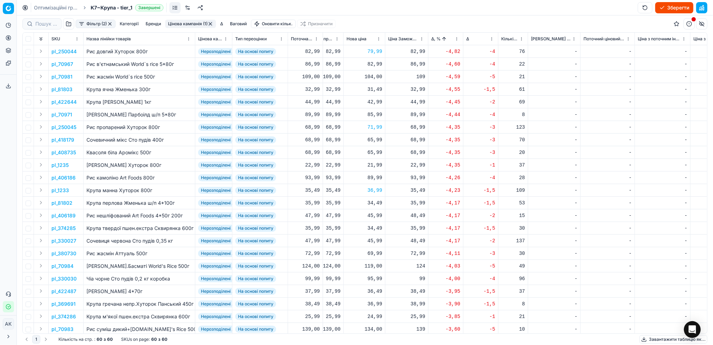
click at [62, 140] on p "pl_418179" at bounding box center [62, 139] width 23 height 7
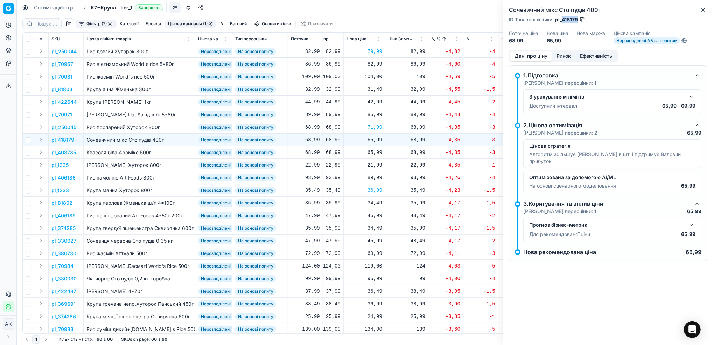
drag, startPoint x: 578, startPoint y: 20, endPoint x: 563, endPoint y: 20, distance: 14.7
click at [563, 20] on span "pl_418179" at bounding box center [566, 19] width 23 height 7
click at [702, 9] on icon "button" at bounding box center [704, 10] width 6 height 6
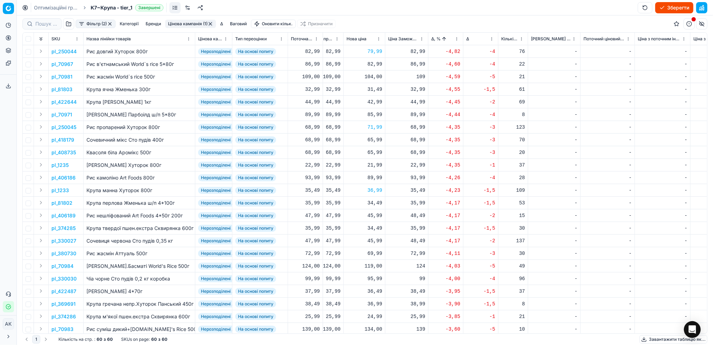
click at [57, 165] on p "pl_1235" at bounding box center [59, 164] width 17 height 7
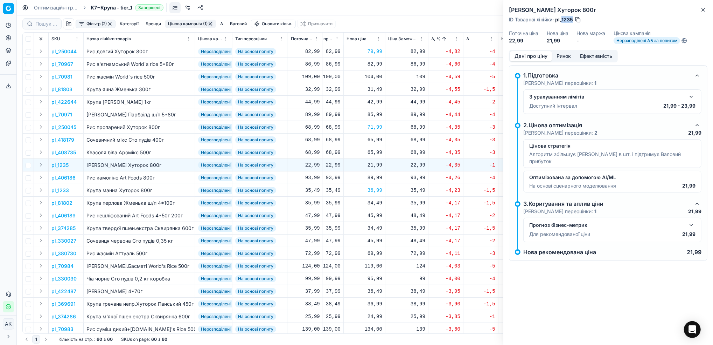
drag, startPoint x: 573, startPoint y: 18, endPoint x: 562, endPoint y: 22, distance: 11.5
click at [562, 22] on span "pl_1235" at bounding box center [564, 19] width 18 height 7
click at [706, 7] on icon "button" at bounding box center [704, 10] width 6 height 6
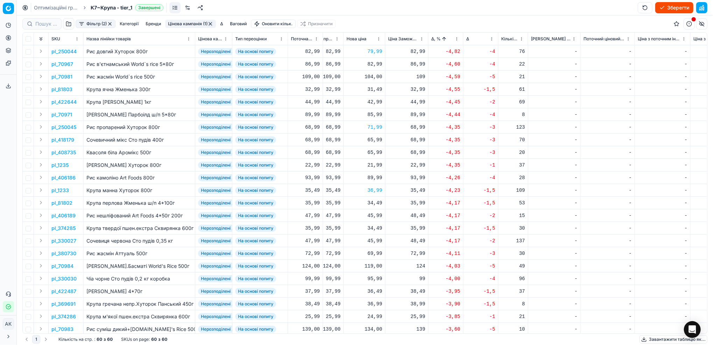
scroll to position [47, 233]
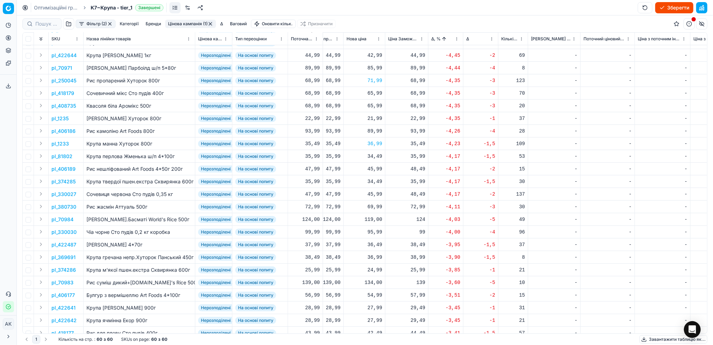
click at [62, 194] on p "pl_330027" at bounding box center [63, 194] width 25 height 7
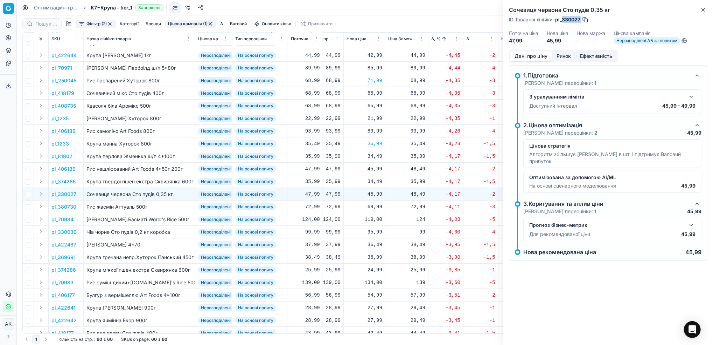
drag, startPoint x: 582, startPoint y: 18, endPoint x: 563, endPoint y: 20, distance: 18.6
click at [563, 20] on div "ID Товарної лінійки : pl_330027" at bounding box center [549, 19] width 80 height 7
click at [375, 195] on div "45,99" at bounding box center [365, 194] width 36 height 7
click at [372, 258] on input "45.99" at bounding box center [389, 255] width 50 height 11
type input "48.99"
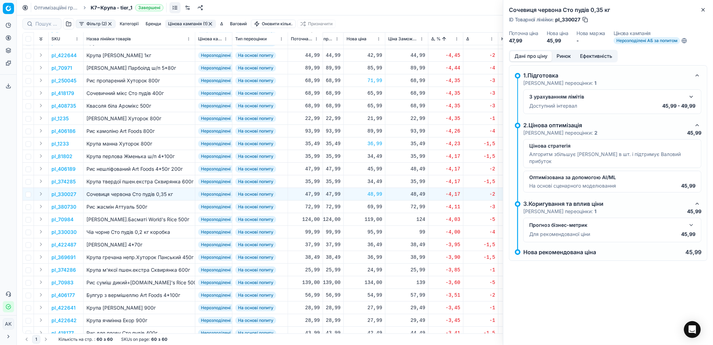
click at [701, 14] on div "Сочевиця червона Сто пудів 0,35 кг ID Товарної лінійки : pl_330027 Поточна ціна…" at bounding box center [609, 25] width 210 height 50
click at [703, 13] on button "Close" at bounding box center [703, 10] width 8 height 8
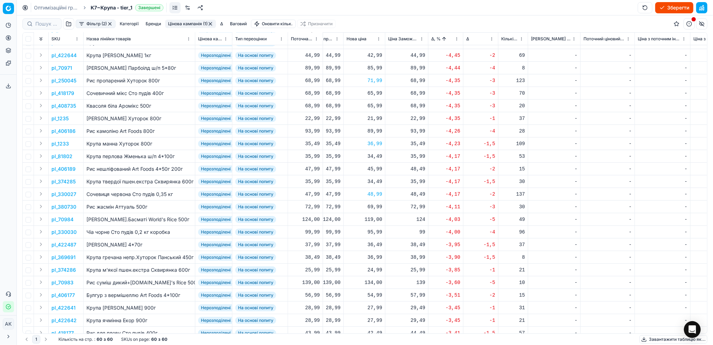
click at [63, 235] on p "pl_330030" at bounding box center [63, 231] width 25 height 7
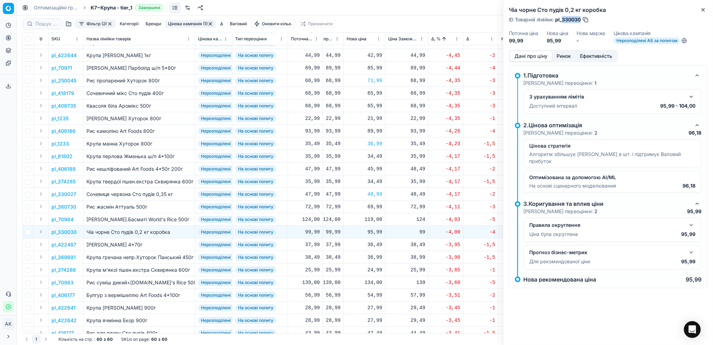
drag, startPoint x: 581, startPoint y: 20, endPoint x: 563, endPoint y: 21, distance: 17.9
click at [563, 21] on span "pl_330030" at bounding box center [568, 19] width 26 height 7
click at [704, 6] on button "Close" at bounding box center [703, 10] width 8 height 8
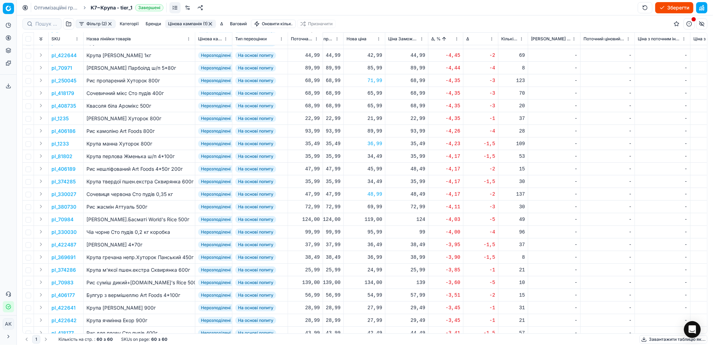
click at [373, 230] on div "95,99" at bounding box center [365, 231] width 36 height 7
click at [372, 295] on input "95.99" at bounding box center [389, 293] width 50 height 11
click at [391, 221] on div "124" at bounding box center [406, 219] width 37 height 7
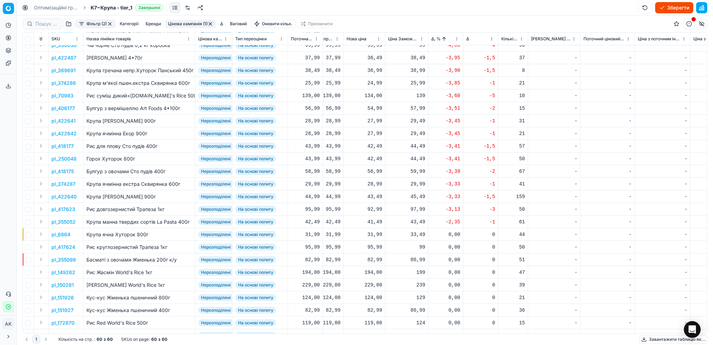
scroll to position [187, 233]
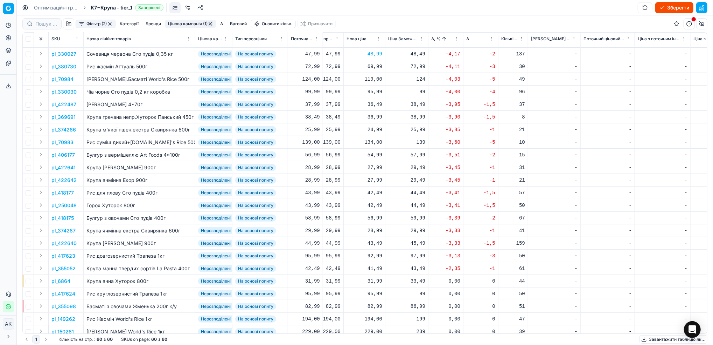
click at [71, 116] on p "pl_369691" at bounding box center [63, 116] width 24 height 7
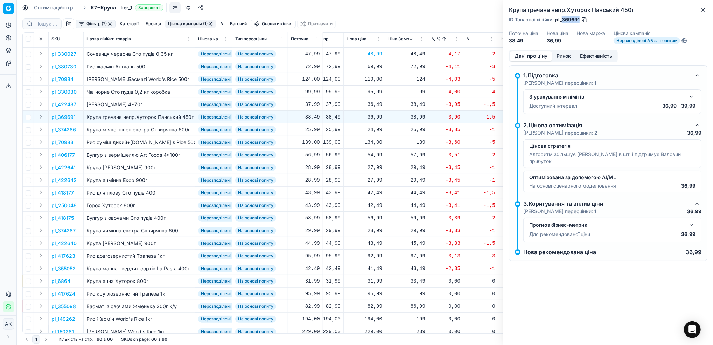
drag, startPoint x: 580, startPoint y: 21, endPoint x: 563, endPoint y: 16, distance: 18.0
click at [563, 16] on div "ID Товарної лінійки : pl_369691" at bounding box center [548, 19] width 79 height 7
click at [706, 11] on icon "button" at bounding box center [704, 10] width 6 height 6
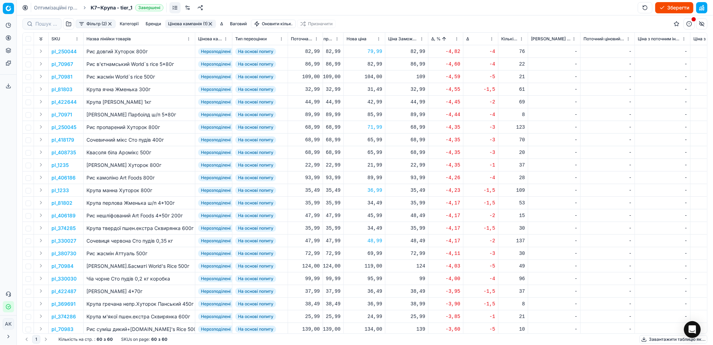
scroll to position [93, 233]
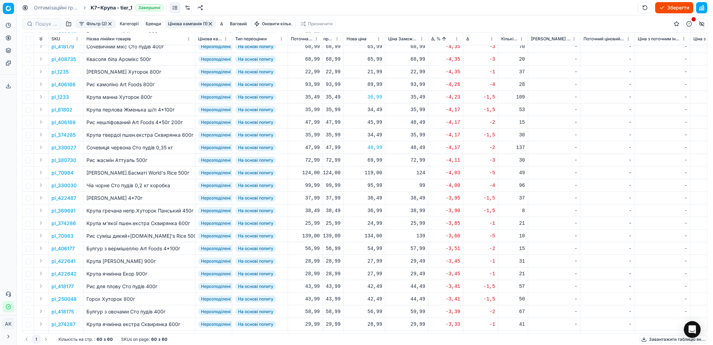
click at [66, 210] on p "pl_369691" at bounding box center [63, 210] width 24 height 7
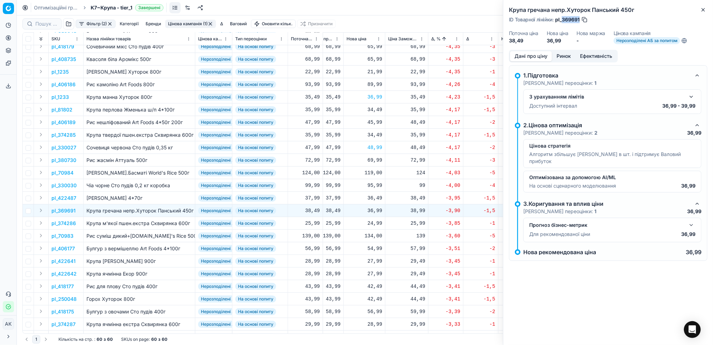
drag, startPoint x: 580, startPoint y: 19, endPoint x: 563, endPoint y: 22, distance: 17.6
click at [563, 22] on div "ID Товарної лінійки : pl_369691" at bounding box center [548, 19] width 79 height 7
click at [704, 9] on icon "button" at bounding box center [703, 9] width 3 height 3
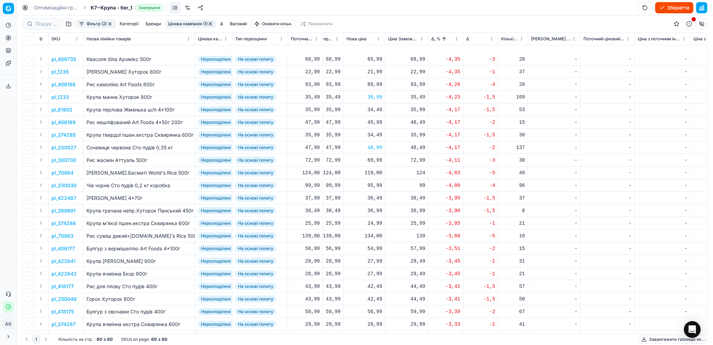
scroll to position [187, 233]
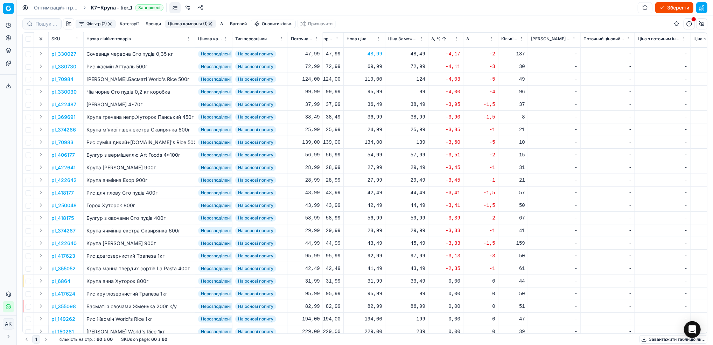
click at [67, 243] on p "pl_422640" at bounding box center [63, 243] width 25 height 7
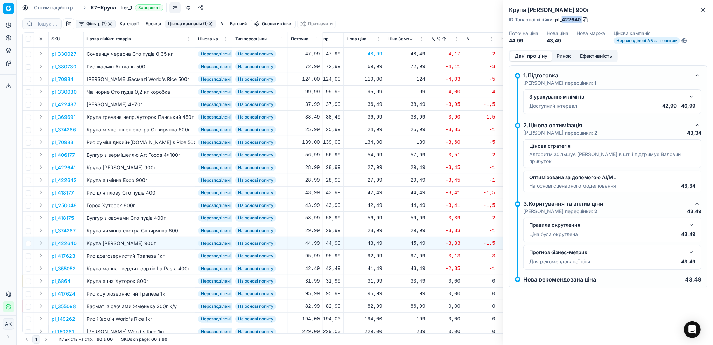
drag, startPoint x: 582, startPoint y: 18, endPoint x: 563, endPoint y: 20, distance: 18.7
click at [563, 20] on div "ID Товарної лінійки : pl_422640" at bounding box center [549, 19] width 80 height 7
click at [373, 244] on div "43,49" at bounding box center [365, 243] width 36 height 7
click at [372, 304] on input "43.49" at bounding box center [389, 304] width 50 height 11
type input "46.49"
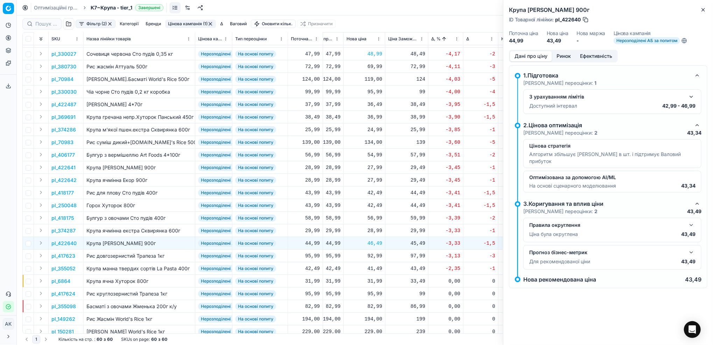
click at [374, 245] on div "46,49" at bounding box center [365, 243] width 36 height 7
click at [378, 306] on input "46.49" at bounding box center [389, 304] width 50 height 11
type input "46.99"
click at [63, 256] on p "pl_417623" at bounding box center [63, 255] width 24 height 7
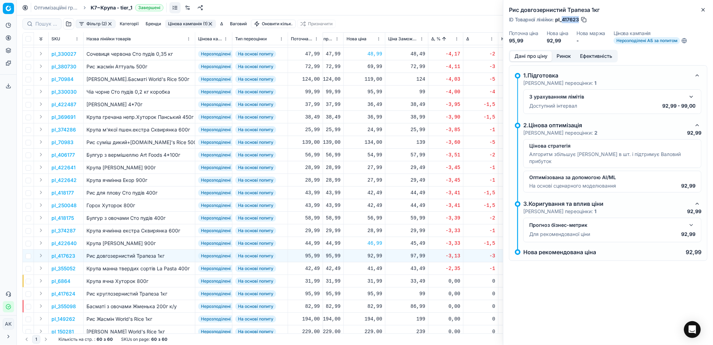
drag, startPoint x: 579, startPoint y: 19, endPoint x: 562, endPoint y: 20, distance: 16.9
click at [562, 20] on span "pl_417623" at bounding box center [567, 19] width 24 height 7
click at [376, 255] on div "92,99" at bounding box center [365, 255] width 36 height 7
click at [372, 317] on input "92.99" at bounding box center [389, 317] width 50 height 11
type input "99.99"
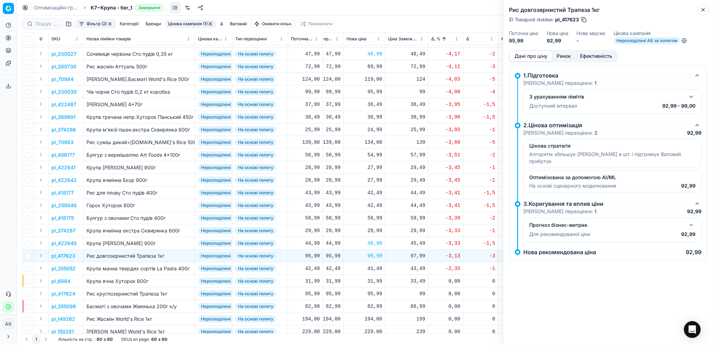
click at [703, 9] on icon "button" at bounding box center [704, 10] width 6 height 6
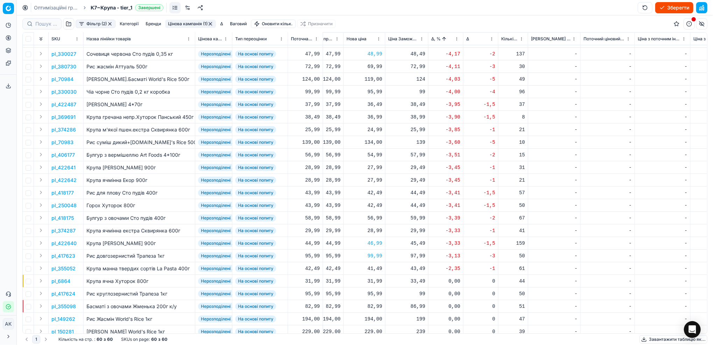
click at [63, 129] on p "pl_374286" at bounding box center [63, 129] width 25 height 7
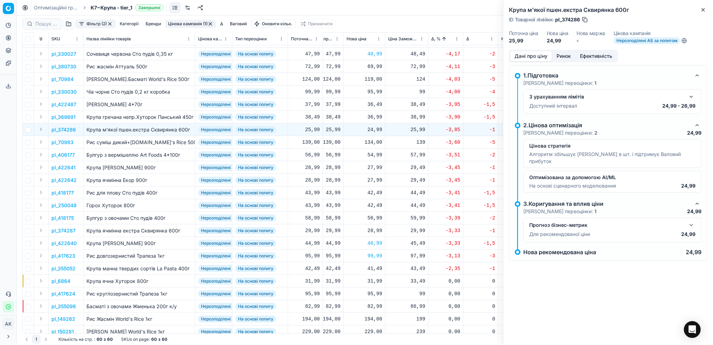
click at [692, 94] on button "button" at bounding box center [691, 96] width 8 height 8
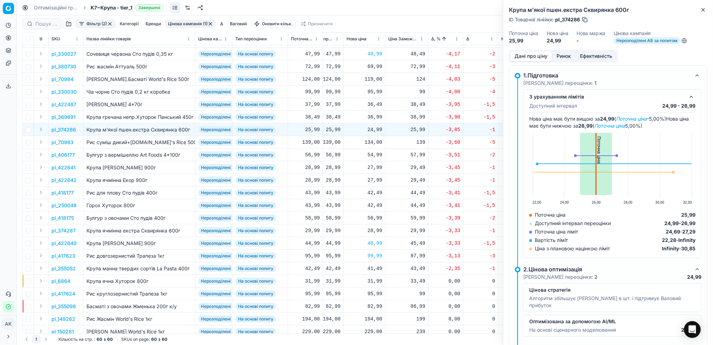
click at [708, 10] on div "Крупа м'якої пшен.екстра Сквирянка 600г ID Товарної лінійки : pl_374286 Поточна…" at bounding box center [609, 25] width 210 height 50
click at [705, 10] on icon "button" at bounding box center [704, 10] width 6 height 6
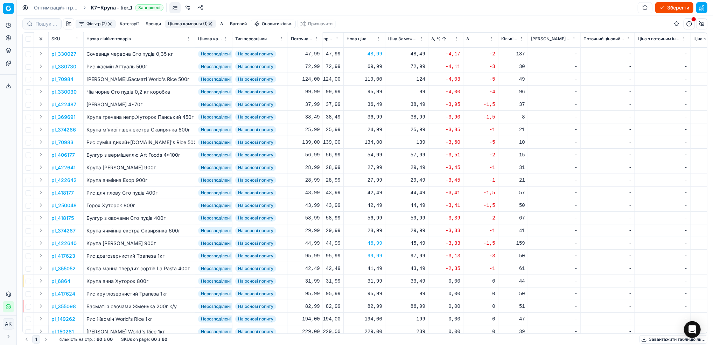
click at [67, 141] on p "pl_70983" at bounding box center [62, 142] width 22 height 7
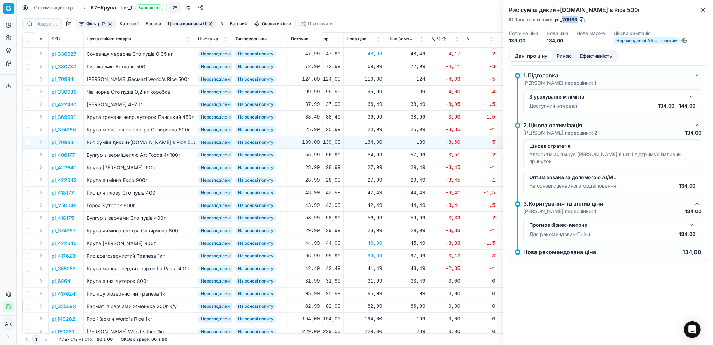
drag, startPoint x: 577, startPoint y: 18, endPoint x: 563, endPoint y: 21, distance: 14.8
click at [563, 21] on span "pl_70983" at bounding box center [566, 19] width 22 height 7
click at [702, 11] on icon "button" at bounding box center [704, 10] width 6 height 6
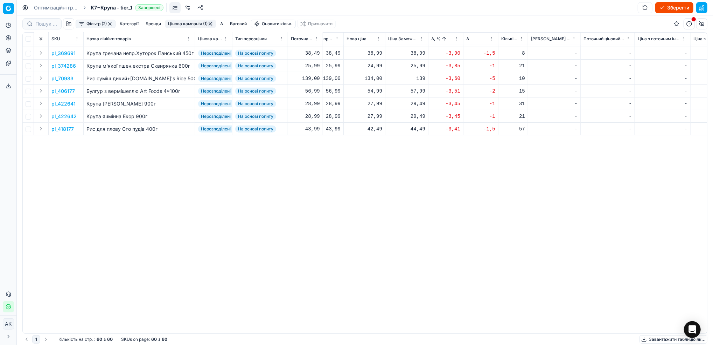
scroll to position [0, 233]
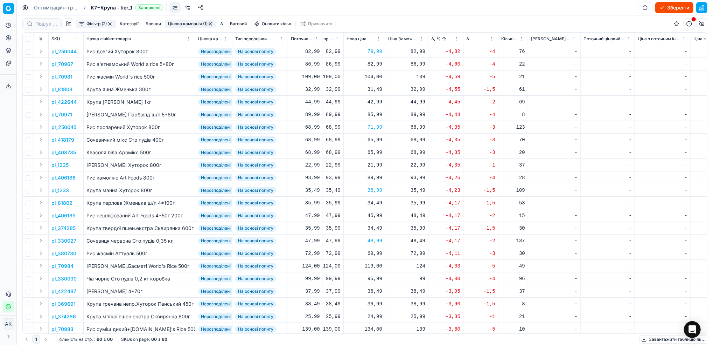
click at [456, 41] on html "Pricing platform Аналітика Цінова оптимізація Асортимент продукції Шаблони Серв…" at bounding box center [356, 172] width 713 height 345
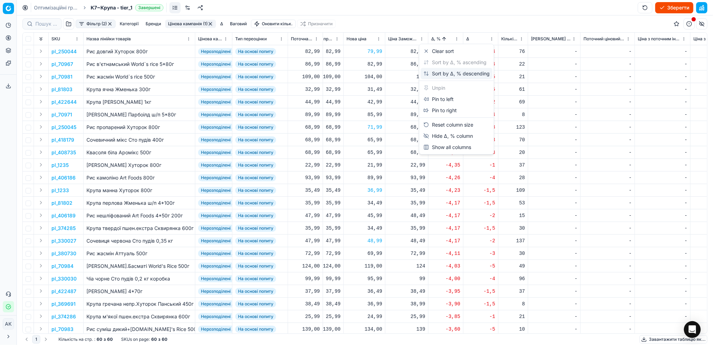
click at [454, 72] on div "Sort by Δ, % descending" at bounding box center [457, 73] width 66 height 7
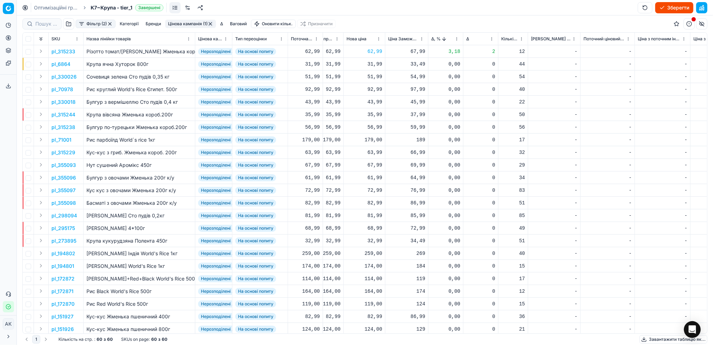
click at [200, 23] on button "Цінова кампанія (1)" at bounding box center [190, 24] width 51 height 8
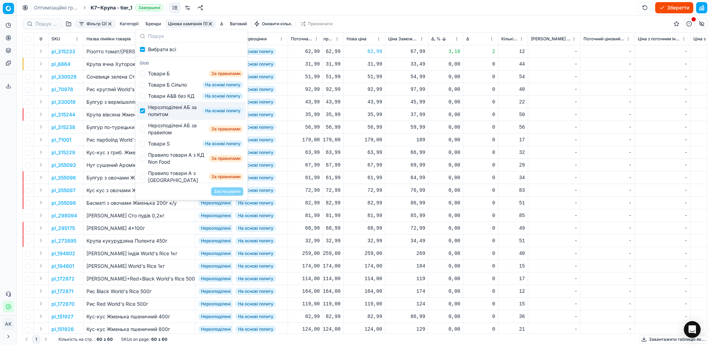
click at [146, 118] on div "Нерозподілені АБ за попитом На основі попиту" at bounding box center [191, 111] width 109 height 18
checkbox input "false"
click at [146, 134] on div "Нерозподілені АБ за правилом За правилами" at bounding box center [191, 129] width 109 height 18
checkbox input "true"
click at [220, 194] on button "Застосувати" at bounding box center [227, 191] width 32 height 8
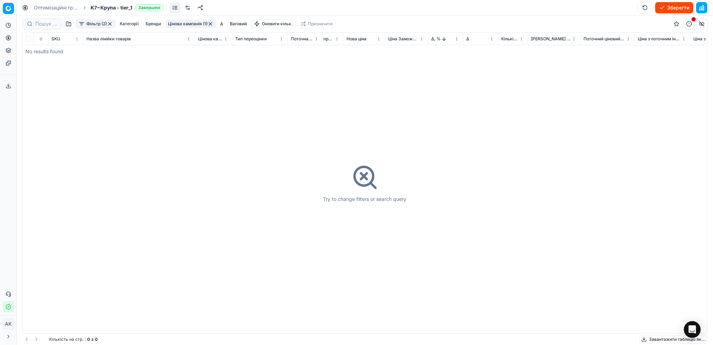
click at [189, 24] on button "Цінова кампанія (1)" at bounding box center [190, 24] width 51 height 8
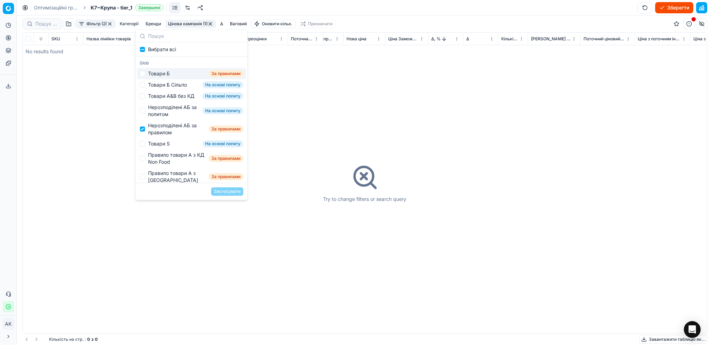
click at [272, 96] on div "Try to change filters or search query" at bounding box center [365, 183] width 685 height 300
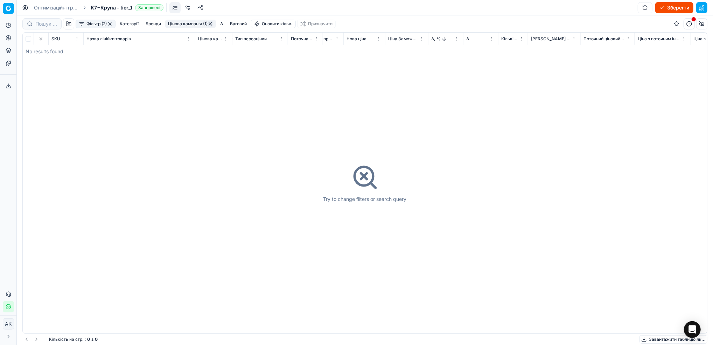
click at [212, 22] on button "button" at bounding box center [211, 24] width 6 height 6
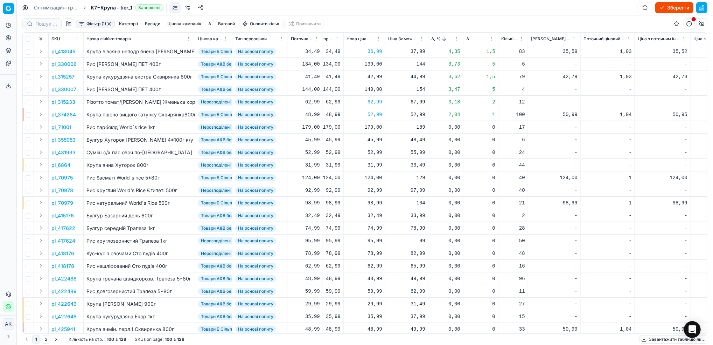
click at [673, 8] on button "Зберегти" at bounding box center [675, 7] width 38 height 11
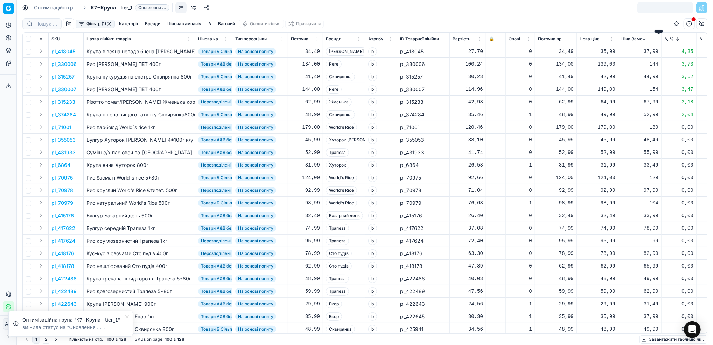
scroll to position [0, 233]
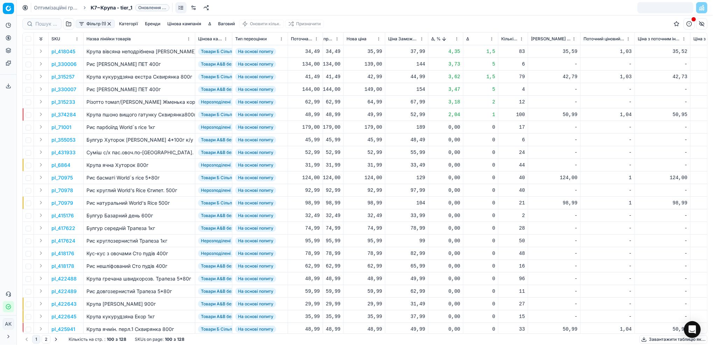
drag, startPoint x: 63, startPoint y: 8, endPoint x: 284, endPoint y: 67, distance: 229.1
click at [63, 8] on link "Оптимізаційні групи" at bounding box center [56, 7] width 45 height 7
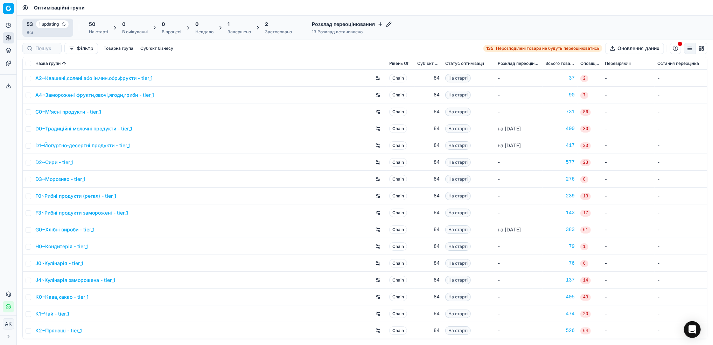
click at [233, 32] on div "Завершено" at bounding box center [239, 32] width 23 height 6
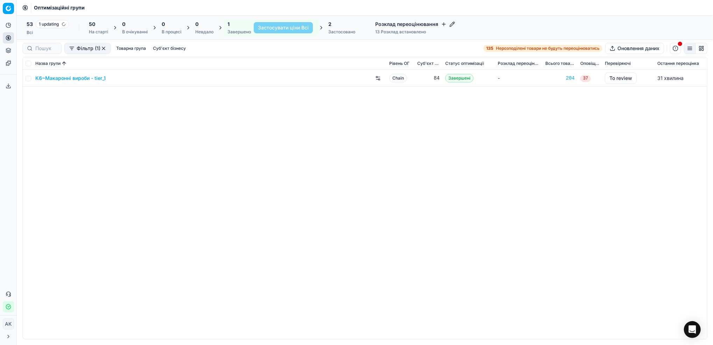
click at [71, 80] on link "K6~Макаронні вироби - tier_1" at bounding box center [70, 78] width 70 height 7
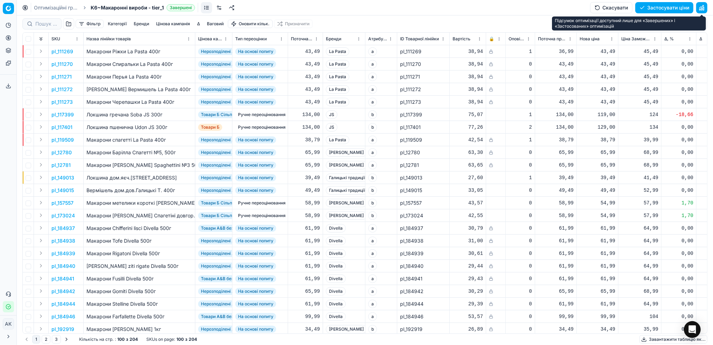
click at [701, 10] on button "button" at bounding box center [702, 7] width 11 height 11
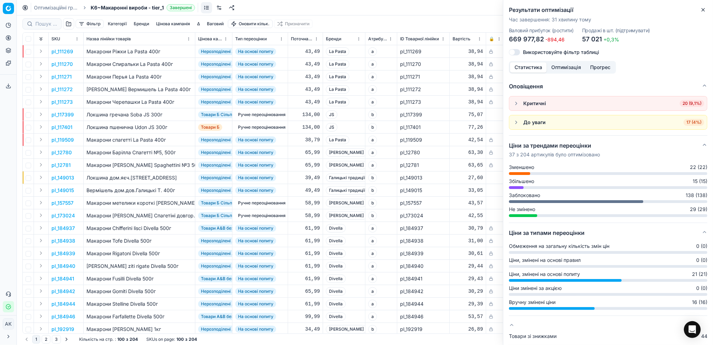
click at [705, 11] on icon "button" at bounding box center [704, 10] width 6 height 6
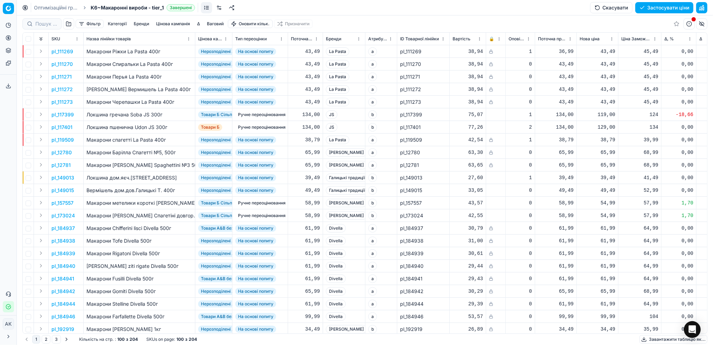
click at [649, 7] on button "Застосувати ціни" at bounding box center [665, 7] width 58 height 11
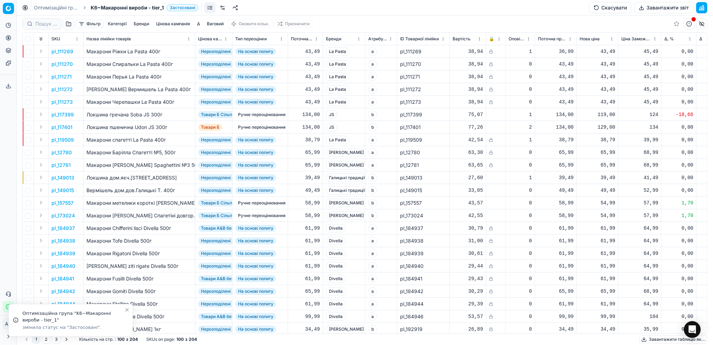
click at [57, 7] on link "Оптимізаційні групи" at bounding box center [56, 7] width 45 height 7
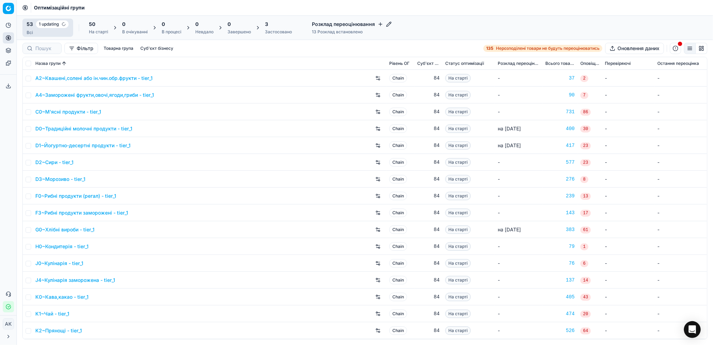
click at [275, 33] on div "Застосовано" at bounding box center [278, 32] width 27 height 6
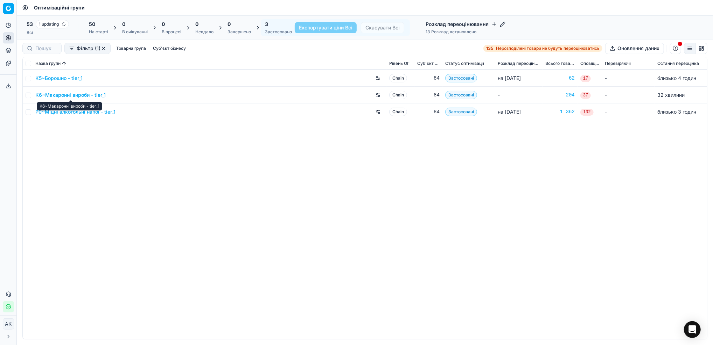
click at [54, 97] on link "K6~Макаронні вироби - tier_1" at bounding box center [70, 94] width 70 height 7
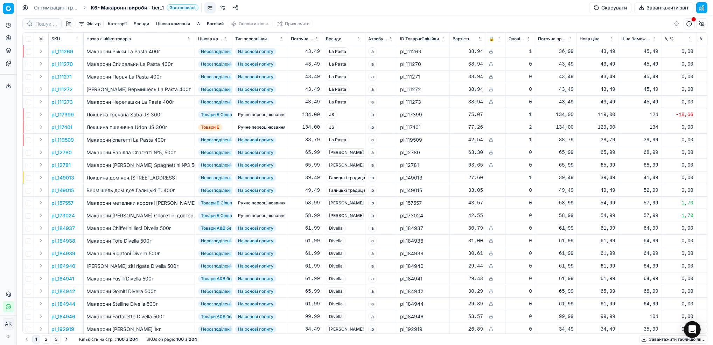
click at [648, 7] on button "Завантажити звіт" at bounding box center [664, 7] width 59 height 11
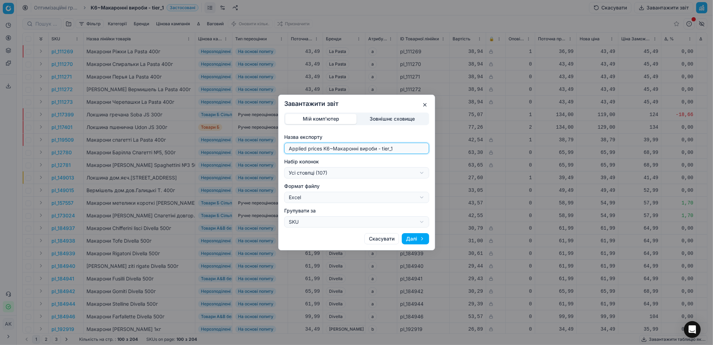
drag, startPoint x: 329, startPoint y: 149, endPoint x: 261, endPoint y: 155, distance: 68.9
click at [261, 155] on div "Завантажити звіт Мій комп'ютер Зовнішнє сховище Назва експорту Applied prices K…" at bounding box center [356, 172] width 713 height 345
type input "20250829~Макаронні вироби - tier_1"
click at [424, 172] on div "Завантажити звіт Мій комп'ютер Зовнішнє сховище Назва експорту 20250829~Макарон…" at bounding box center [356, 172] width 713 height 345
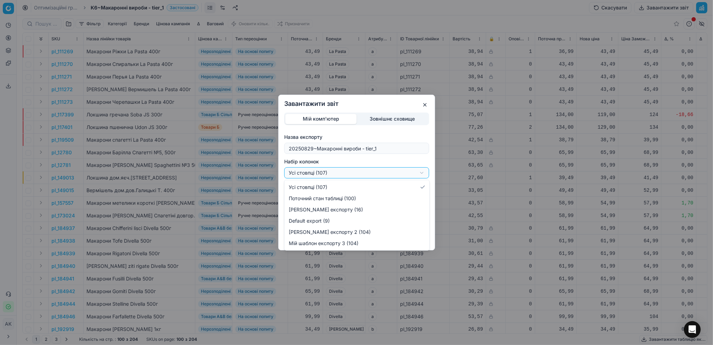
select select "custom"
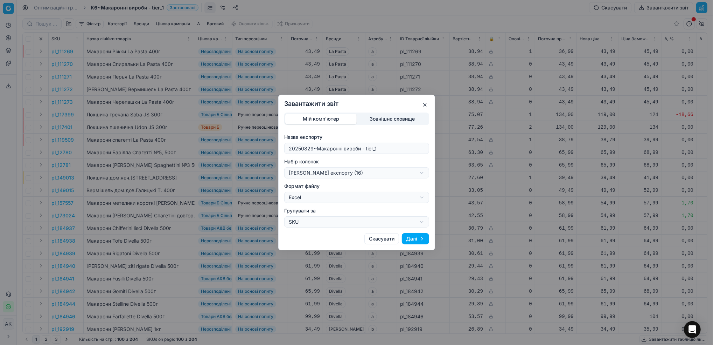
click at [419, 239] on button "Далі" at bounding box center [415, 238] width 27 height 11
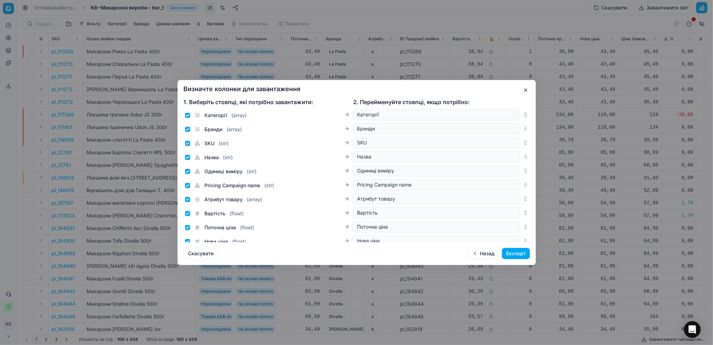
click at [518, 257] on button "Експорт" at bounding box center [516, 253] width 28 height 11
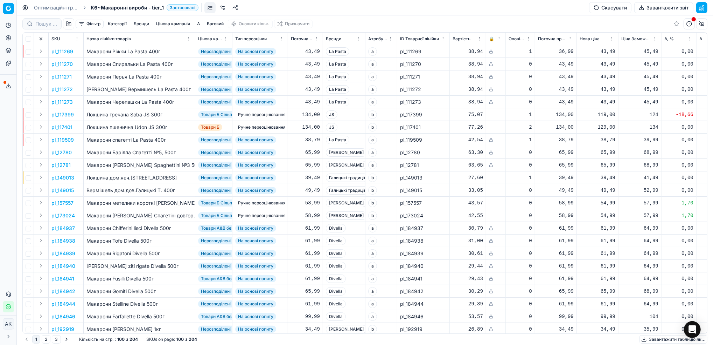
drag, startPoint x: 47, startPoint y: 6, endPoint x: 162, endPoint y: 42, distance: 121.5
click at [47, 6] on link "Оптимізаційні групи" at bounding box center [56, 7] width 45 height 7
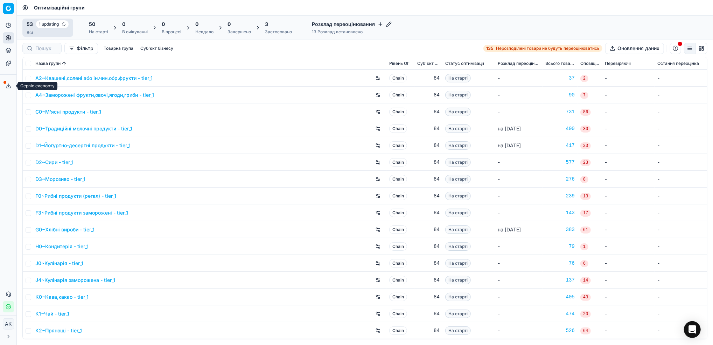
click at [8, 83] on icon at bounding box center [9, 86] width 6 height 6
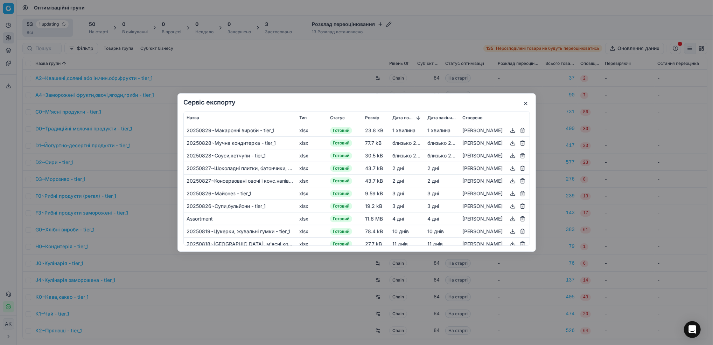
click at [523, 102] on button "button" at bounding box center [526, 103] width 8 height 8
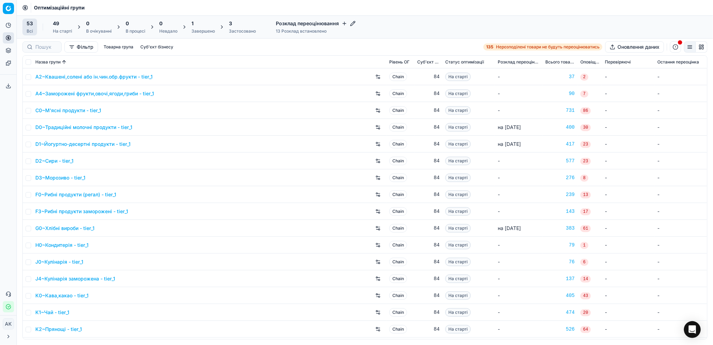
click at [205, 28] on div "1 Завершено" at bounding box center [203, 27] width 23 height 14
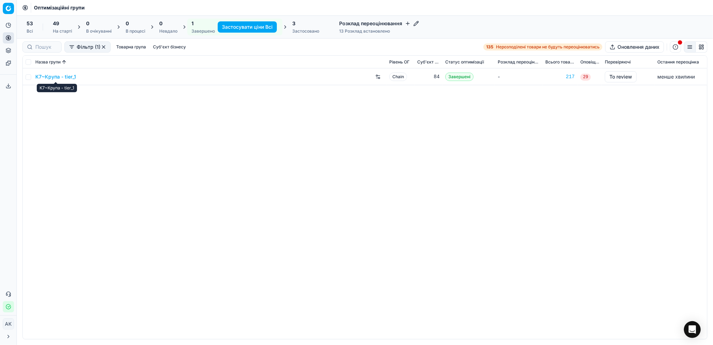
click at [60, 76] on link "K7~Крупа - tier_1" at bounding box center [55, 76] width 41 height 7
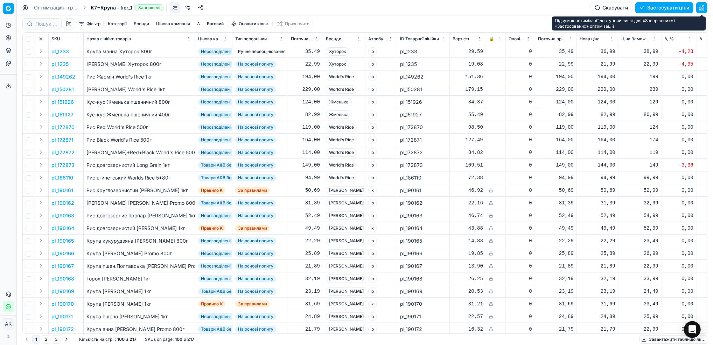
click at [702, 7] on button "button" at bounding box center [702, 7] width 11 height 11
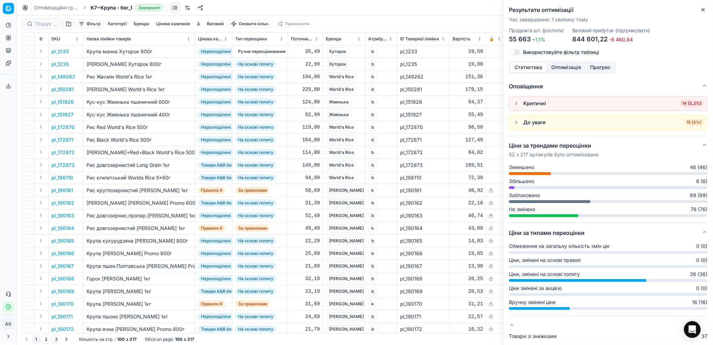
click at [516, 125] on button "button" at bounding box center [516, 122] width 8 height 8
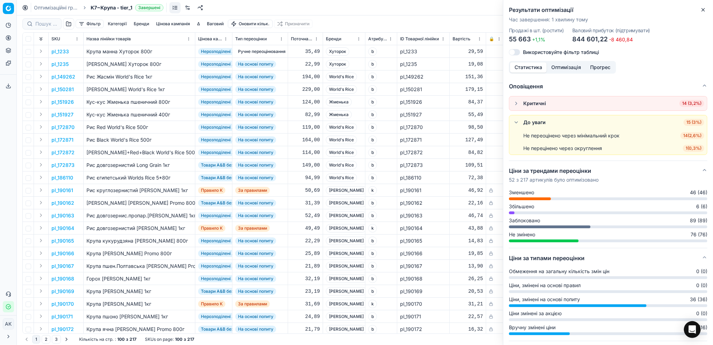
click at [516, 125] on button "button" at bounding box center [516, 122] width 8 height 8
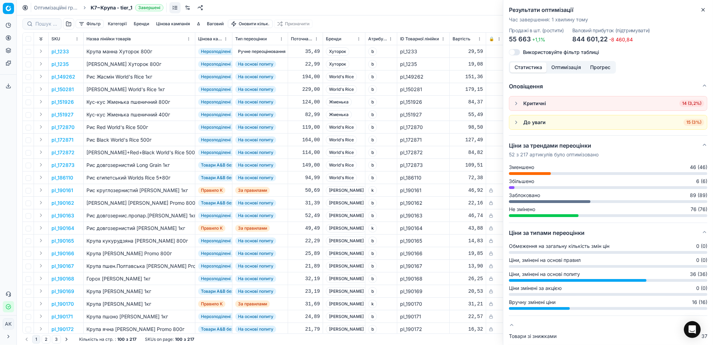
click at [517, 106] on button "button" at bounding box center [516, 103] width 8 height 8
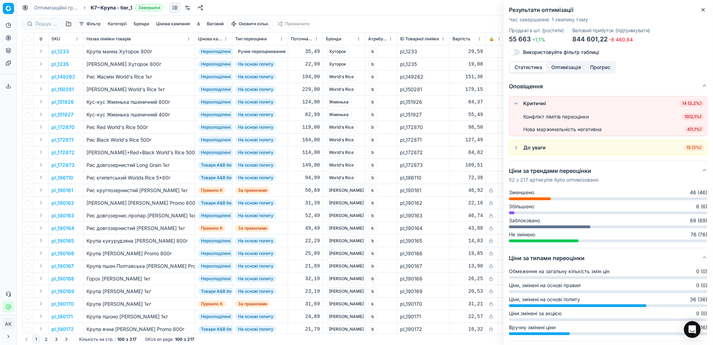
click at [517, 106] on button "button" at bounding box center [516, 103] width 8 height 8
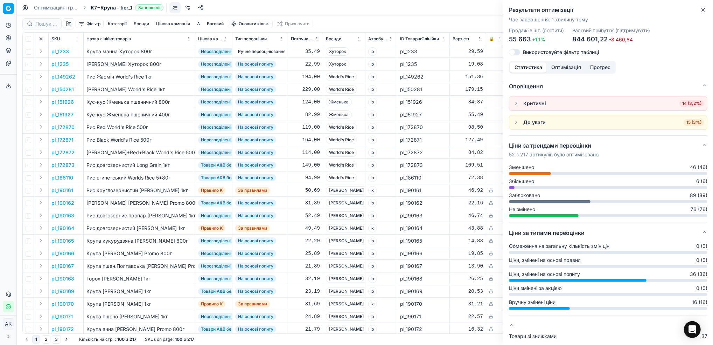
click at [518, 123] on button "button" at bounding box center [516, 122] width 8 height 8
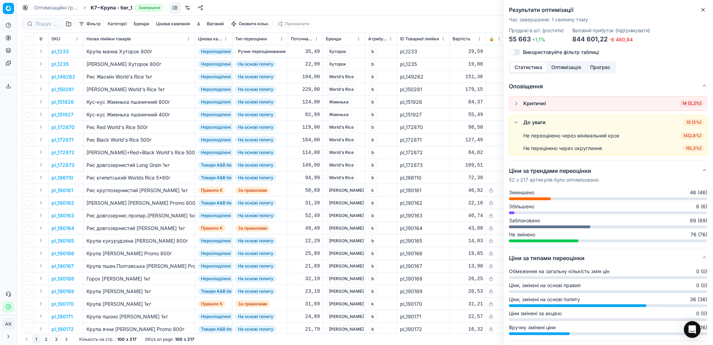
click at [518, 122] on button "button" at bounding box center [516, 122] width 8 height 8
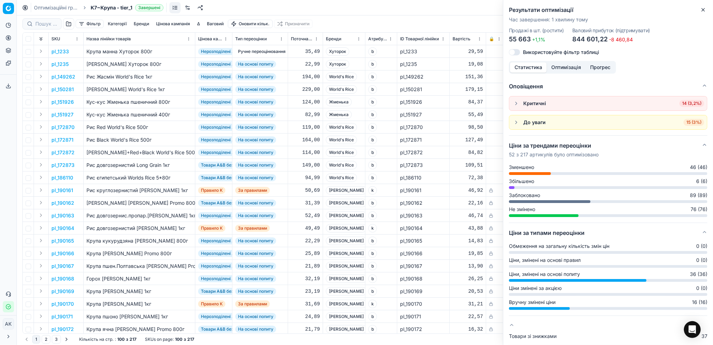
click at [559, 65] on button "Оптимізація" at bounding box center [566, 67] width 39 height 10
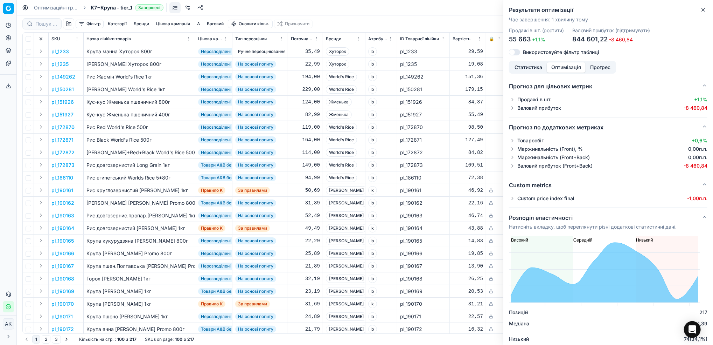
click at [512, 102] on button "button" at bounding box center [512, 99] width 7 height 7
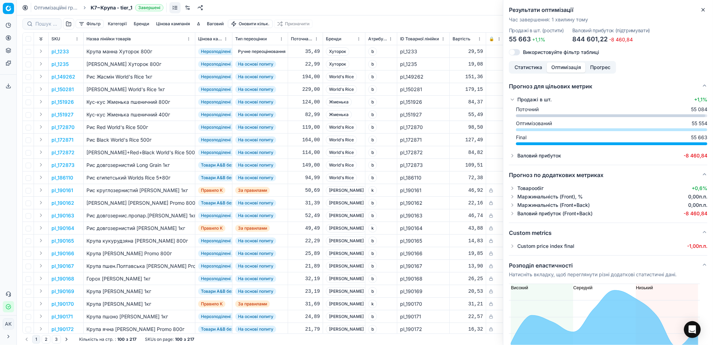
click at [508, 155] on div "Прогноз для цільових метрик Продажі в шт. +1,1% Поточний 55 084 Оптимізований 5…" at bounding box center [609, 210] width 210 height 268
click at [512, 156] on button "button" at bounding box center [512, 155] width 7 height 7
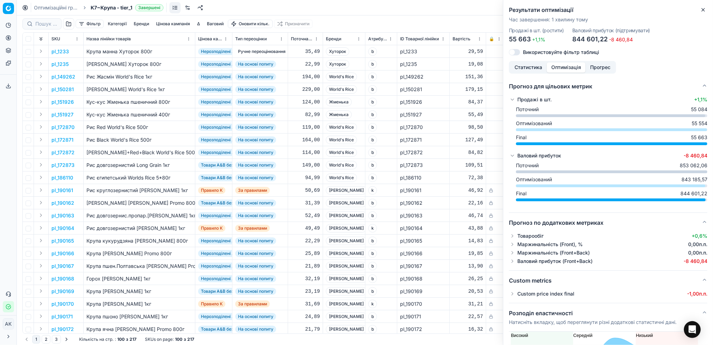
click at [514, 294] on button "button" at bounding box center [512, 293] width 7 height 7
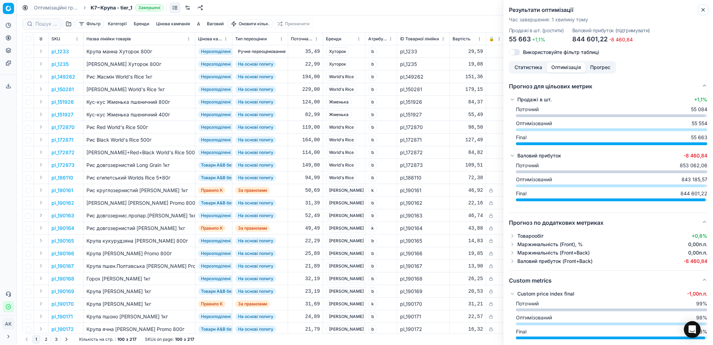
click at [703, 11] on icon "button" at bounding box center [703, 9] width 3 height 3
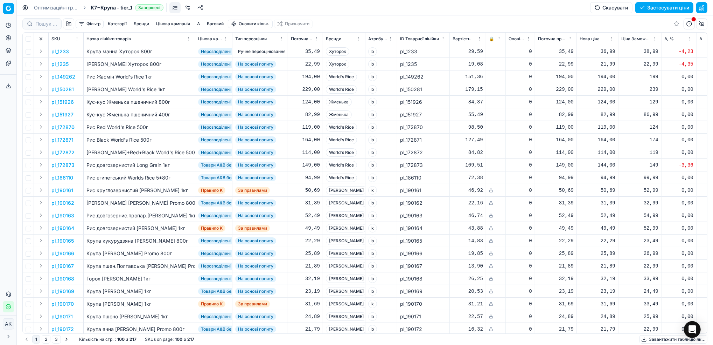
click at [663, 9] on button "Застосувати ціни" at bounding box center [665, 7] width 58 height 11
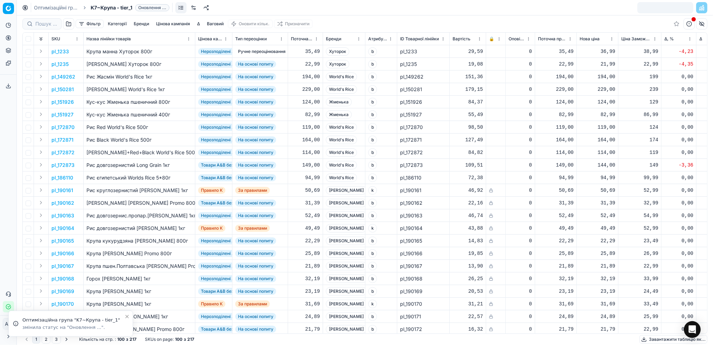
click at [51, 9] on link "Оптимізаційні групи" at bounding box center [56, 7] width 45 height 7
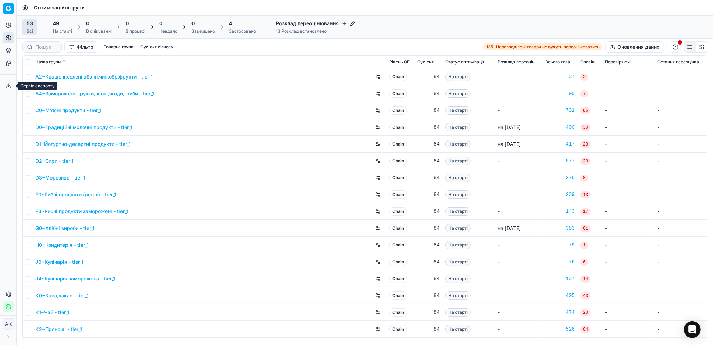
click at [4, 89] on button "Сервіс експорту" at bounding box center [8, 85] width 11 height 11
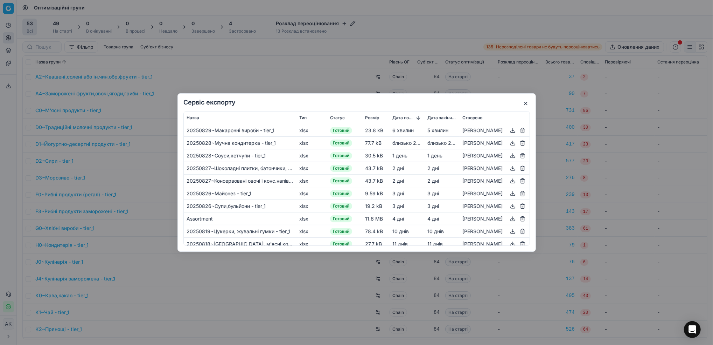
click at [522, 105] on button "button" at bounding box center [526, 103] width 8 height 8
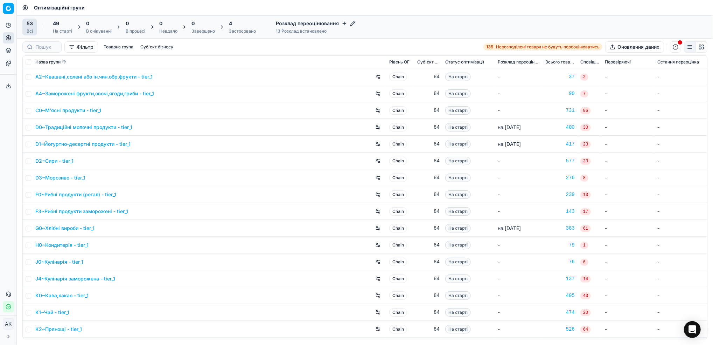
click at [244, 34] on div "Застосовано" at bounding box center [242, 31] width 27 height 6
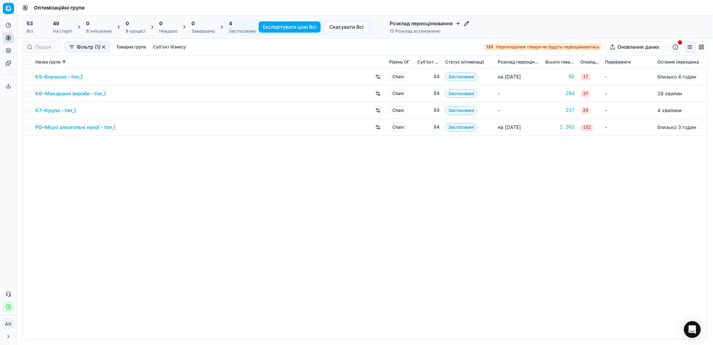
click at [53, 112] on link "K7~Крупа - tier_1" at bounding box center [55, 110] width 41 height 7
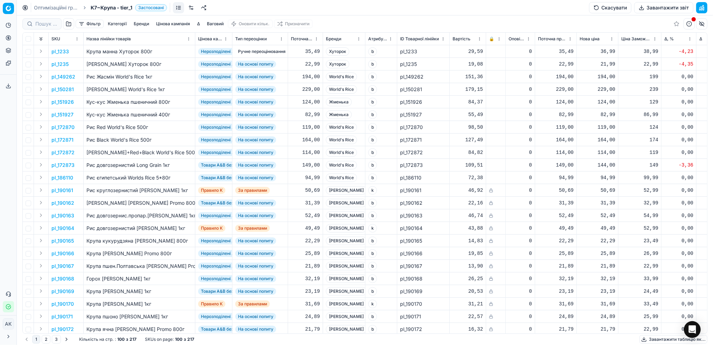
click at [658, 6] on button "Завантажити звіт" at bounding box center [664, 7] width 59 height 11
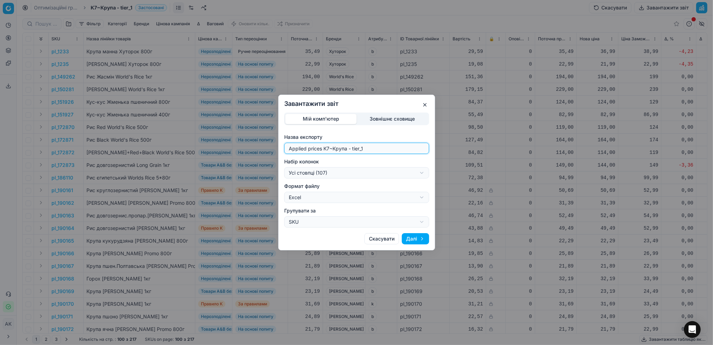
drag, startPoint x: 328, startPoint y: 150, endPoint x: 276, endPoint y: 152, distance: 52.3
click at [276, 152] on div "Завантажити звіт Мій комп'ютер Зовнішнє сховище Назва експорту Applied prices K…" at bounding box center [356, 172] width 713 height 345
type input "20250829~Крупа - tier_1"
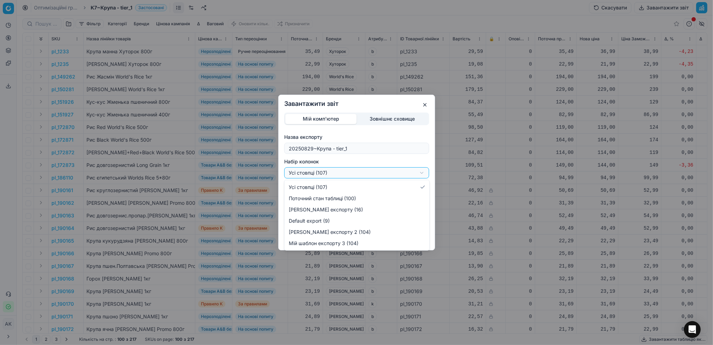
click at [422, 174] on div "Завантажити звіт Мій комп'ютер Зовнішнє сховище Назва експорту 20250829~Крупа -…" at bounding box center [356, 172] width 713 height 345
select select "custom"
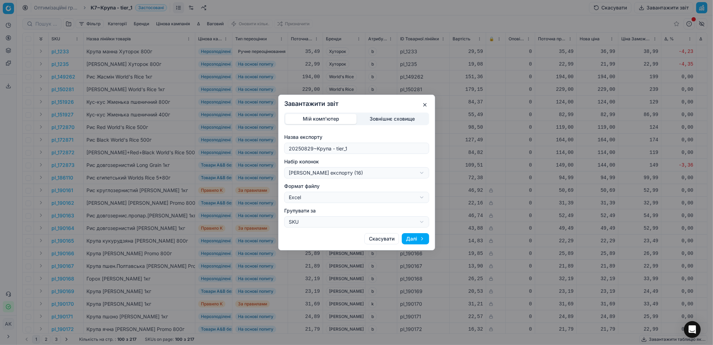
click at [417, 240] on button "Далі" at bounding box center [415, 238] width 27 height 11
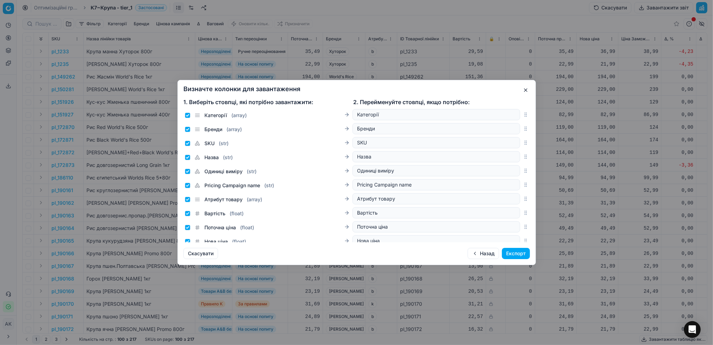
click at [516, 251] on button "Експорт" at bounding box center [516, 253] width 28 height 11
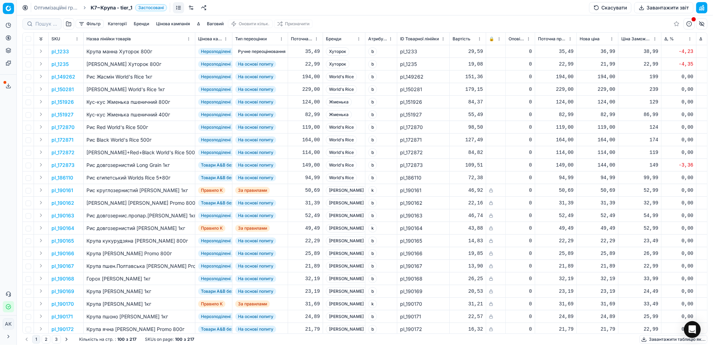
click at [43, 8] on link "Оптимізаційні групи" at bounding box center [56, 7] width 45 height 7
